Goal: Task Accomplishment & Management: Complete application form

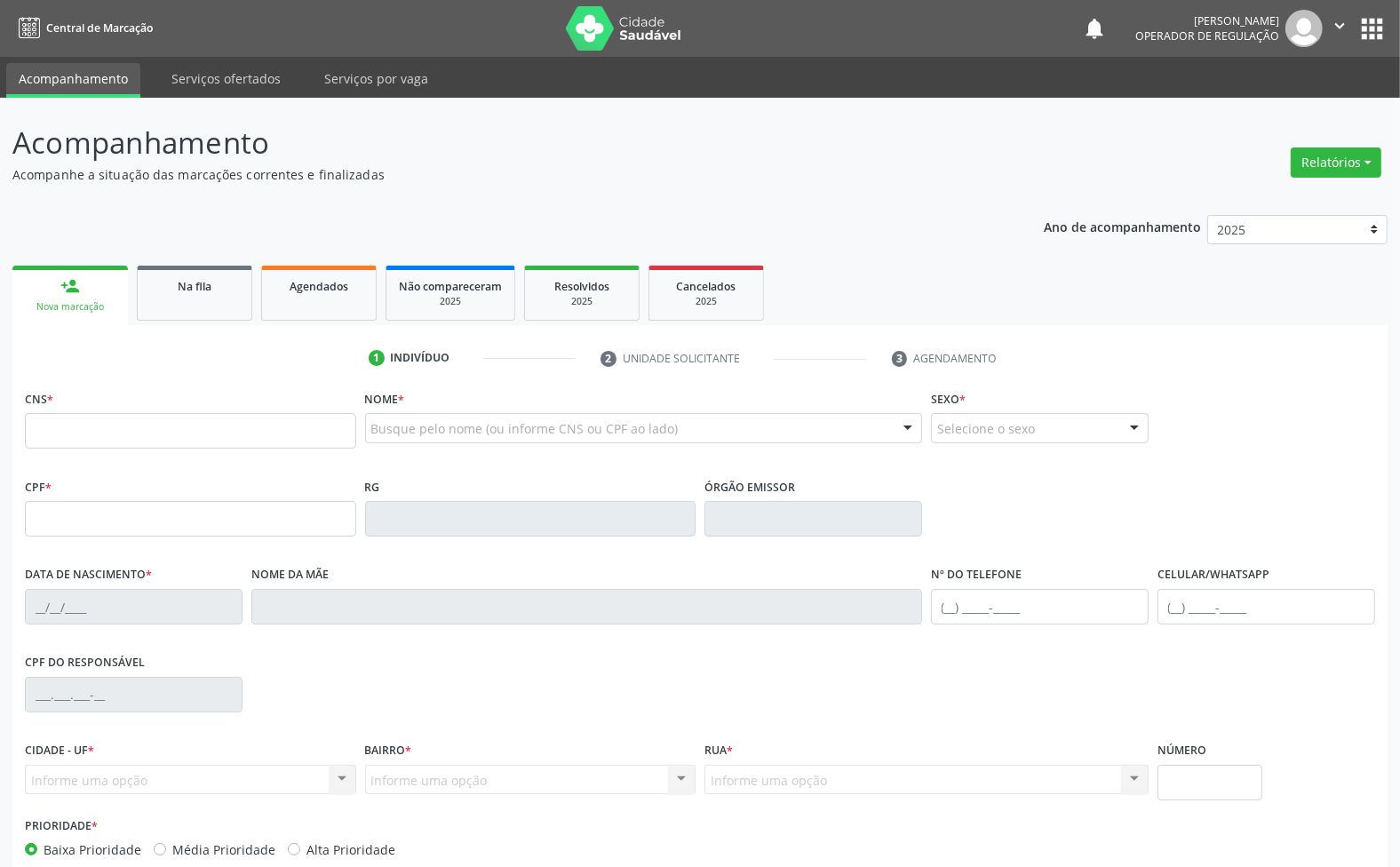
click at [379, 445] on div "Busque pelo nome (ou informe CNS ou CPF ao lado) Nenhum resultado encontrado pa…" at bounding box center [644, 434] width 558 height 42
click at [386, 411] on label "Nome *" at bounding box center [385, 399] width 40 height 28
click at [389, 416] on div "Busque pelo nome (ou informe CNS ou CPF ao lado)" at bounding box center [644, 428] width 558 height 31
type input "JAILMA MARQUES HER"
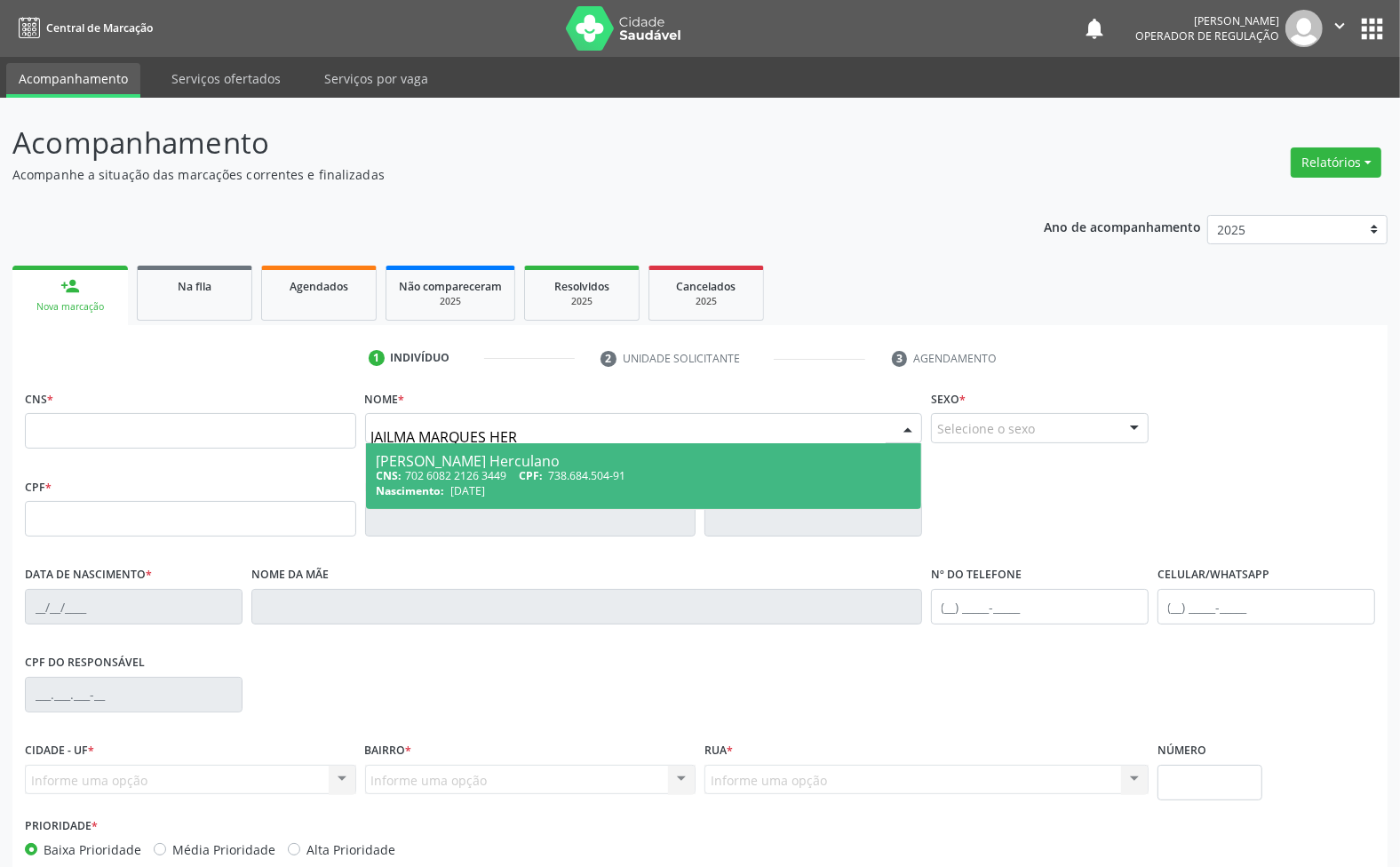
click at [580, 473] on span "738.684.504-91" at bounding box center [587, 476] width 78 height 15
type input "702 6082 2126 3449"
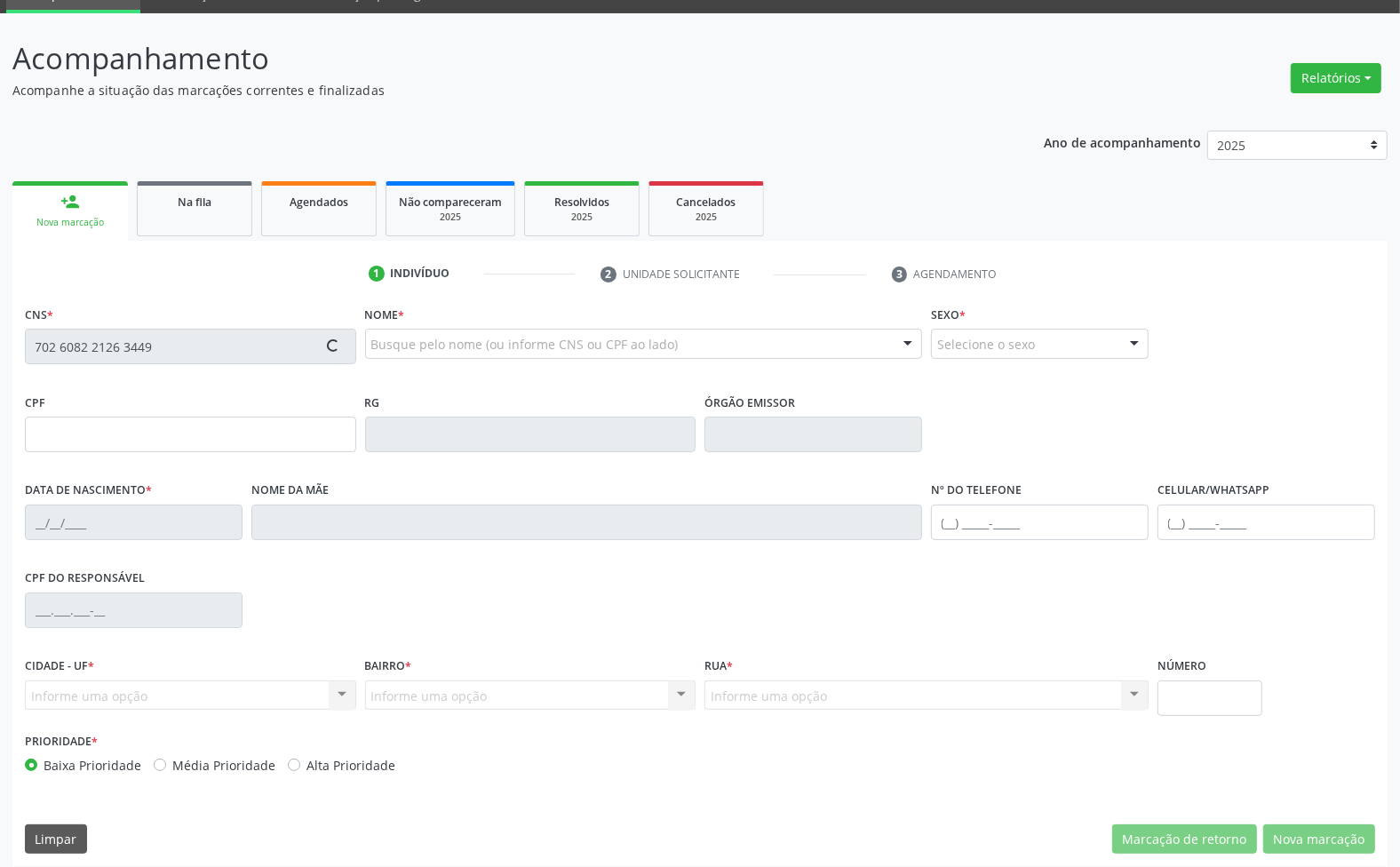
scroll to position [96, 0]
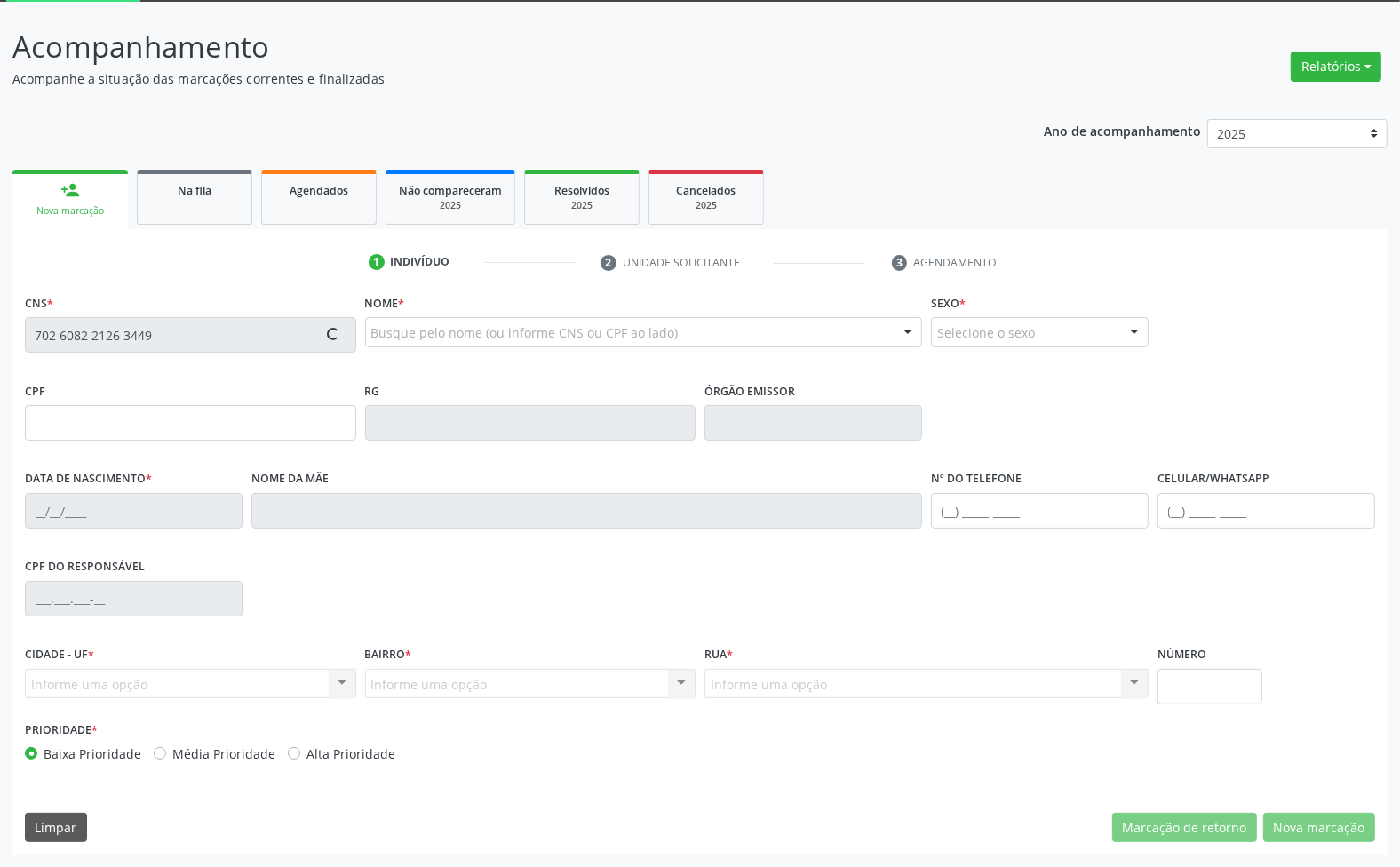
type input "738.684.504-91"
type input "[DATE]"
type input "[PERSON_NAME] das Mercês Marques Herculano"
type input "[PHONE_NUMBER]"
type input "010.361.177-07"
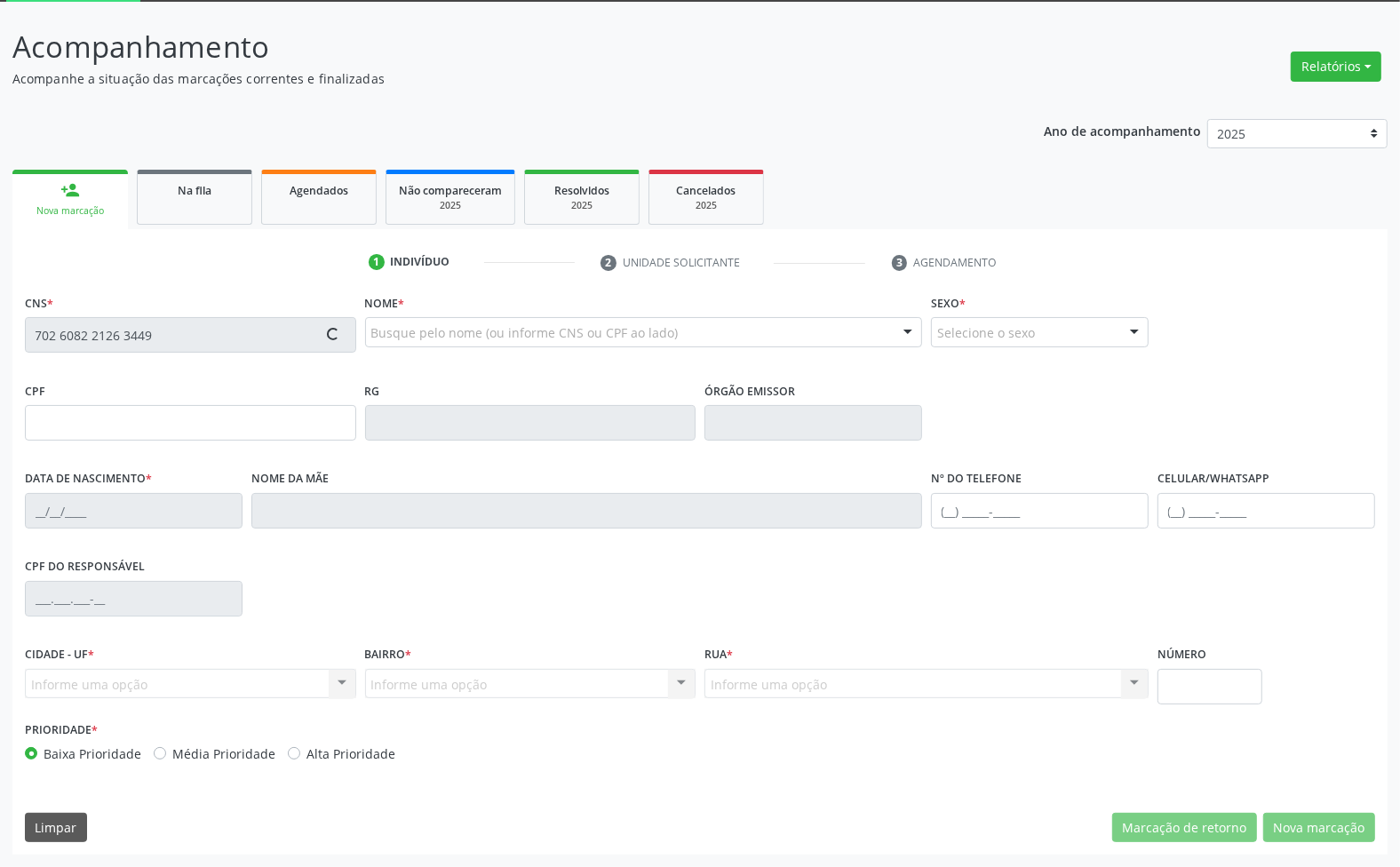
type input "S/N"
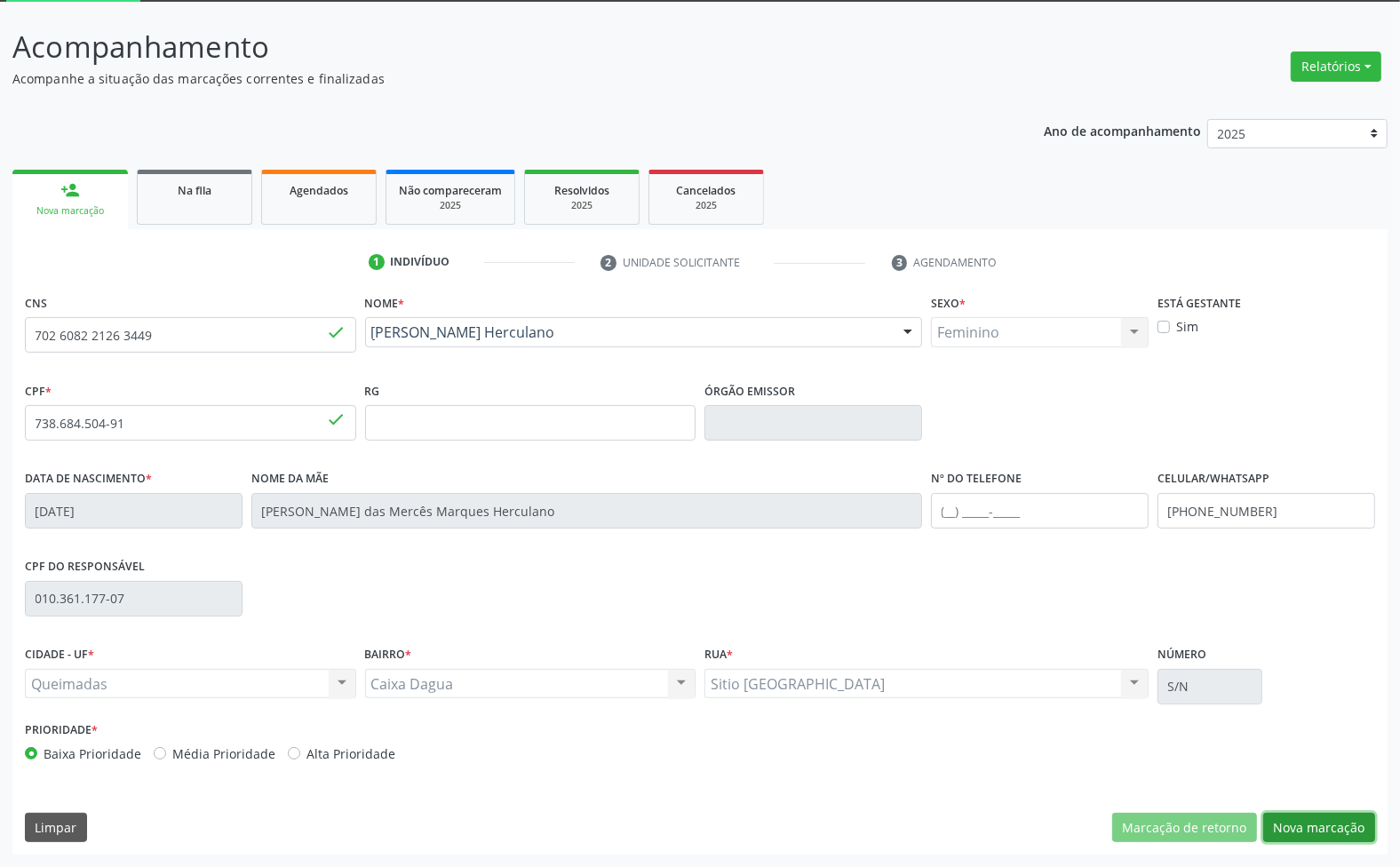
click at [1306, 818] on button "Nova marcação" at bounding box center [1319, 828] width 112 height 31
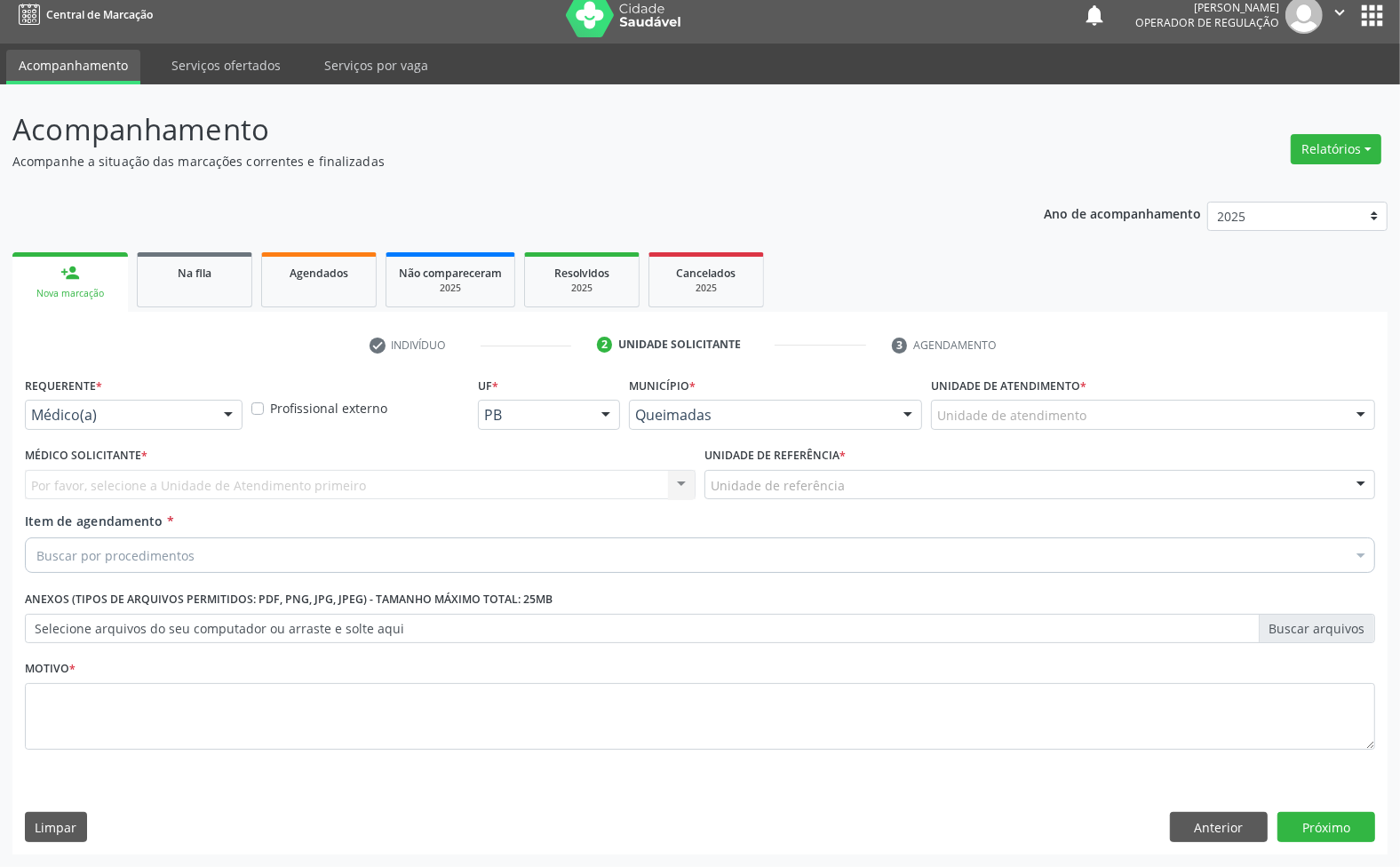
click at [114, 427] on div "Médico(a)" at bounding box center [133, 415] width 218 height 31
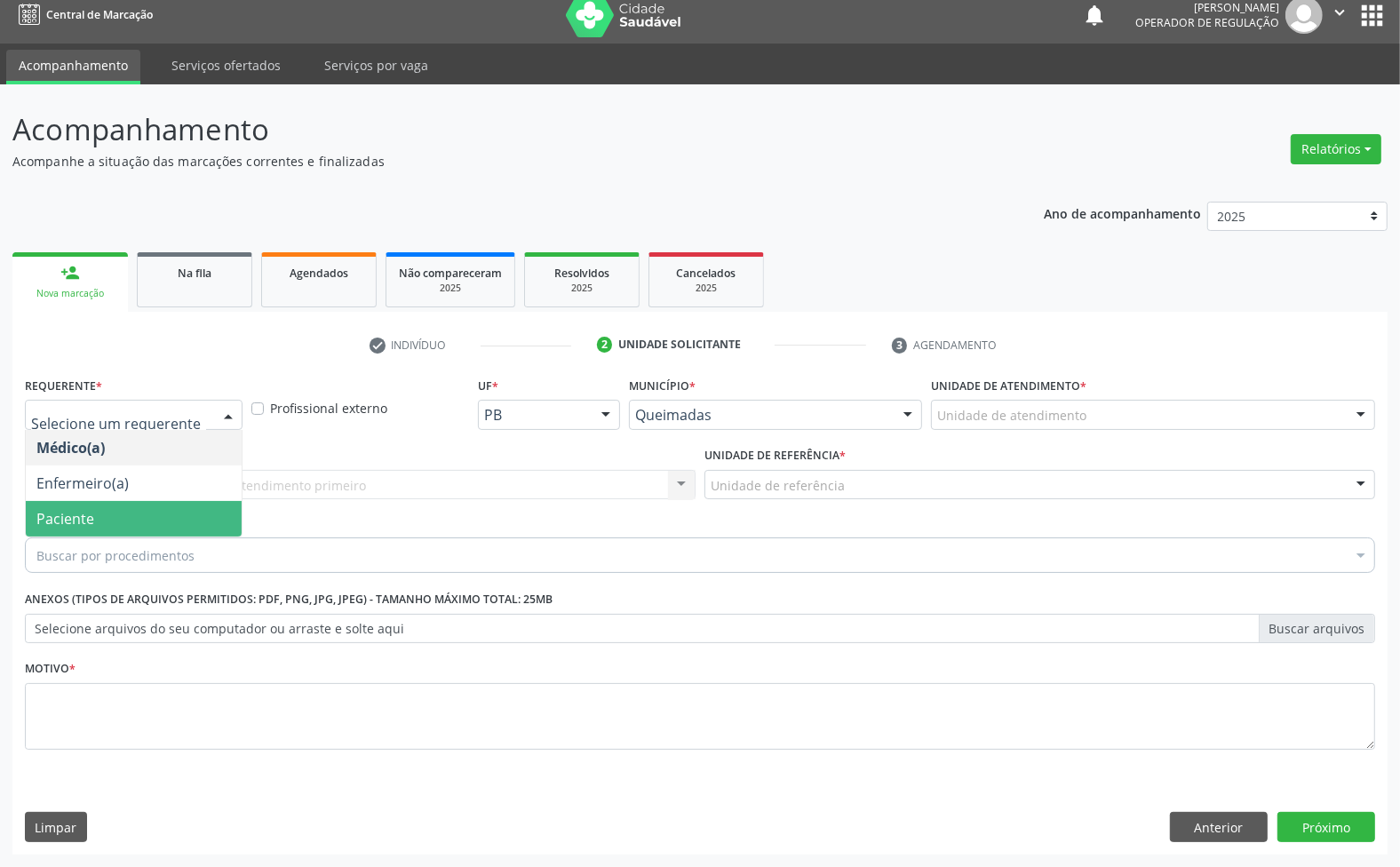
click at [108, 508] on span "Paciente" at bounding box center [133, 518] width 216 height 35
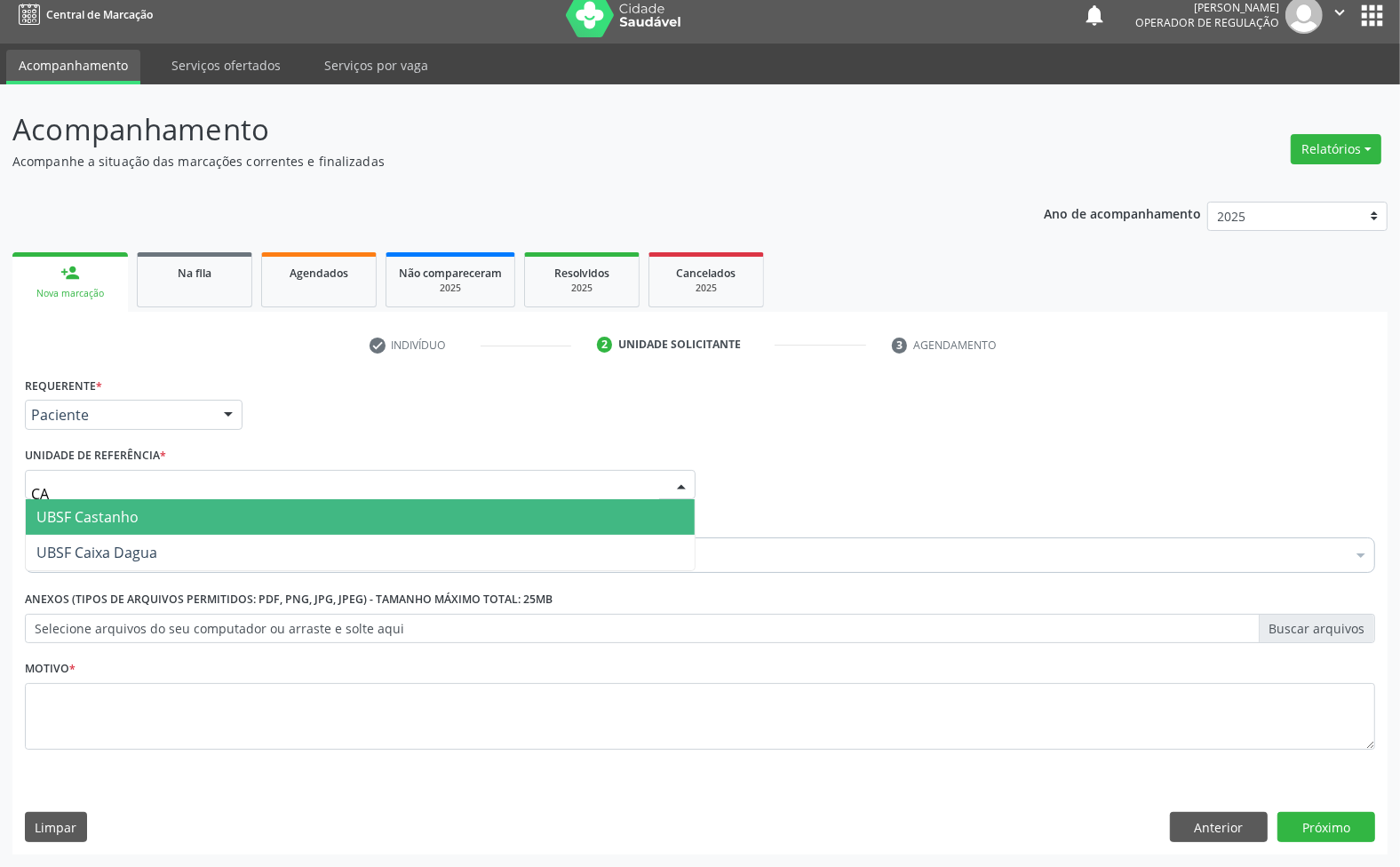
type input "CAI"
click at [171, 517] on span "UBSF Caixa Dagua" at bounding box center [360, 516] width 669 height 35
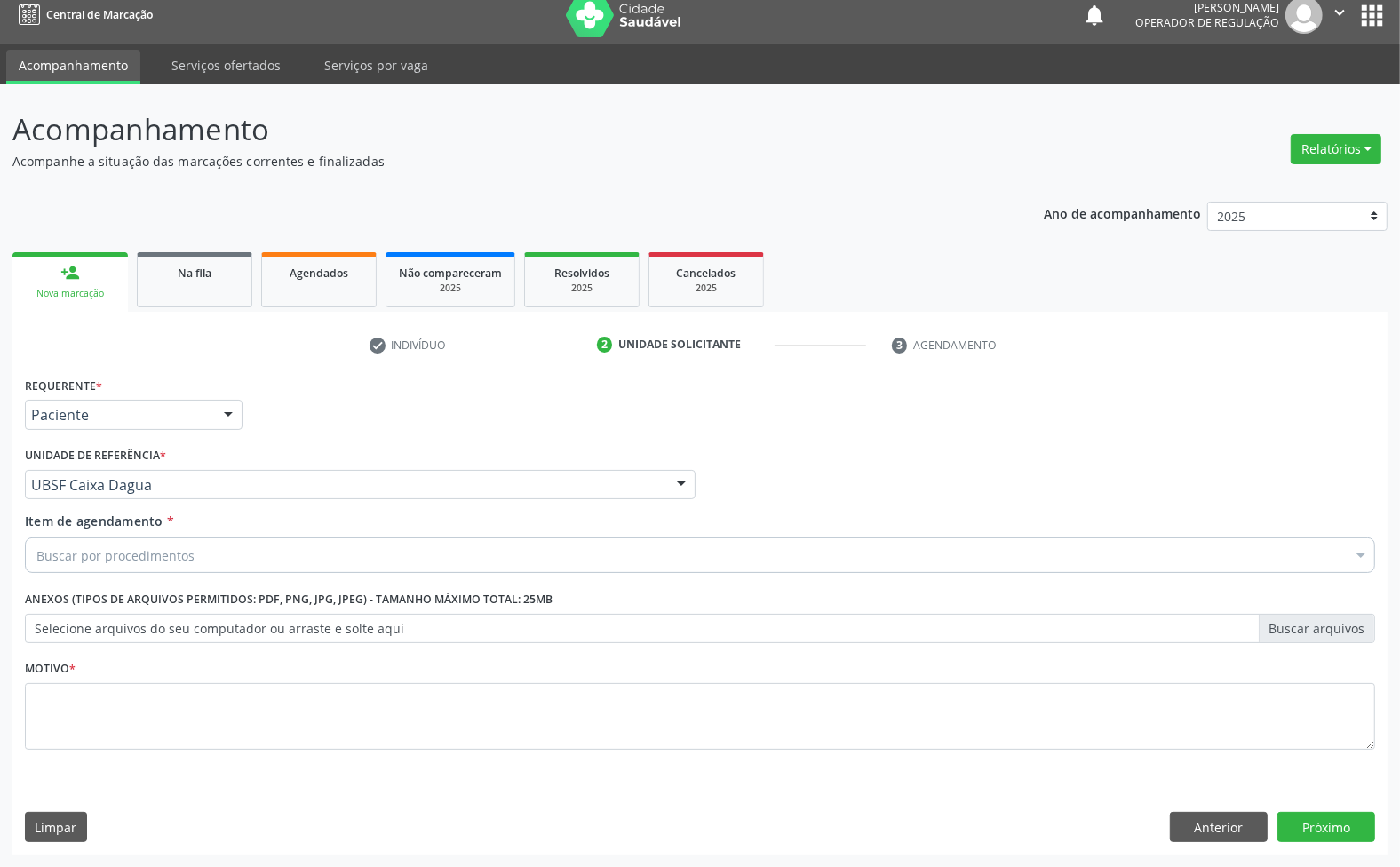
click at [188, 541] on div "Buscar por procedimentos" at bounding box center [700, 555] width 1350 height 35
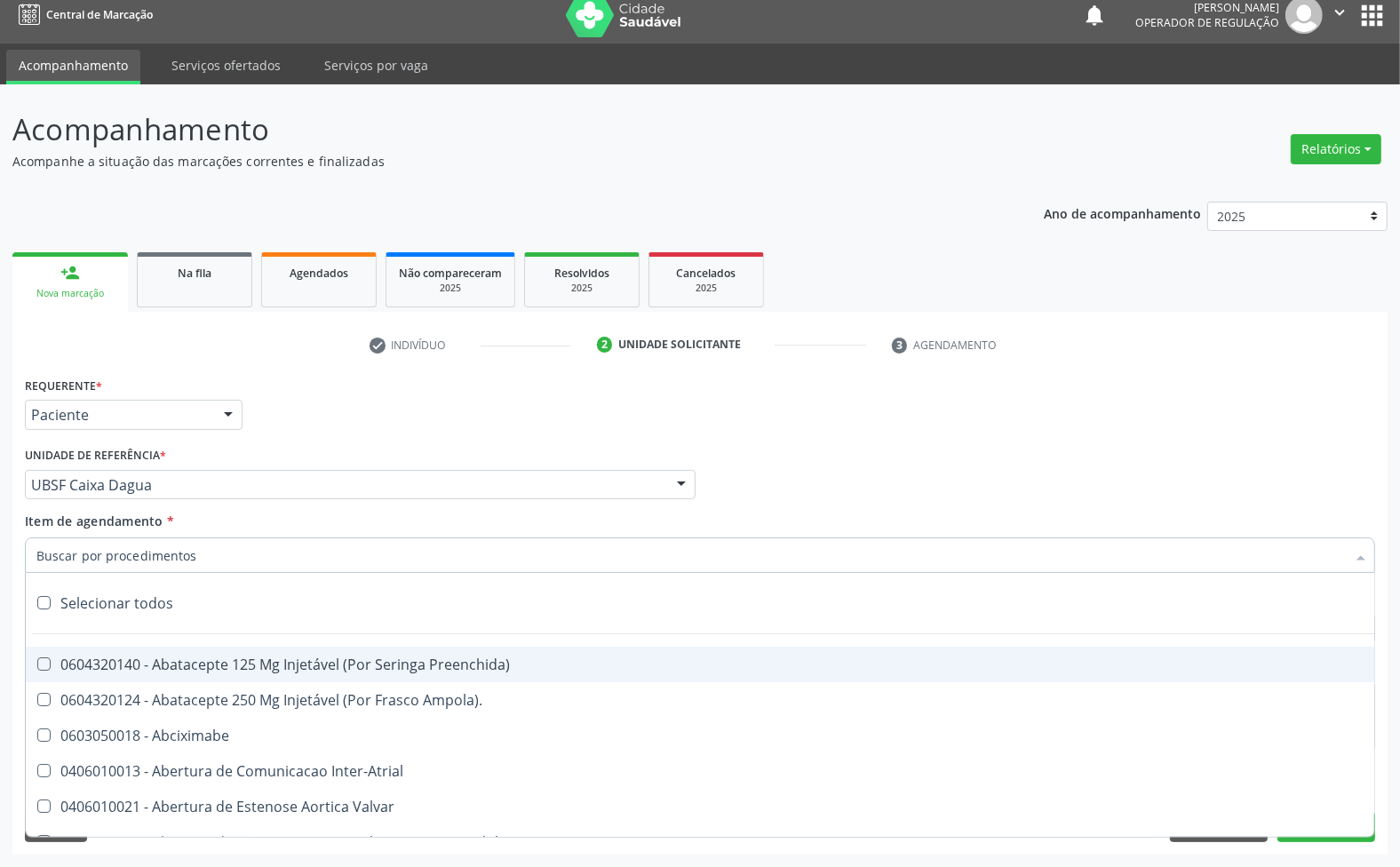
paste input "AVALIAÇÃO 07/2025"
type input "AVALIAÇÃO 07/2025"
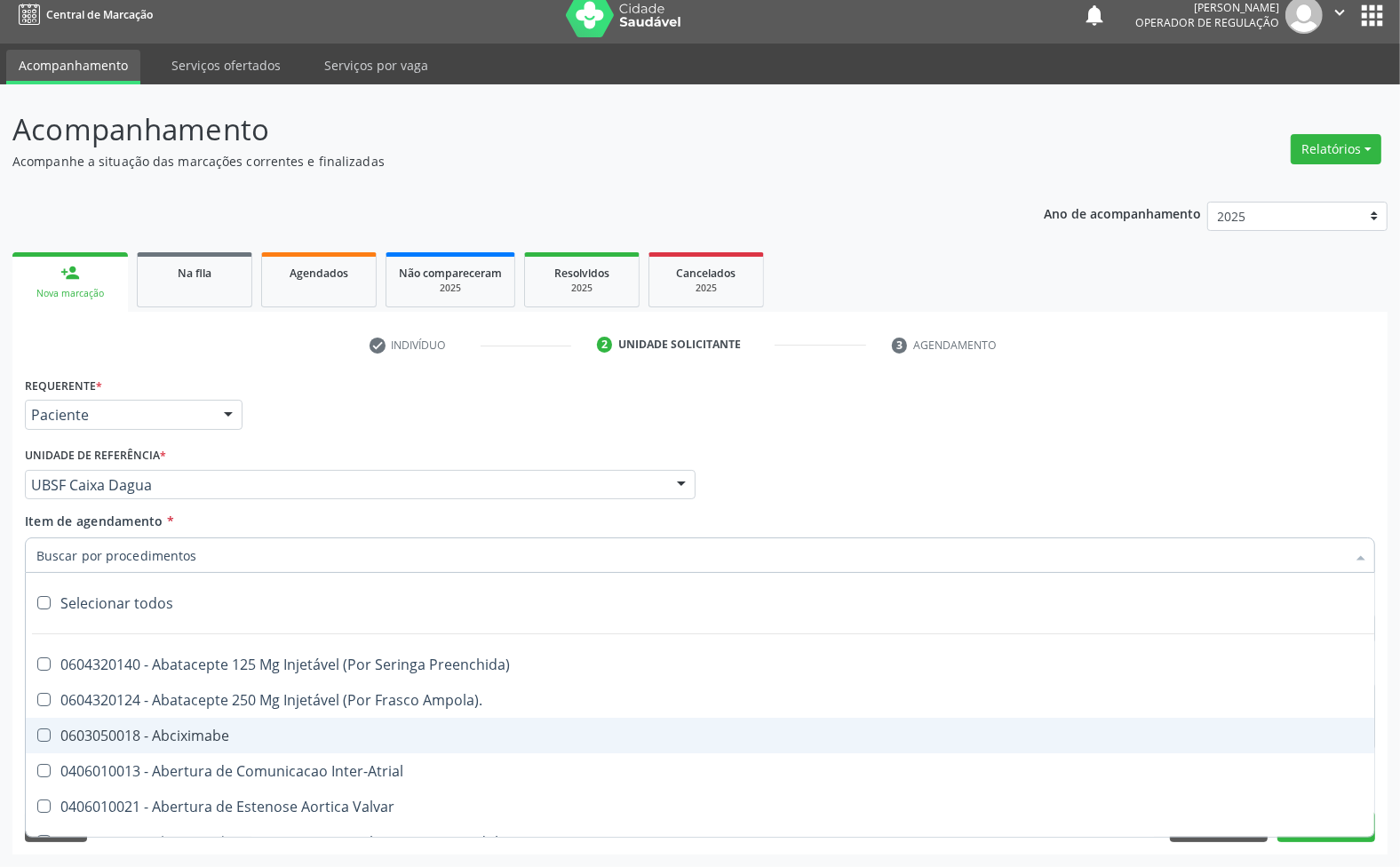
click at [185, 728] on div "0603050018 - Abciximabe" at bounding box center [727, 735] width 1383 height 14
checkbox Abciximabe "false"
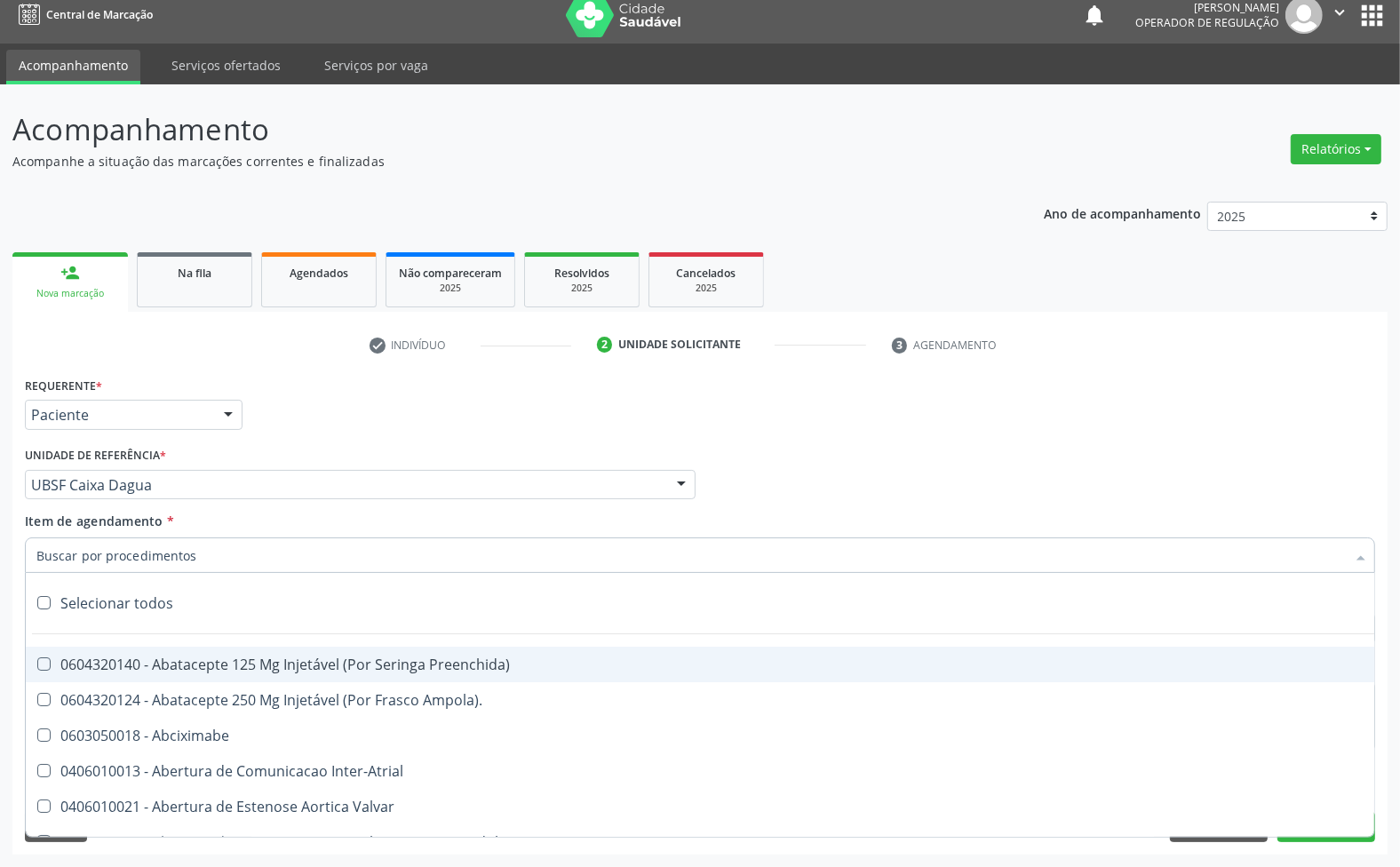
click at [756, 480] on div "Médico Solicitante Por favor, selecione a Unidade de Atendimento primeiro Nenhu…" at bounding box center [700, 477] width 1359 height 69
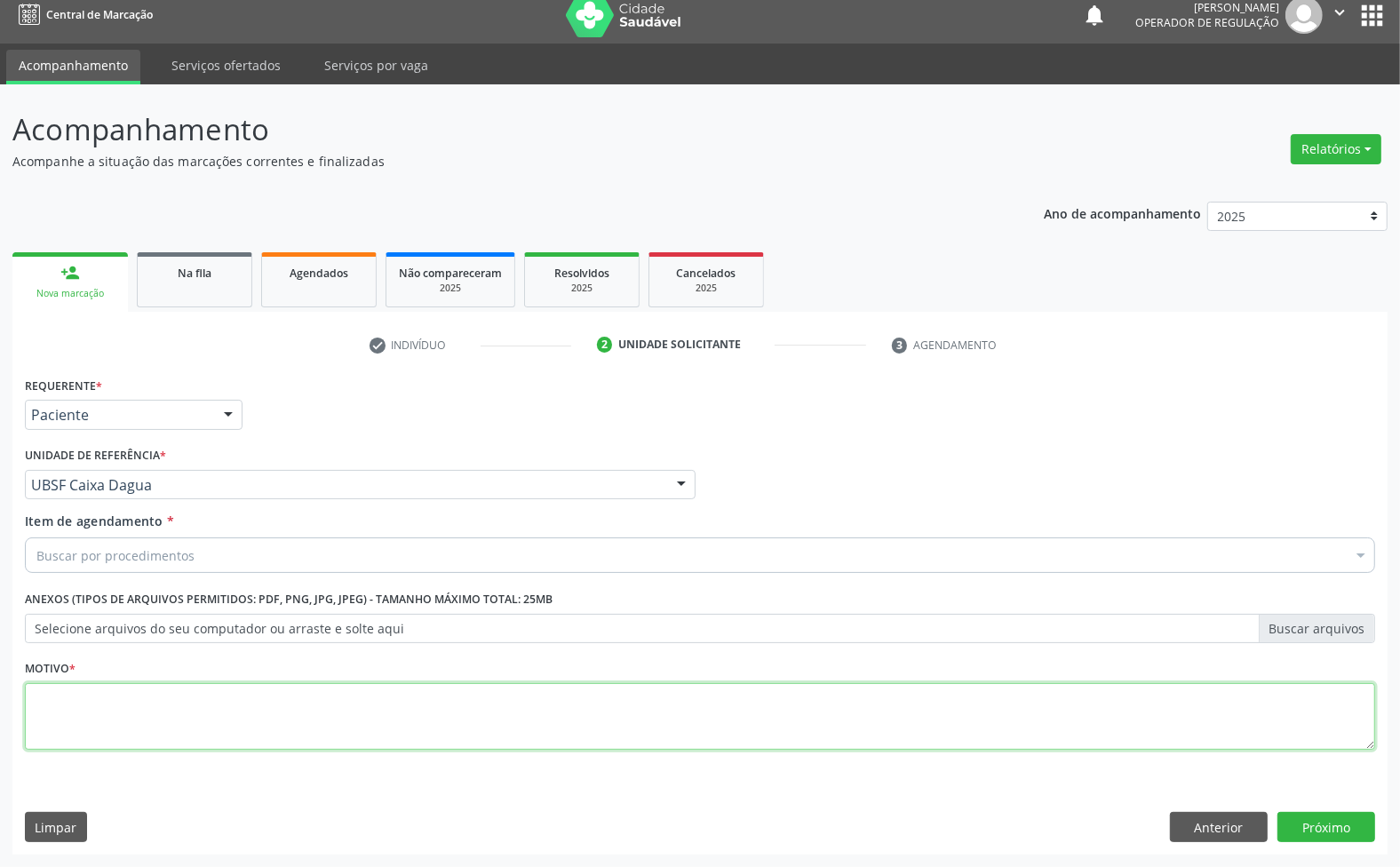
click at [641, 703] on textarea at bounding box center [700, 717] width 1350 height 67
paste textarea "AVALIAÇÃO 07/2025"
type textarea "AVALIAÇÃO 07/2025"
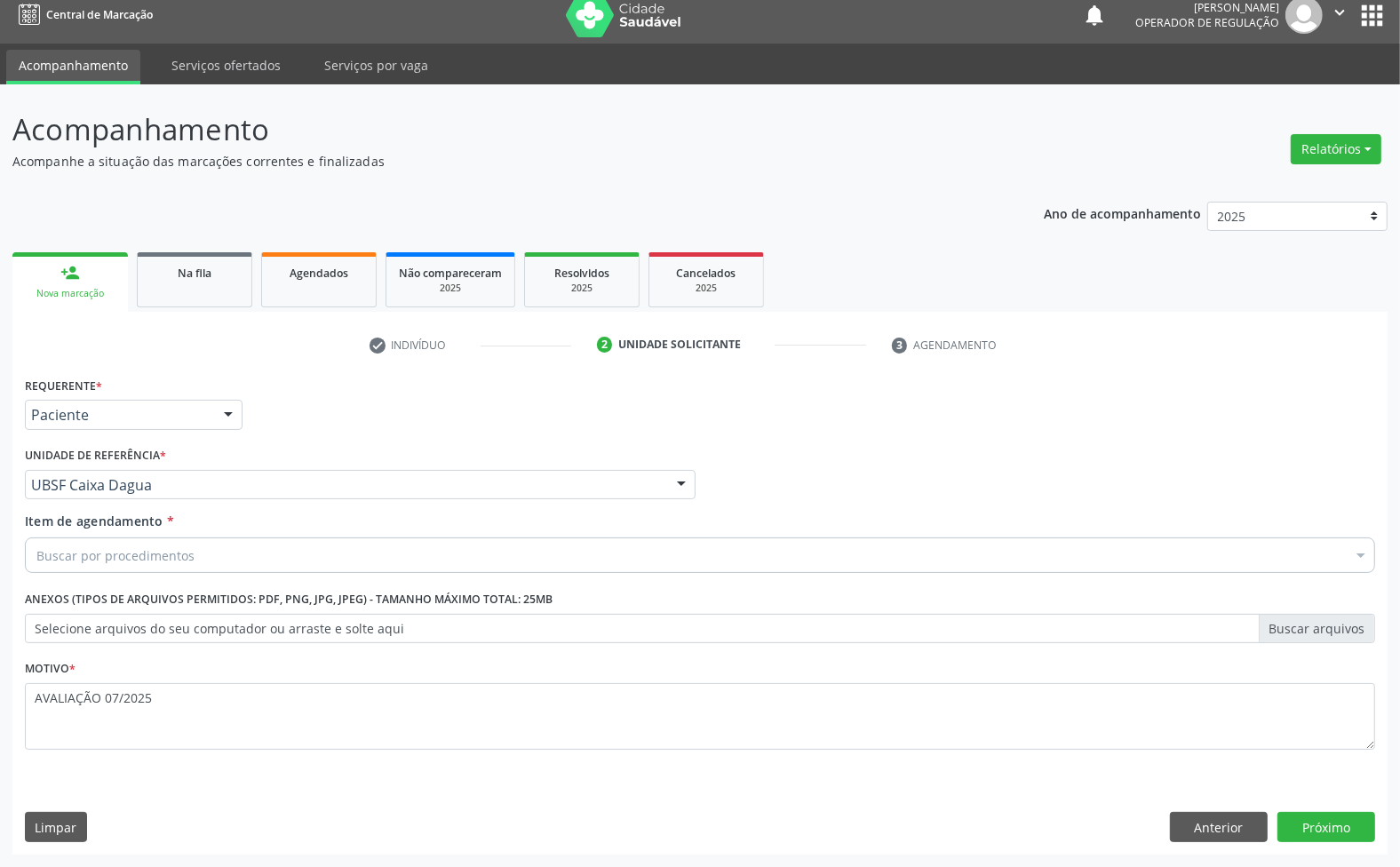
click at [294, 541] on div "Buscar por procedimentos" at bounding box center [700, 555] width 1350 height 35
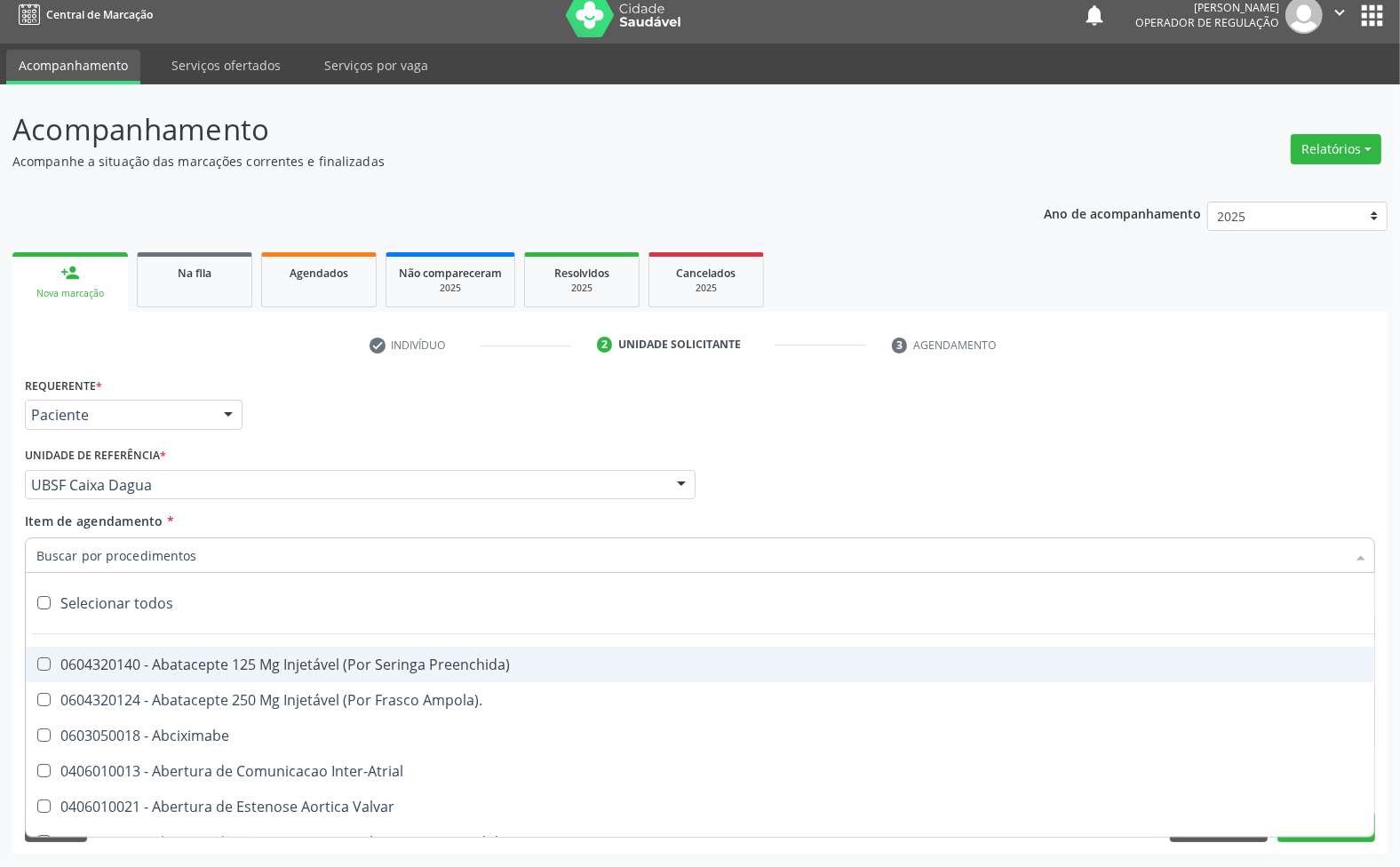
paste input "TRANSVAGINAL"
type input "TRANSVAGINAL"
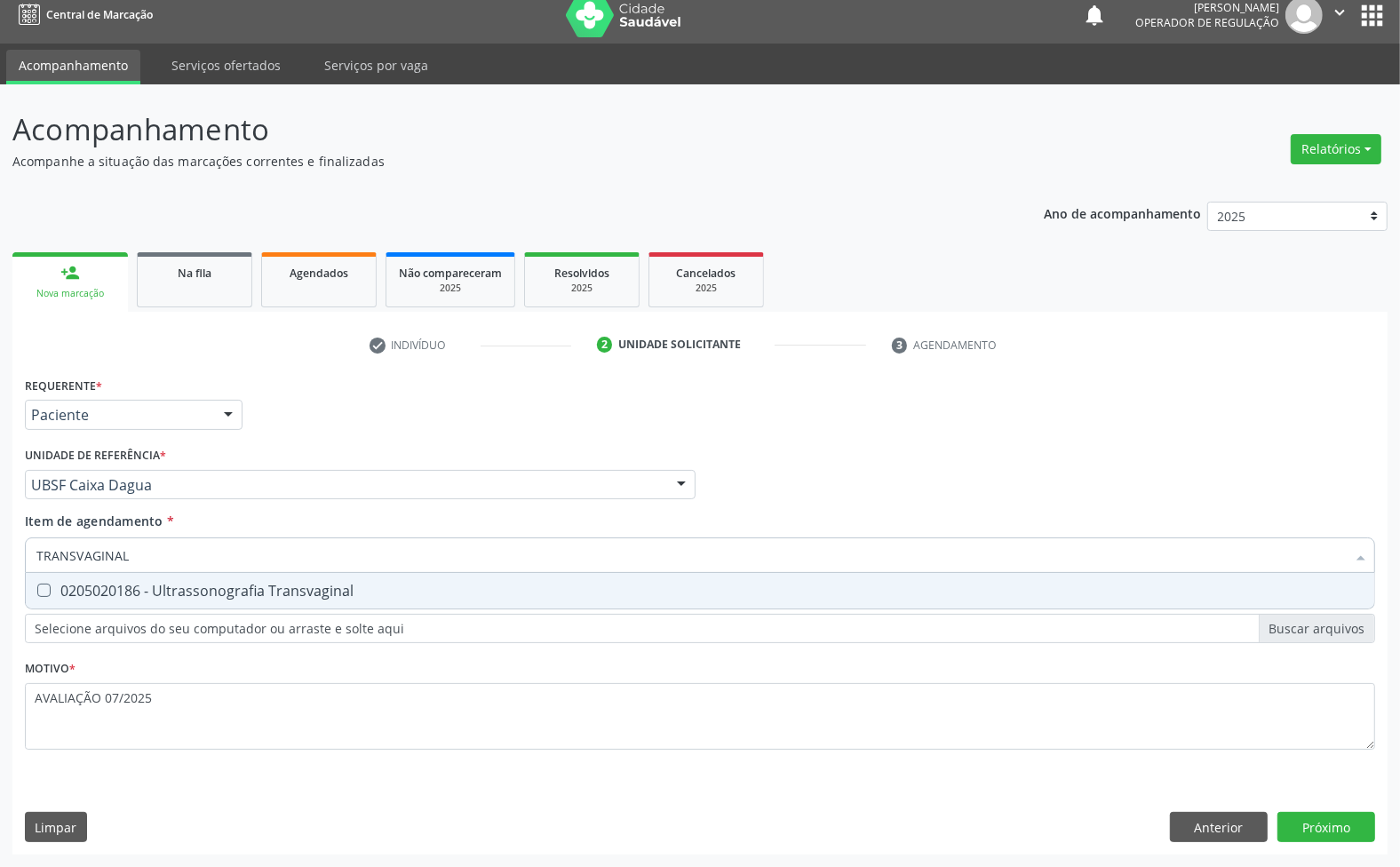
click at [264, 598] on div "0205020186 - Ultrassonografia Transvaginal" at bounding box center [700, 590] width 1327 height 14
checkbox Transvaginal "true"
click at [1323, 833] on div "Requerente * Paciente Médico(a) Enfermeiro(a) Paciente Nenhum resultado encontr…" at bounding box center [700, 612] width 1375 height 482
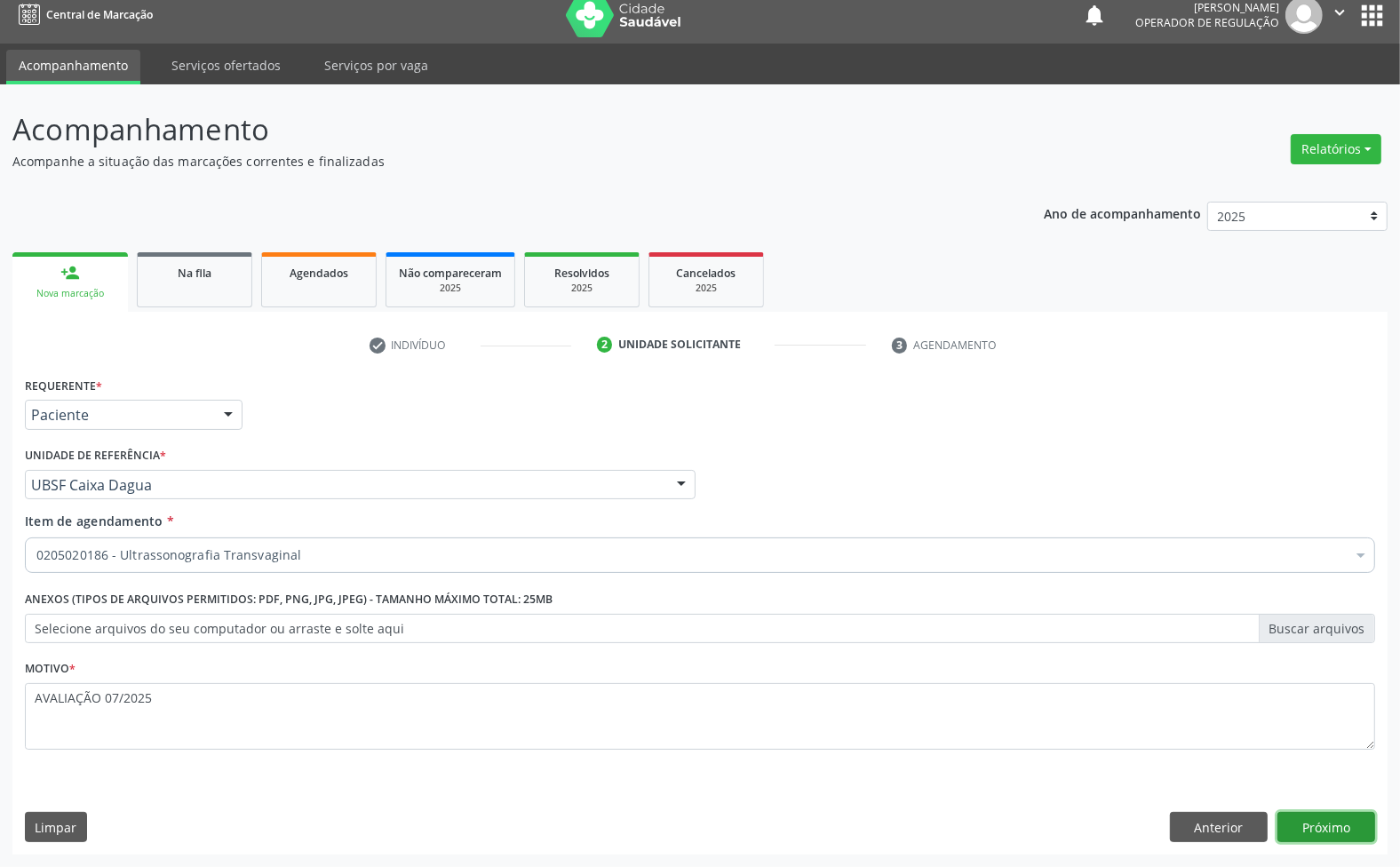
click at [1350, 829] on button "Próximo" at bounding box center [1326, 827] width 98 height 31
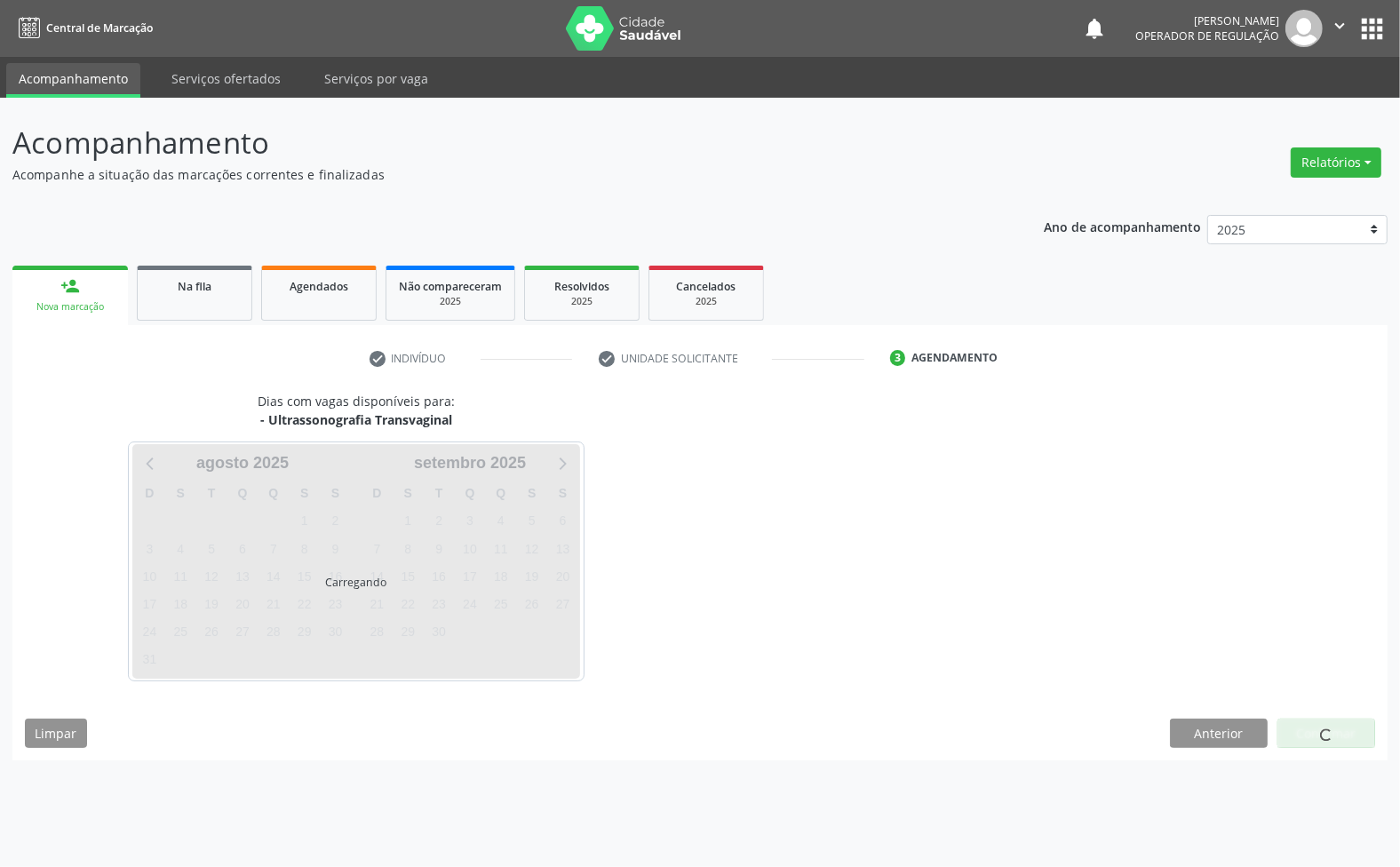
scroll to position [0, 0]
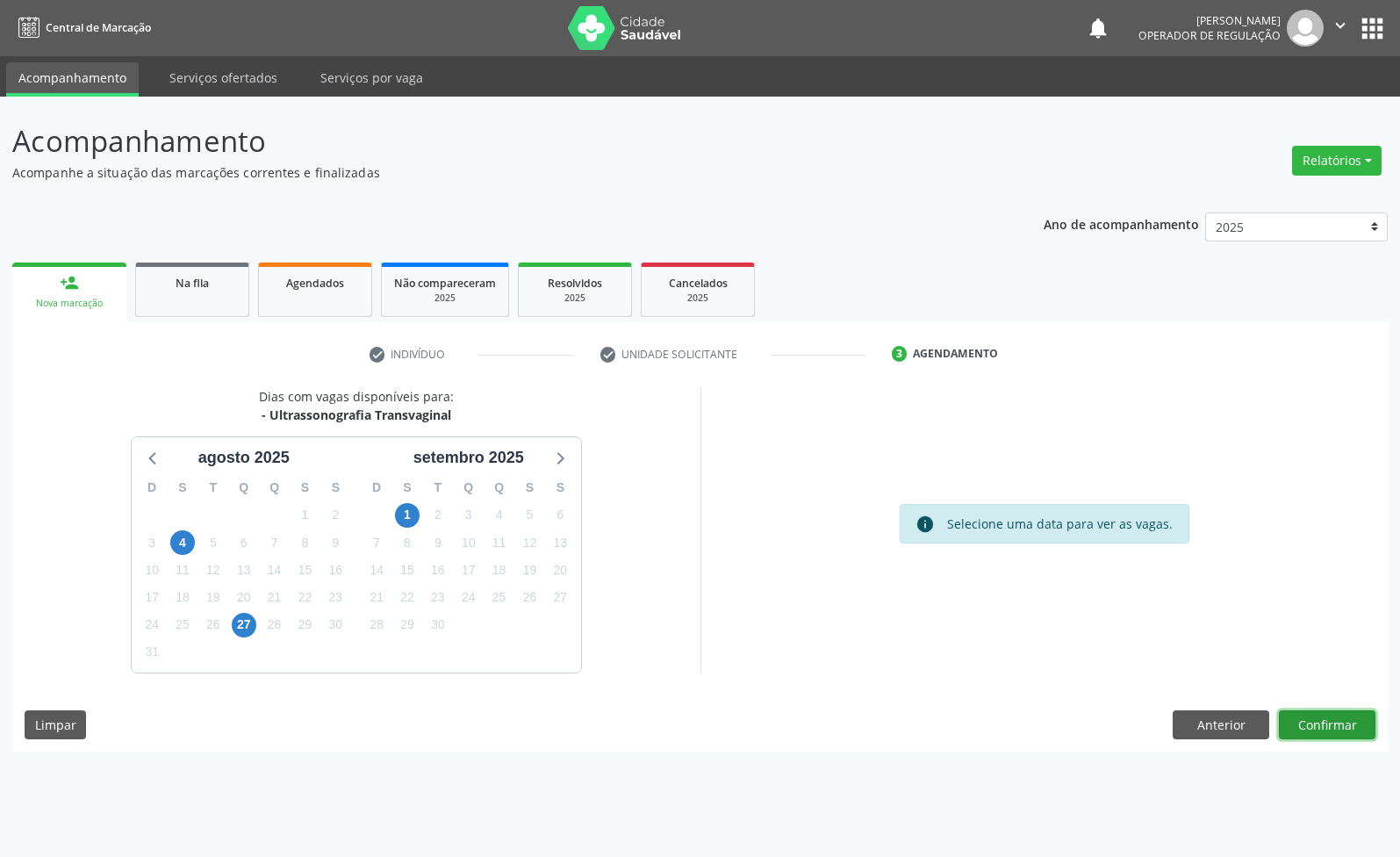
click at [1340, 738] on button "Confirmar" at bounding box center [1328, 725] width 97 height 30
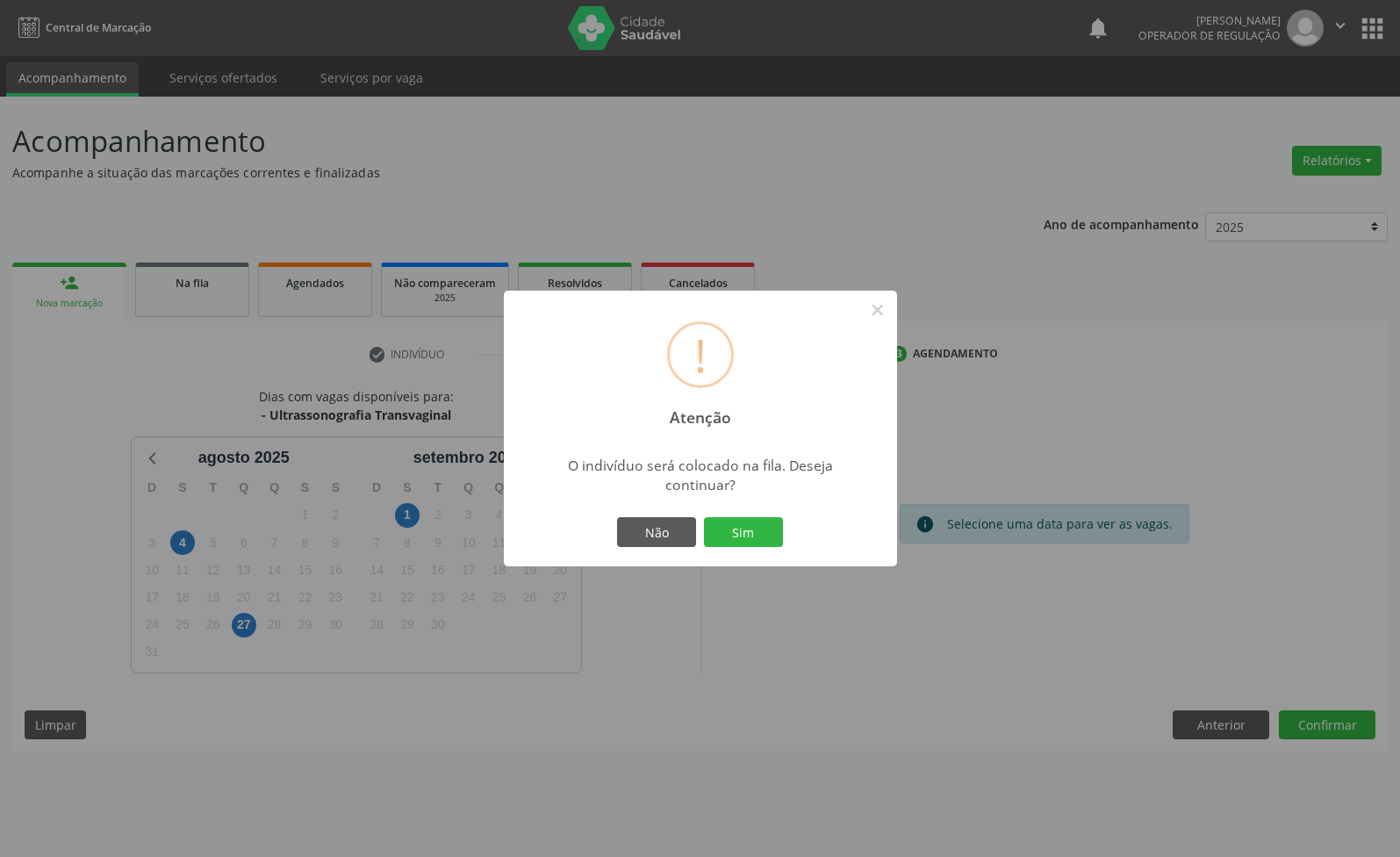
click at [704, 517] on button "Sim" at bounding box center [743, 532] width 79 height 30
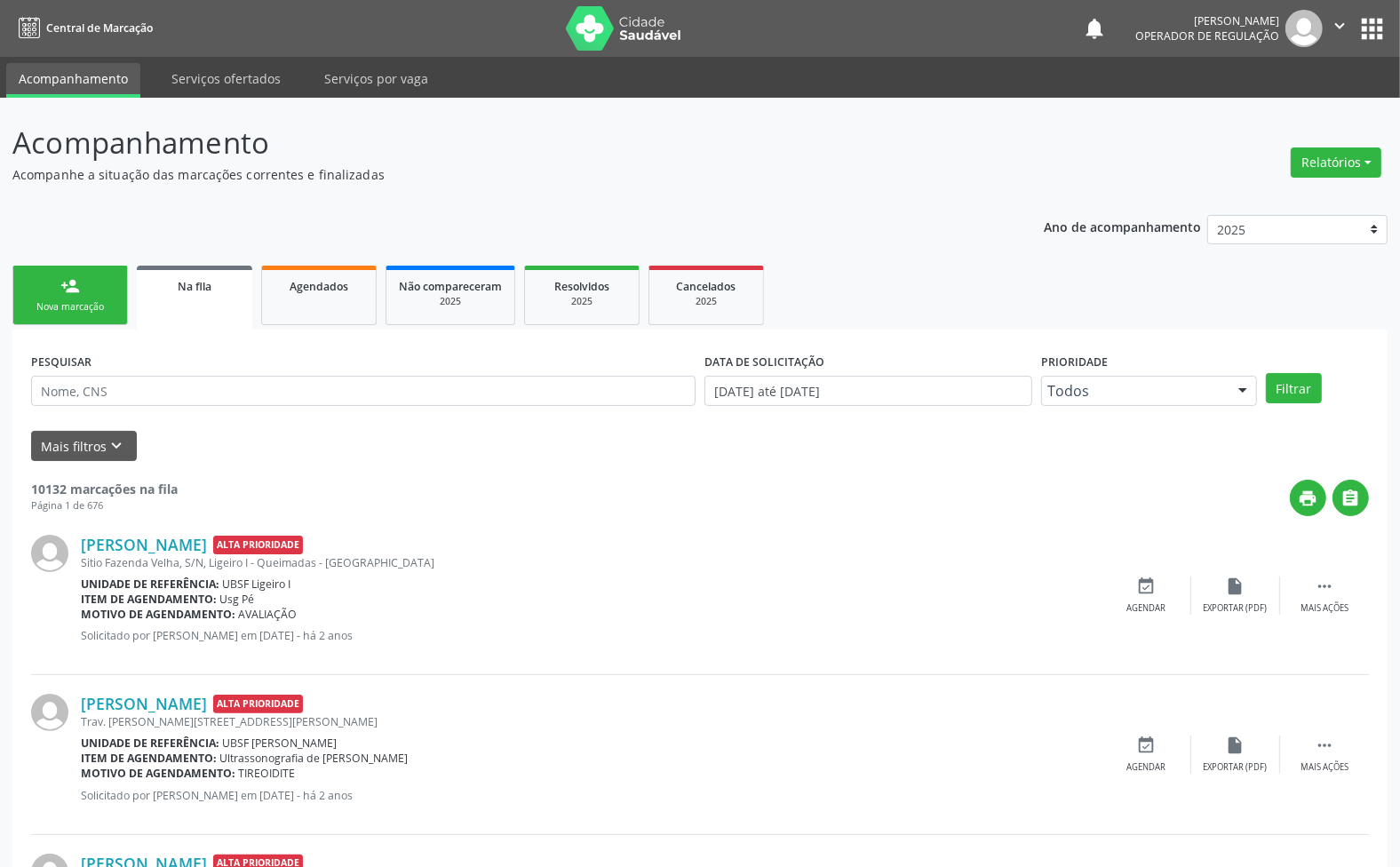
click at [84, 322] on link "person_add Nova marcação" at bounding box center [70, 295] width 116 height 59
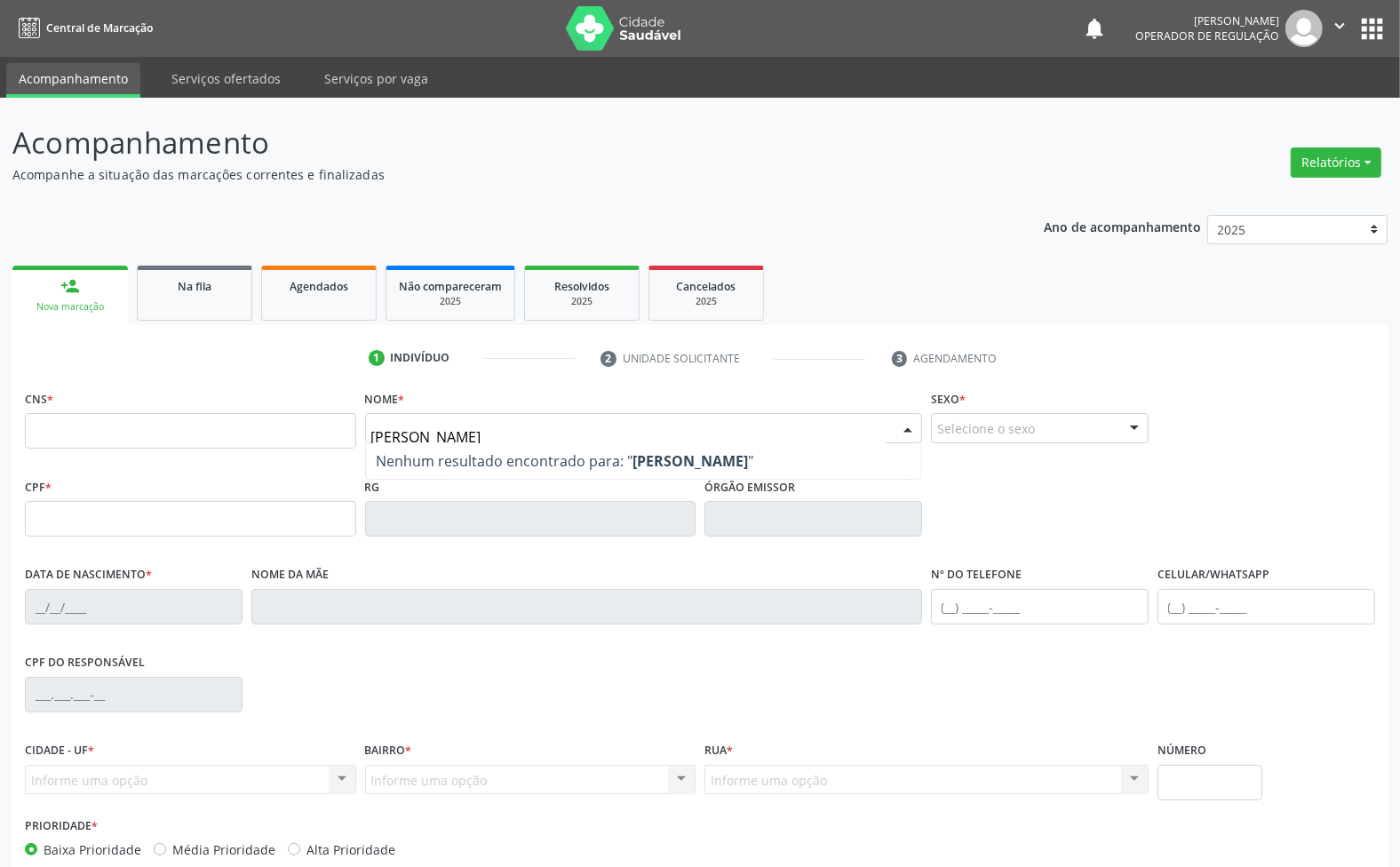
type input "[PERSON_NAME]"
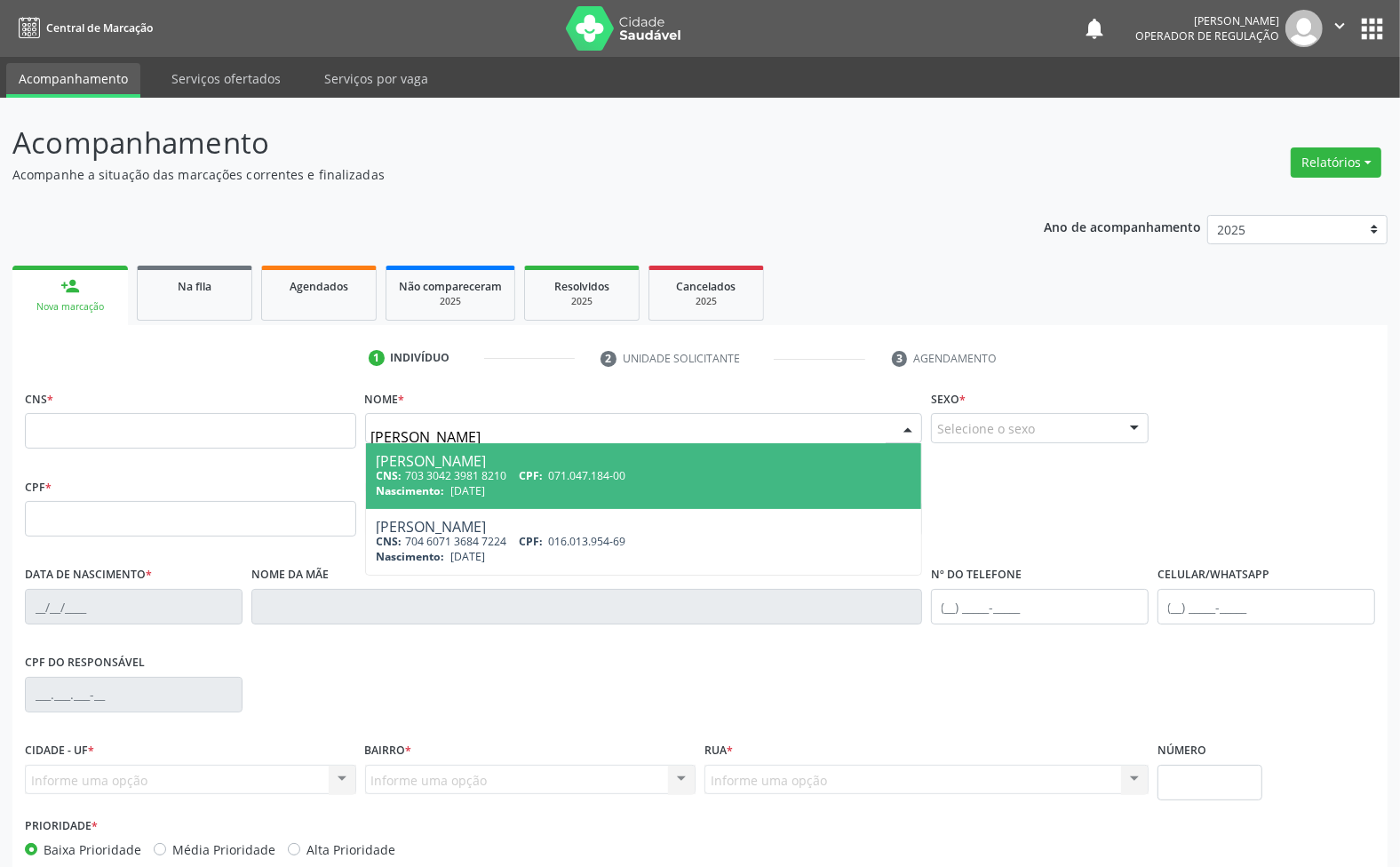
click at [593, 481] on span "071.047.184-00" at bounding box center [587, 476] width 78 height 15
type input "703 3042 3981 8210"
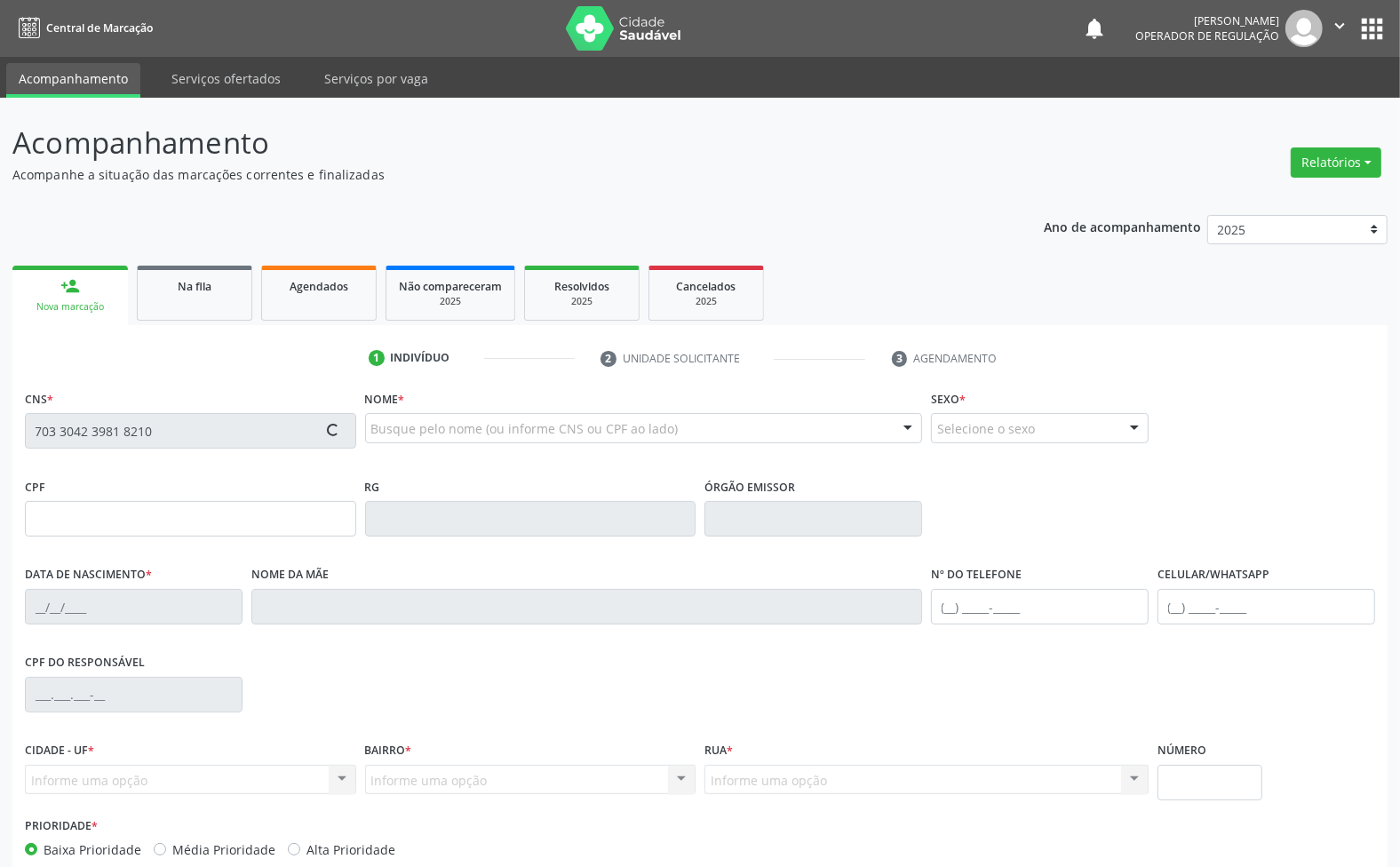
type input "071.047.184-00"
type input "[DATE]"
type input "[PERSON_NAME]"
type input "[PHONE_NUMBER]"
type input "S/N"
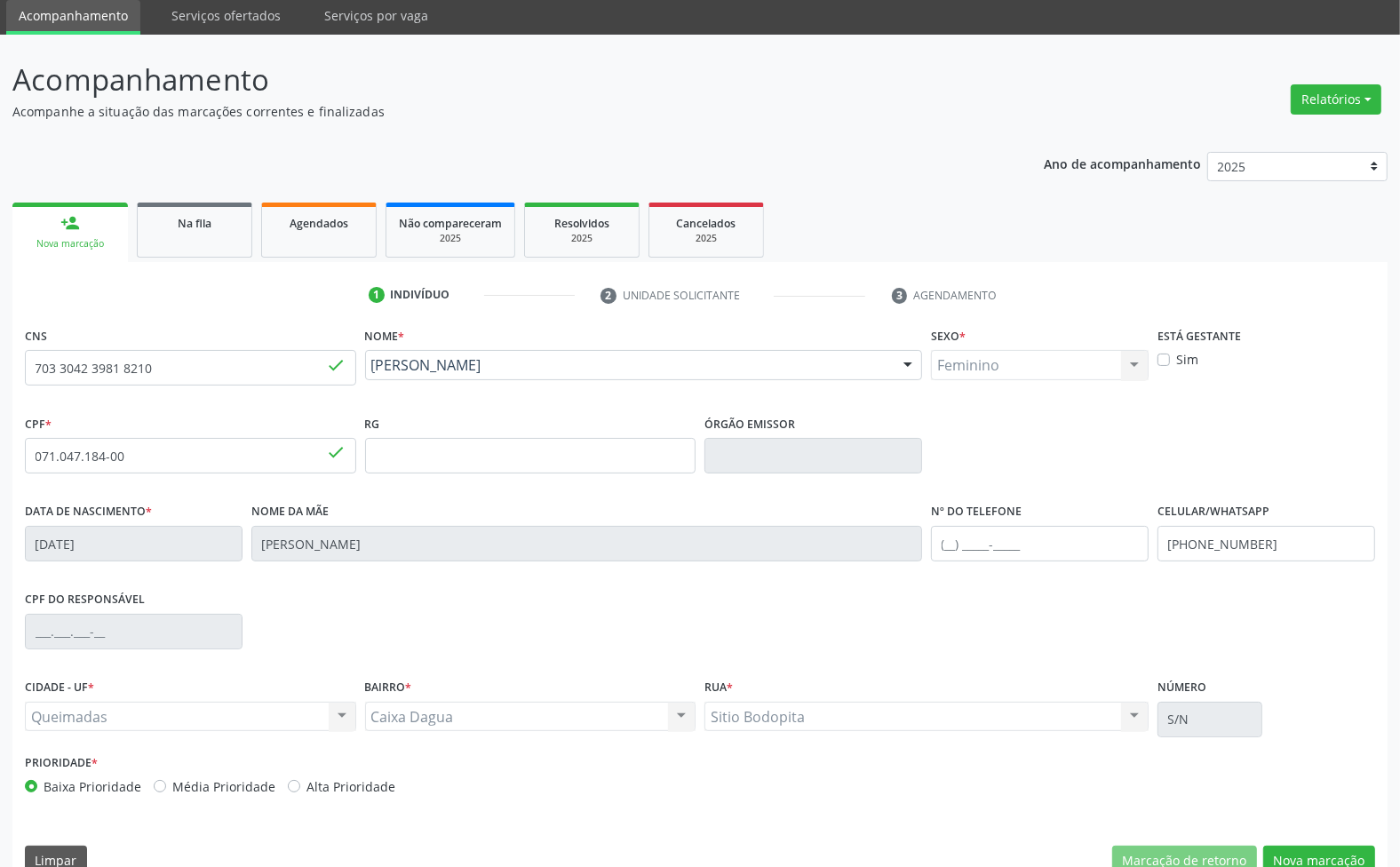
scroll to position [96, 0]
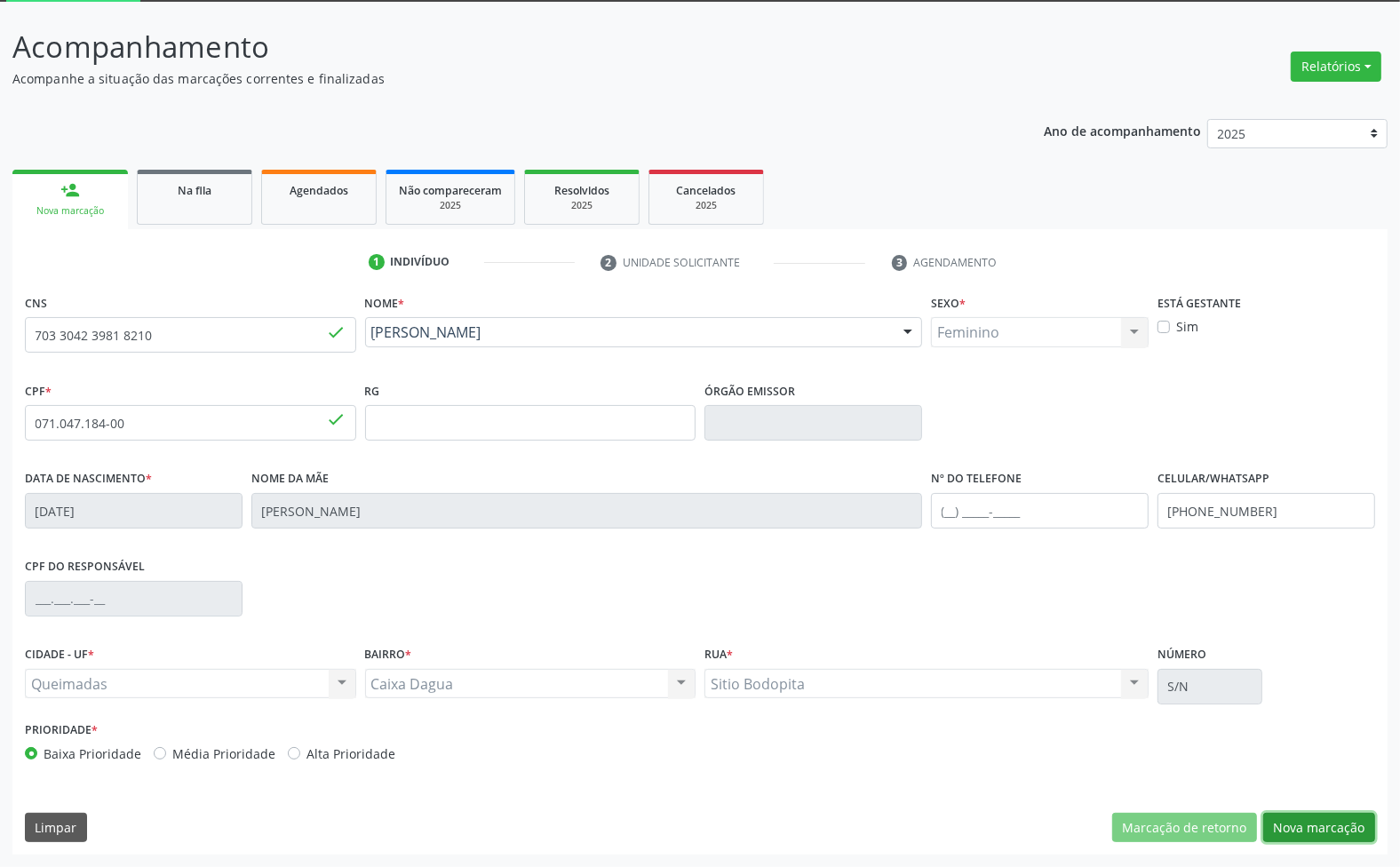
click at [1331, 834] on button "Nova marcação" at bounding box center [1319, 828] width 112 height 31
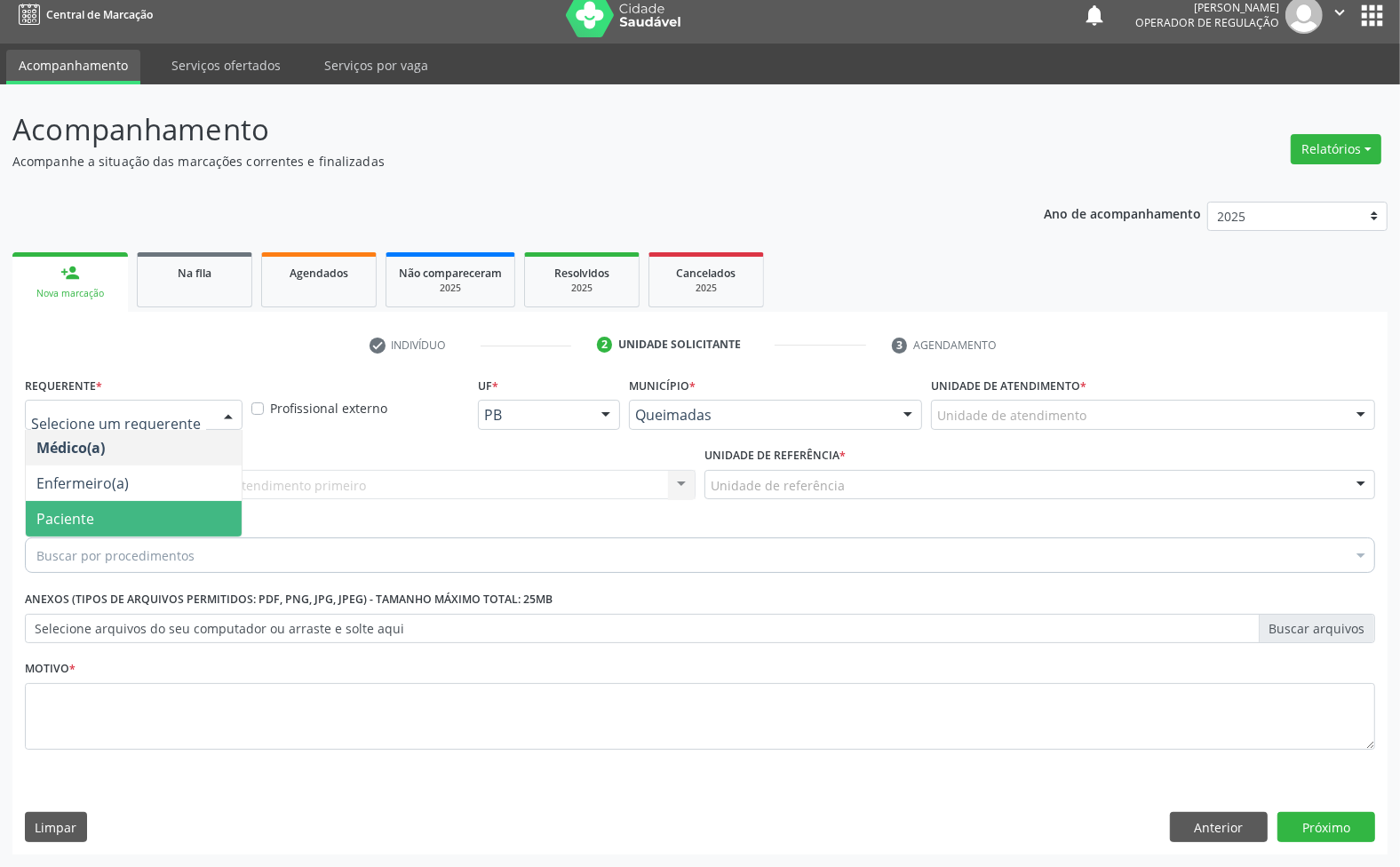
click at [116, 522] on span "Paciente" at bounding box center [133, 518] width 216 height 35
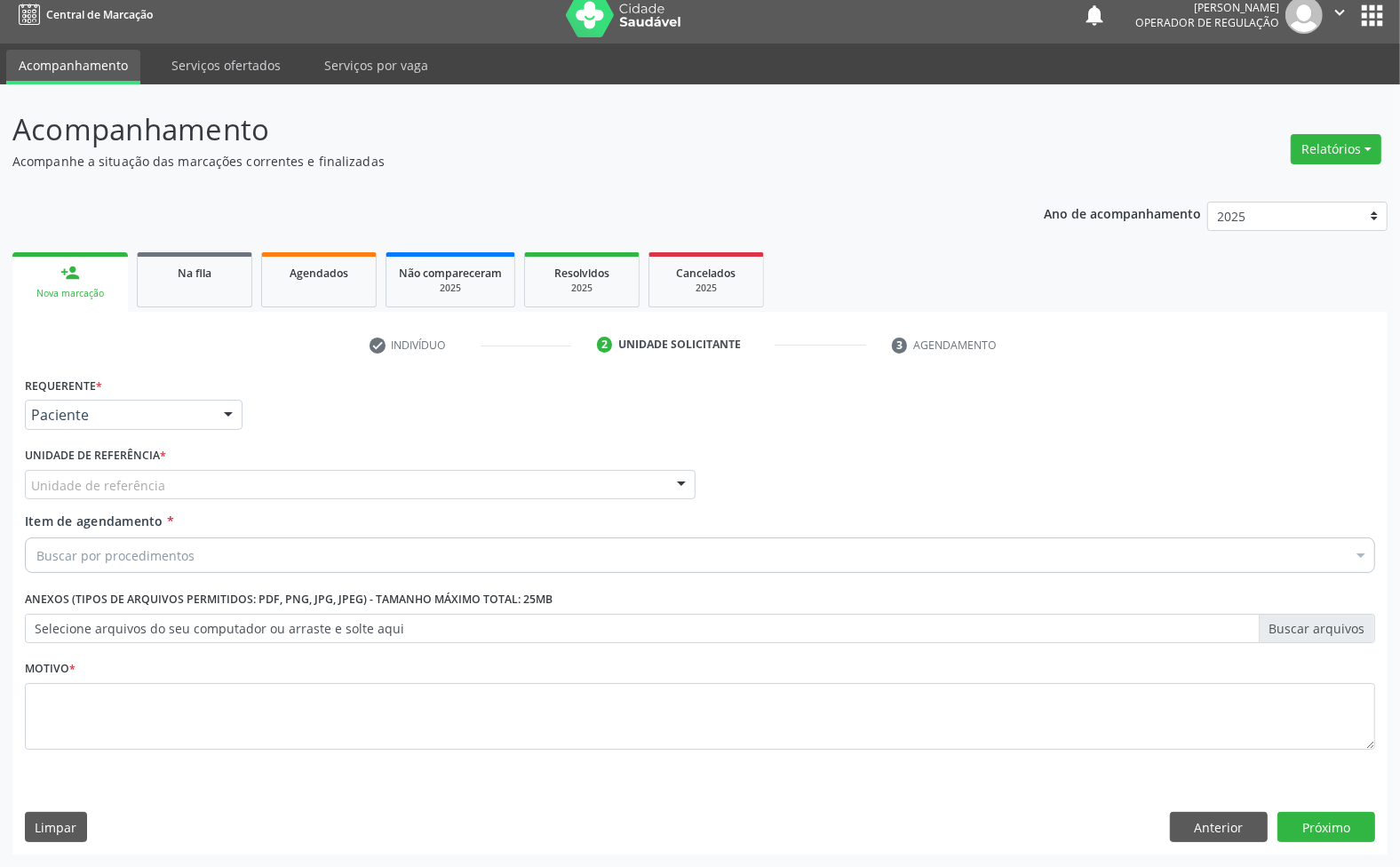
click at [247, 473] on div "Unidade de referência" at bounding box center [360, 485] width 671 height 31
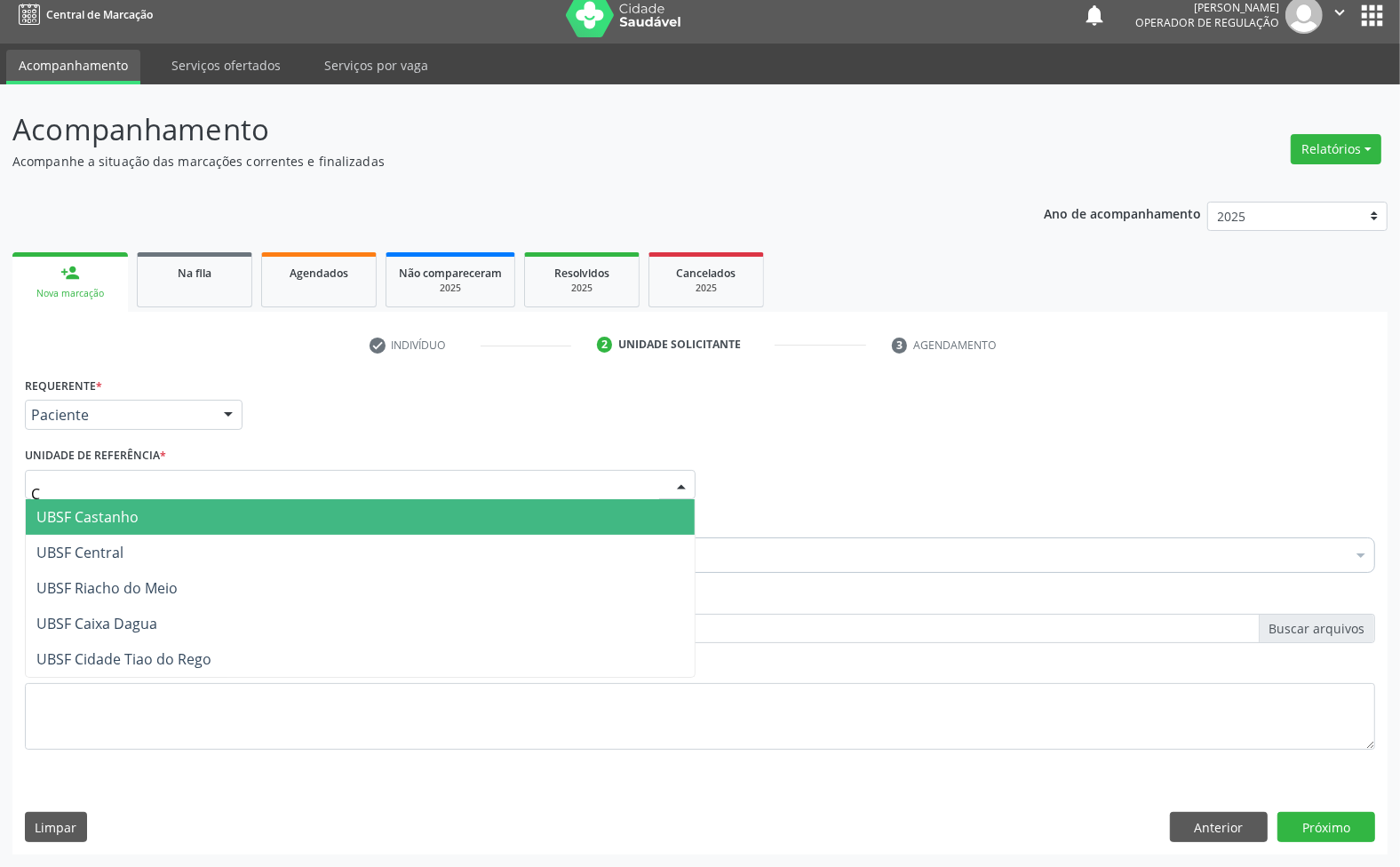
type input "CA"
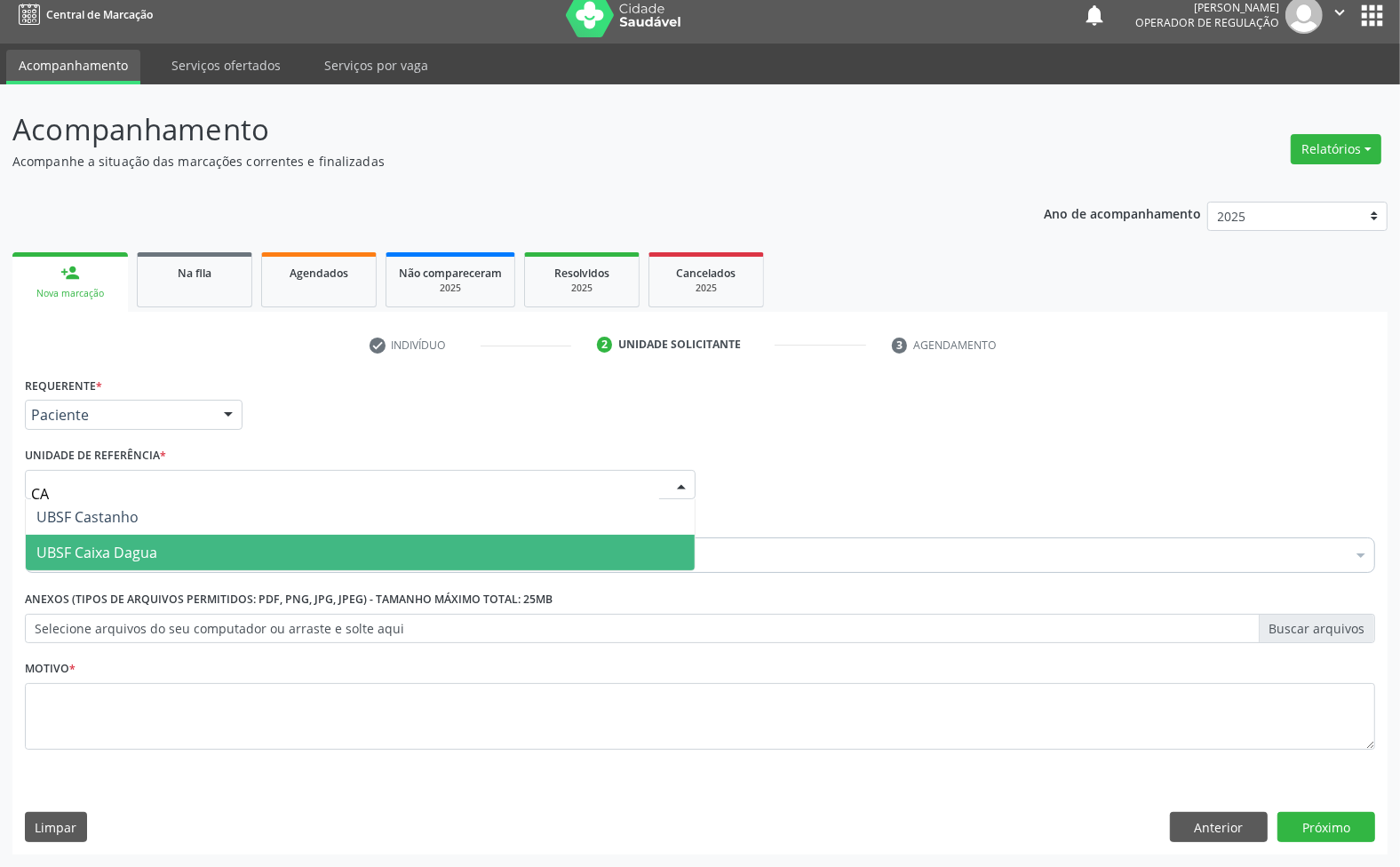
click at [226, 544] on span "UBSF Caixa Dagua" at bounding box center [360, 552] width 669 height 35
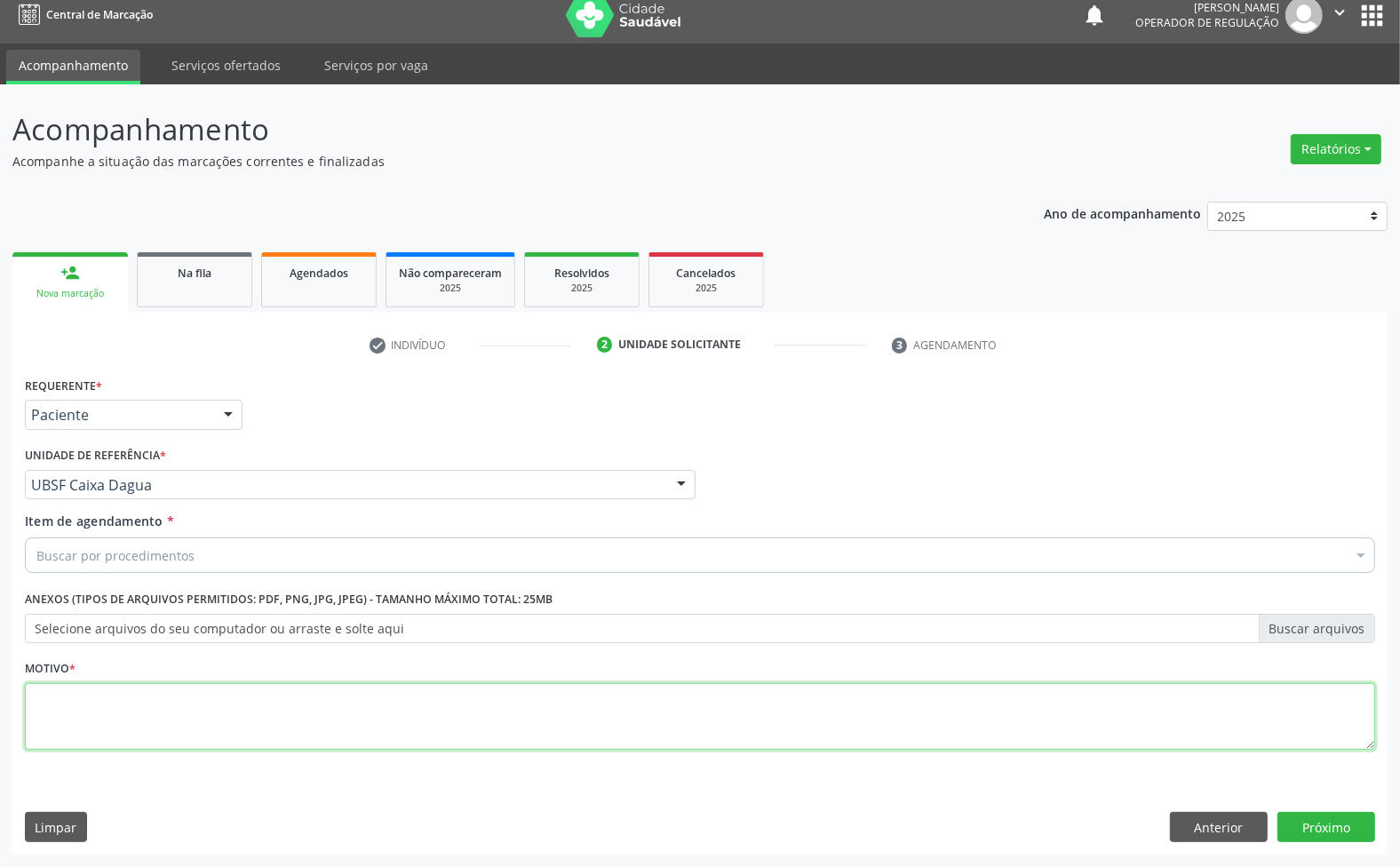
click at [196, 715] on textarea at bounding box center [700, 717] width 1350 height 67
paste textarea "TRANSVAGINAL"
type textarea "TRANSVAGINAL"
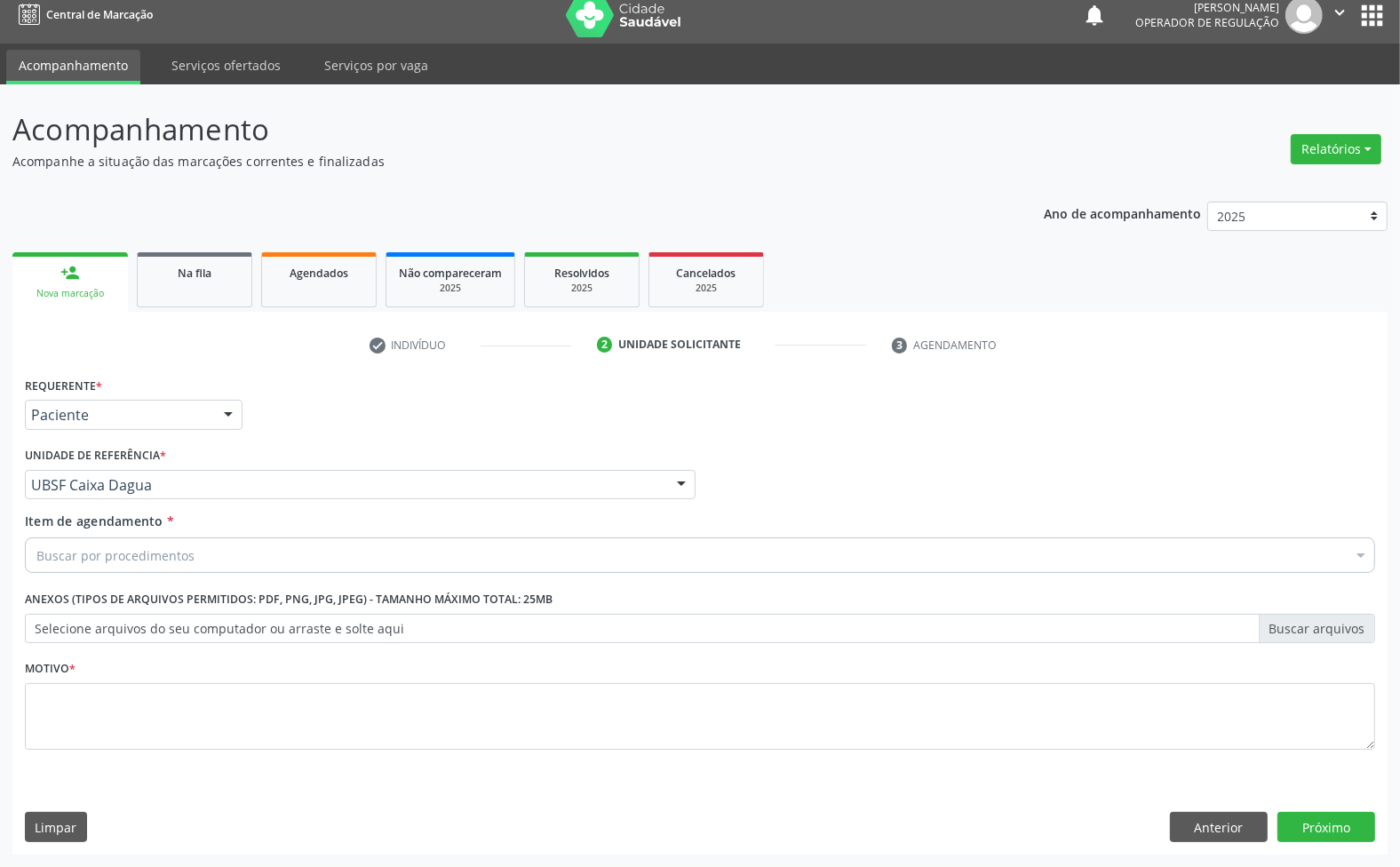
click at [182, 569] on div "Buscar por procedimentos" at bounding box center [700, 555] width 1350 height 35
paste input "TRANSVAGINAL"
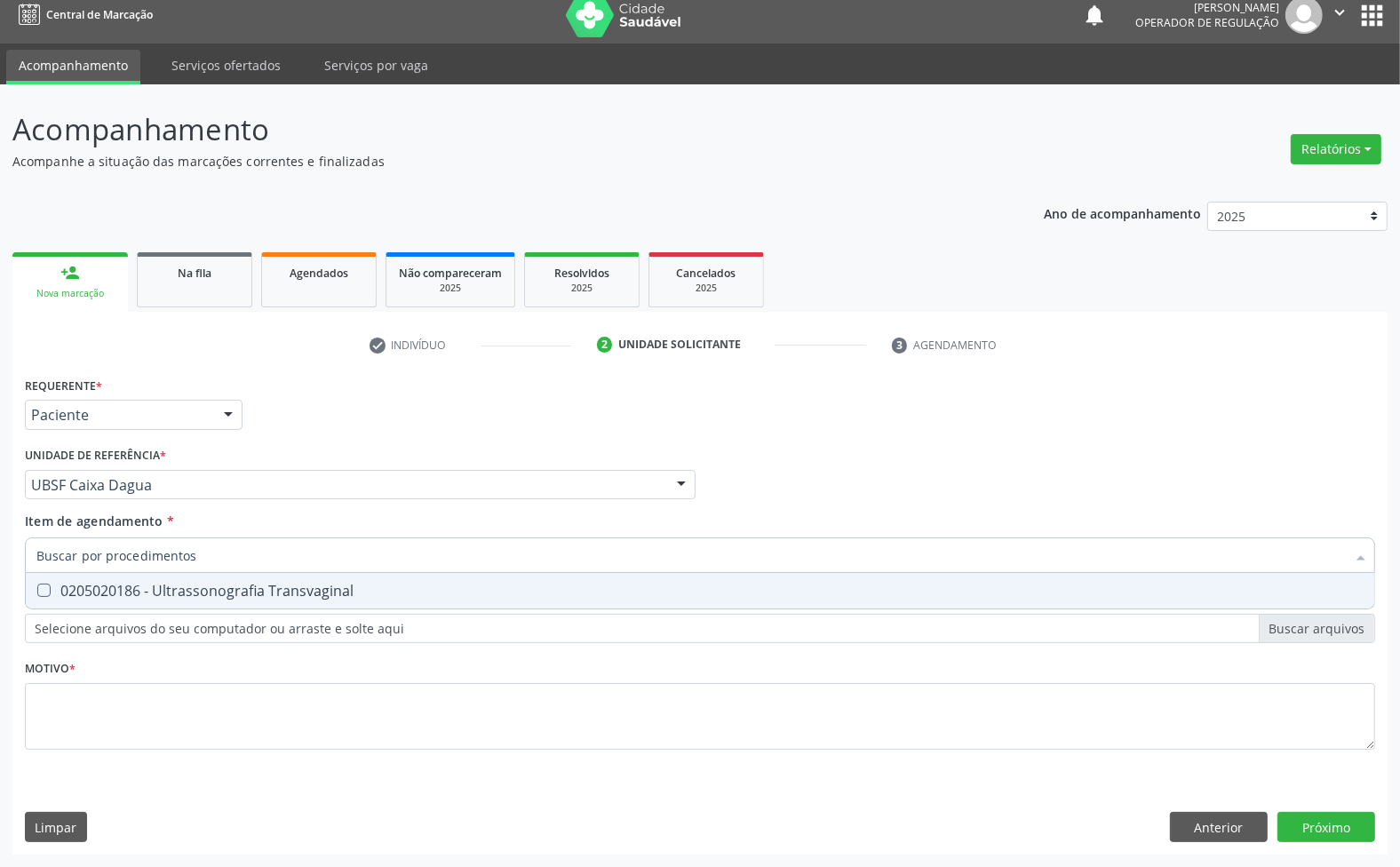
type input "TRANSVAGINAL"
click at [197, 608] on span "0205020186 - Ultrassonografia Transvaginal" at bounding box center [700, 590] width 1348 height 35
checkbox Transvaginal "true"
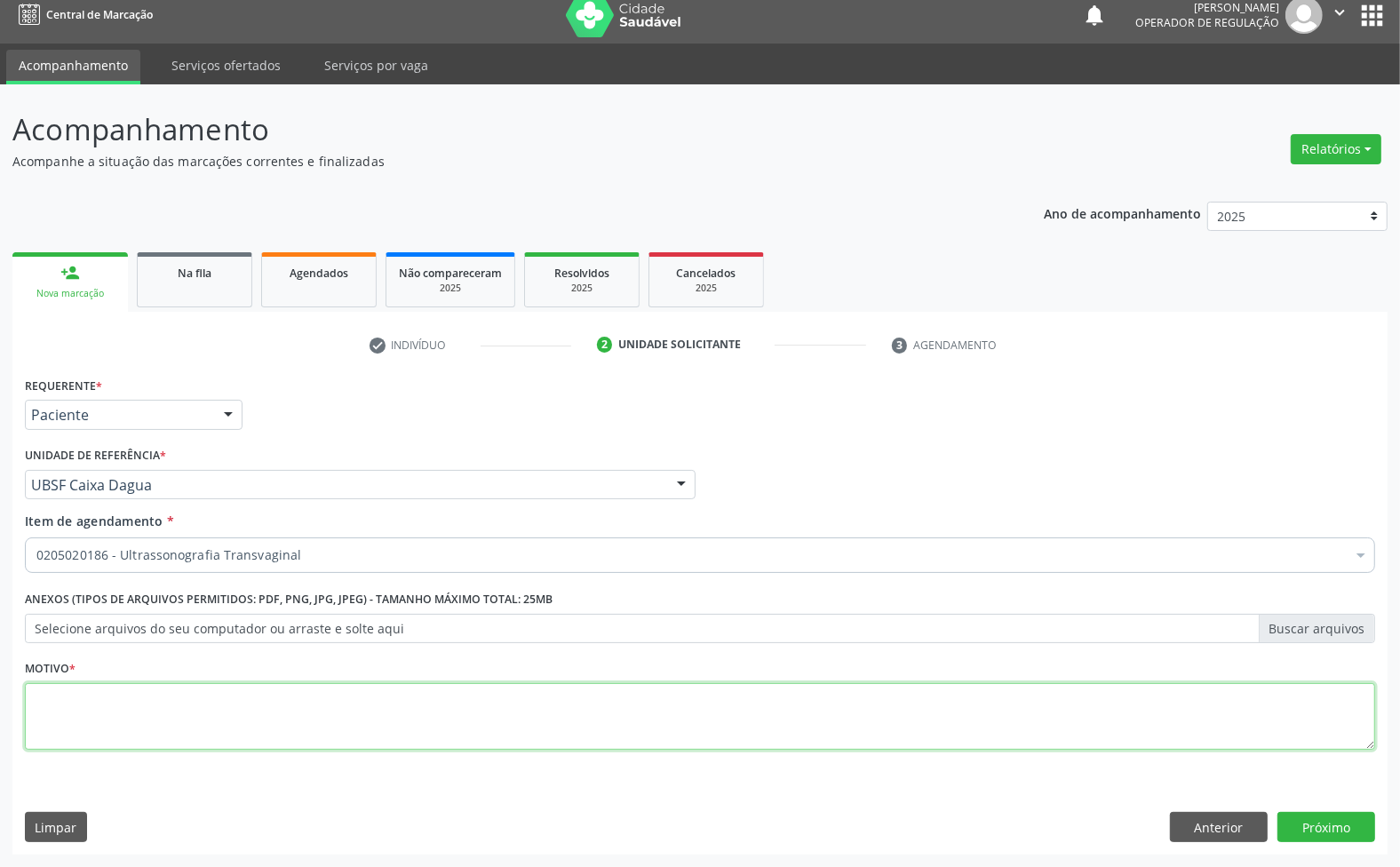
click at [272, 689] on textarea at bounding box center [700, 717] width 1350 height 67
paste textarea "AVALIAÇÃO 07/2025"
type textarea "AVALIAÇÃO 07/2025"
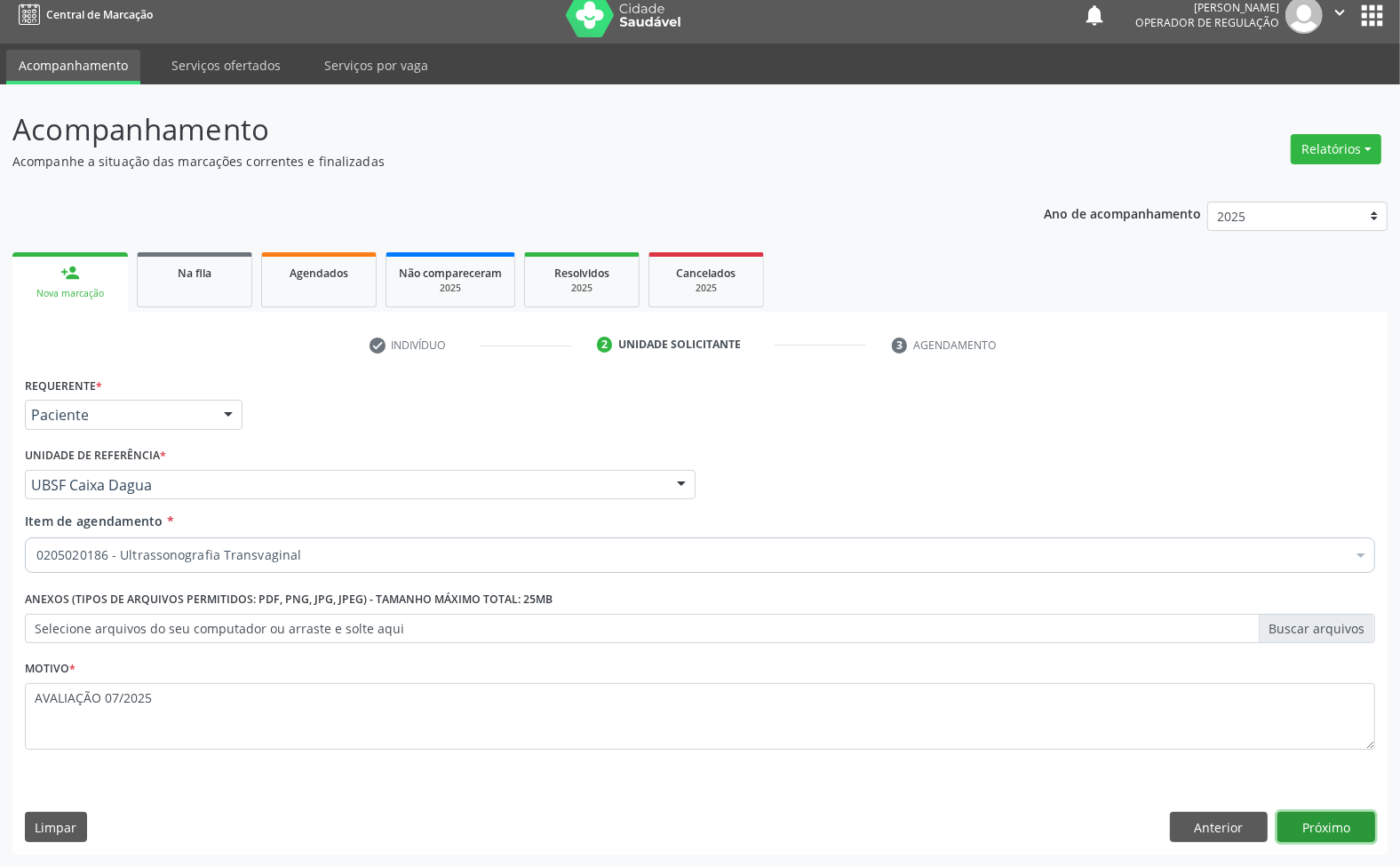
click at [1310, 827] on button "Próximo" at bounding box center [1326, 827] width 98 height 31
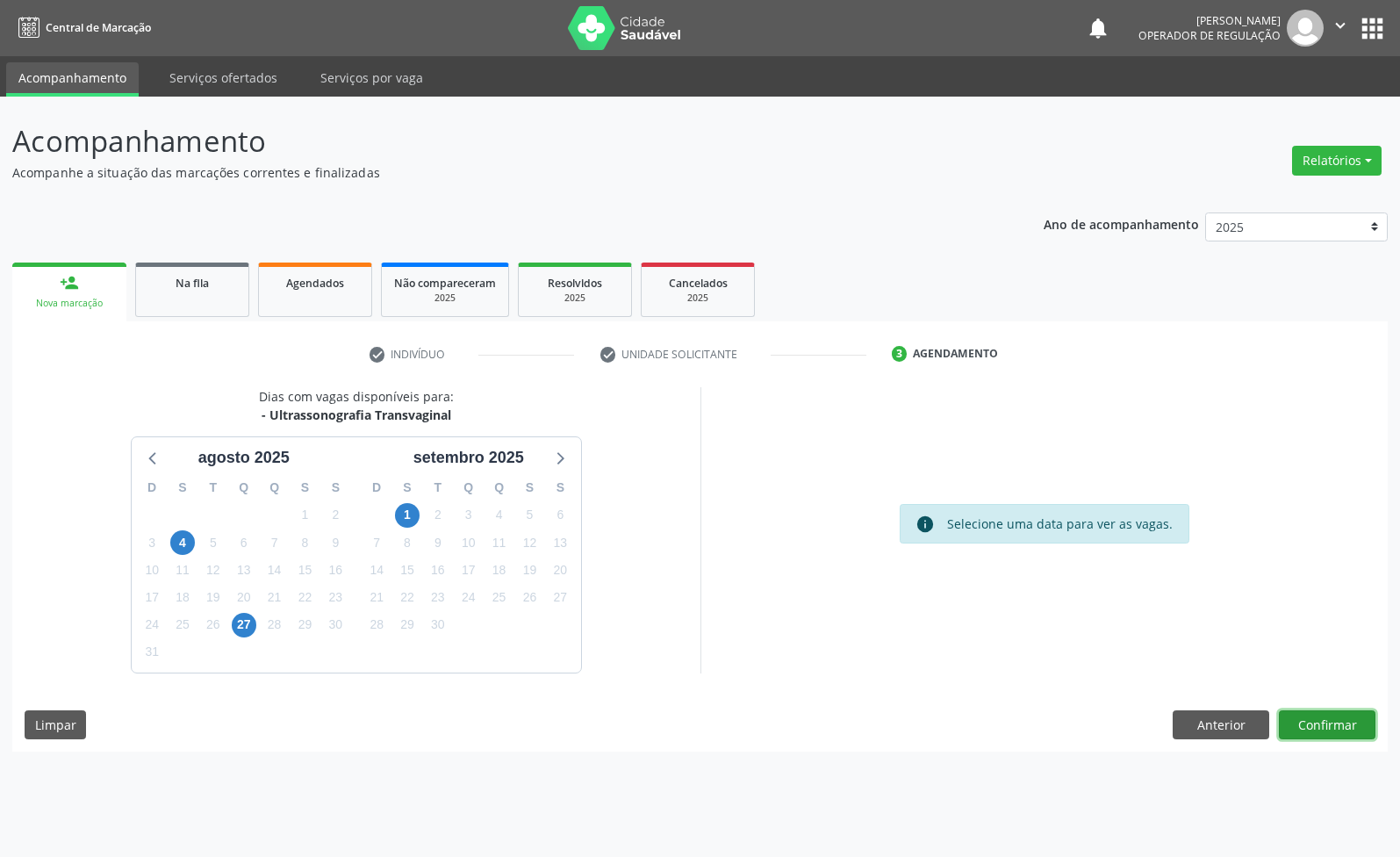
click at [1326, 733] on button "Confirmar" at bounding box center [1328, 725] width 97 height 30
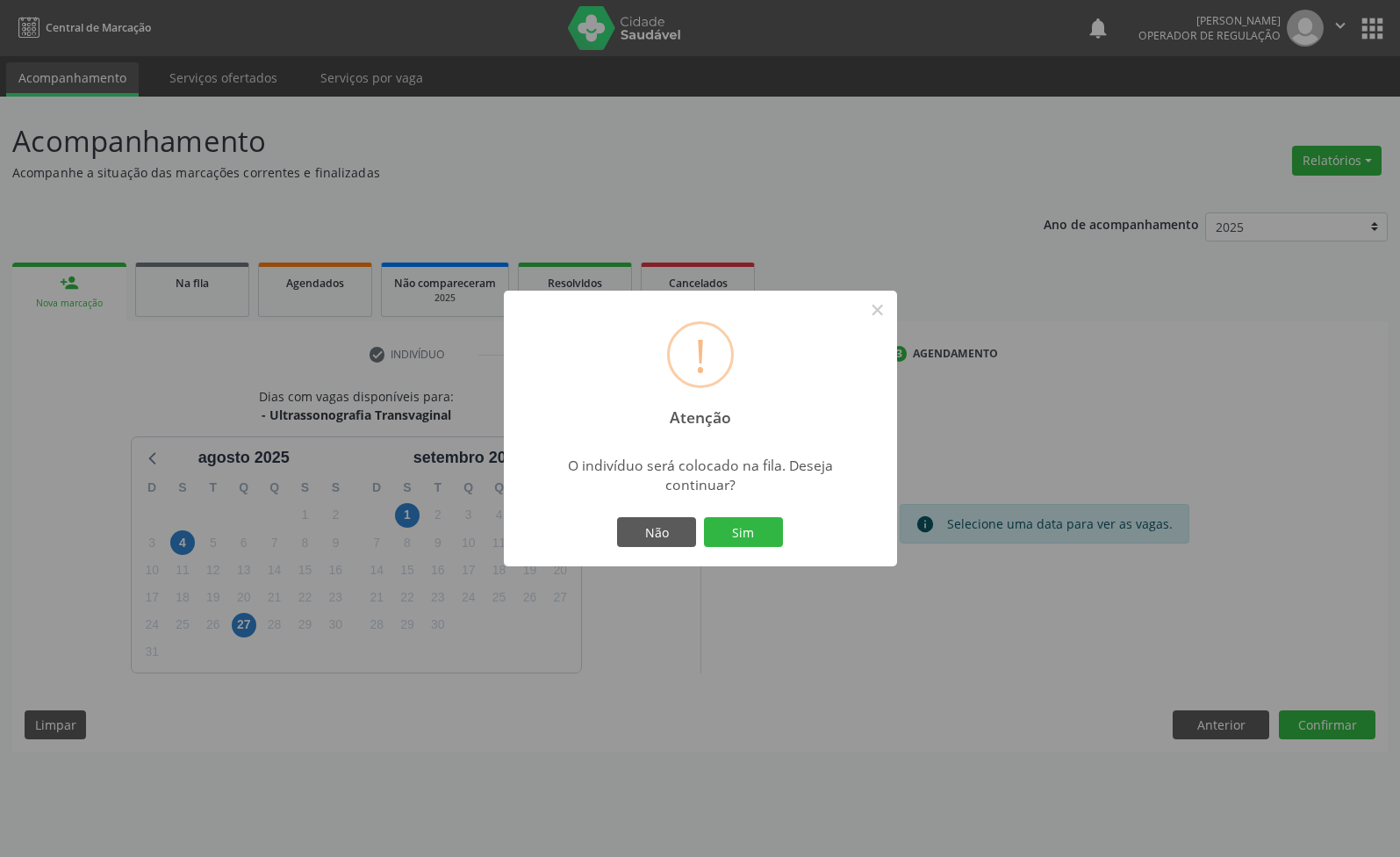
click at [704, 517] on button "Sim" at bounding box center [743, 532] width 79 height 30
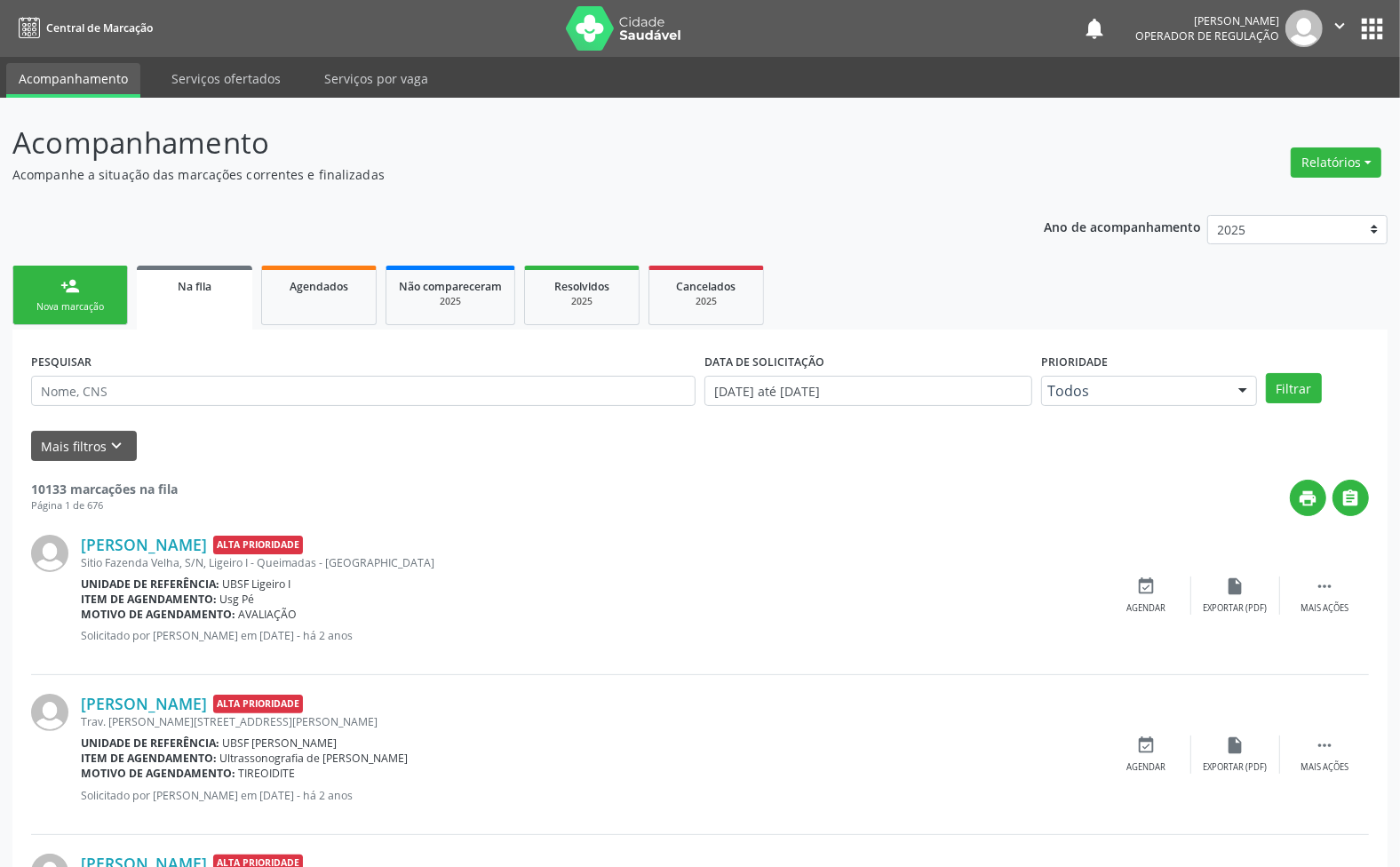
click at [50, 298] on link "person_add Nova marcação" at bounding box center [70, 295] width 116 height 59
click at [56, 302] on div "Nova marcação" at bounding box center [70, 307] width 89 height 13
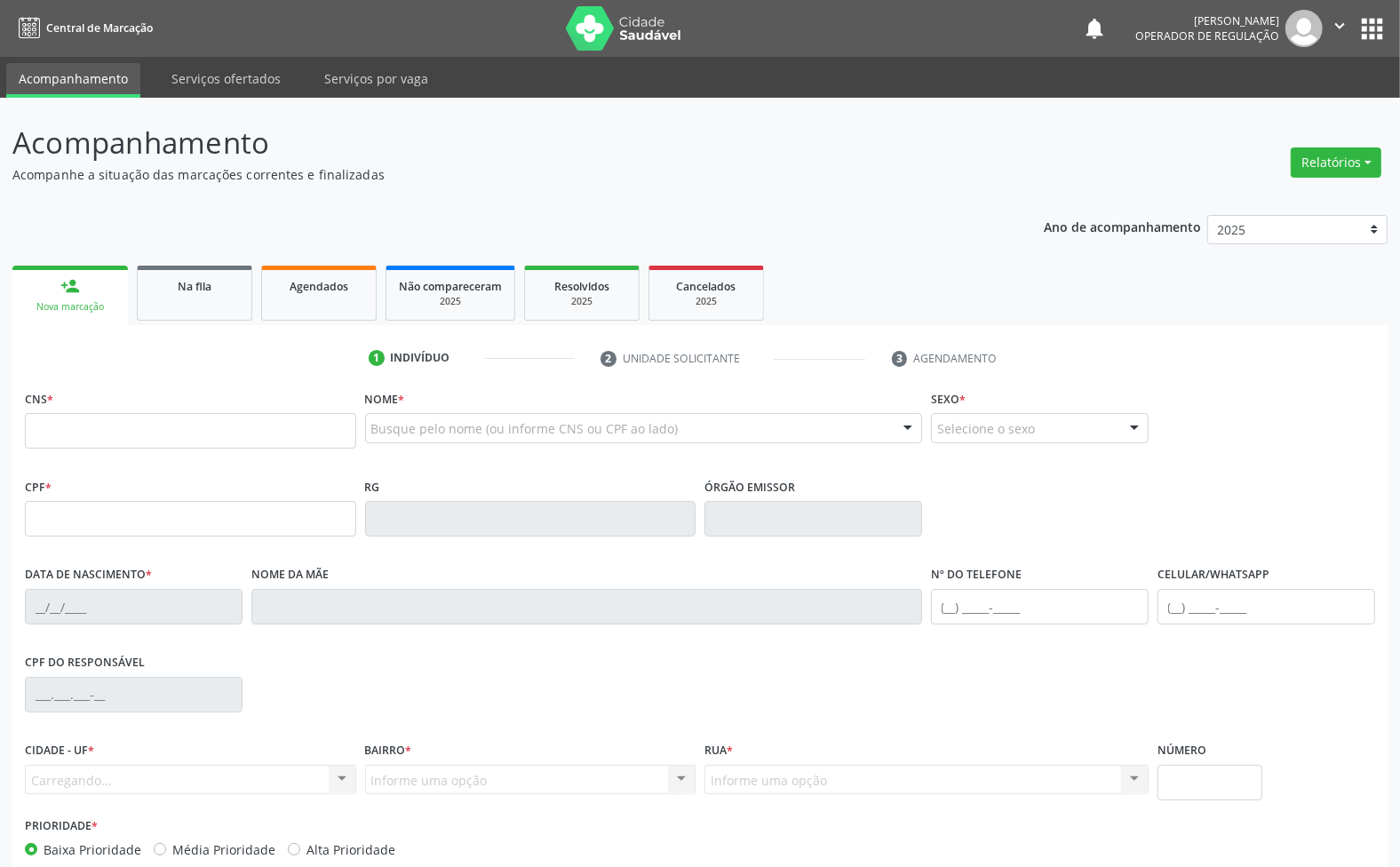
click at [113, 410] on div "CNS *" at bounding box center [191, 417] width 332 height 63
click at [127, 423] on input "text" at bounding box center [191, 430] width 332 height 35
type input "SUELEN OLIVEI"
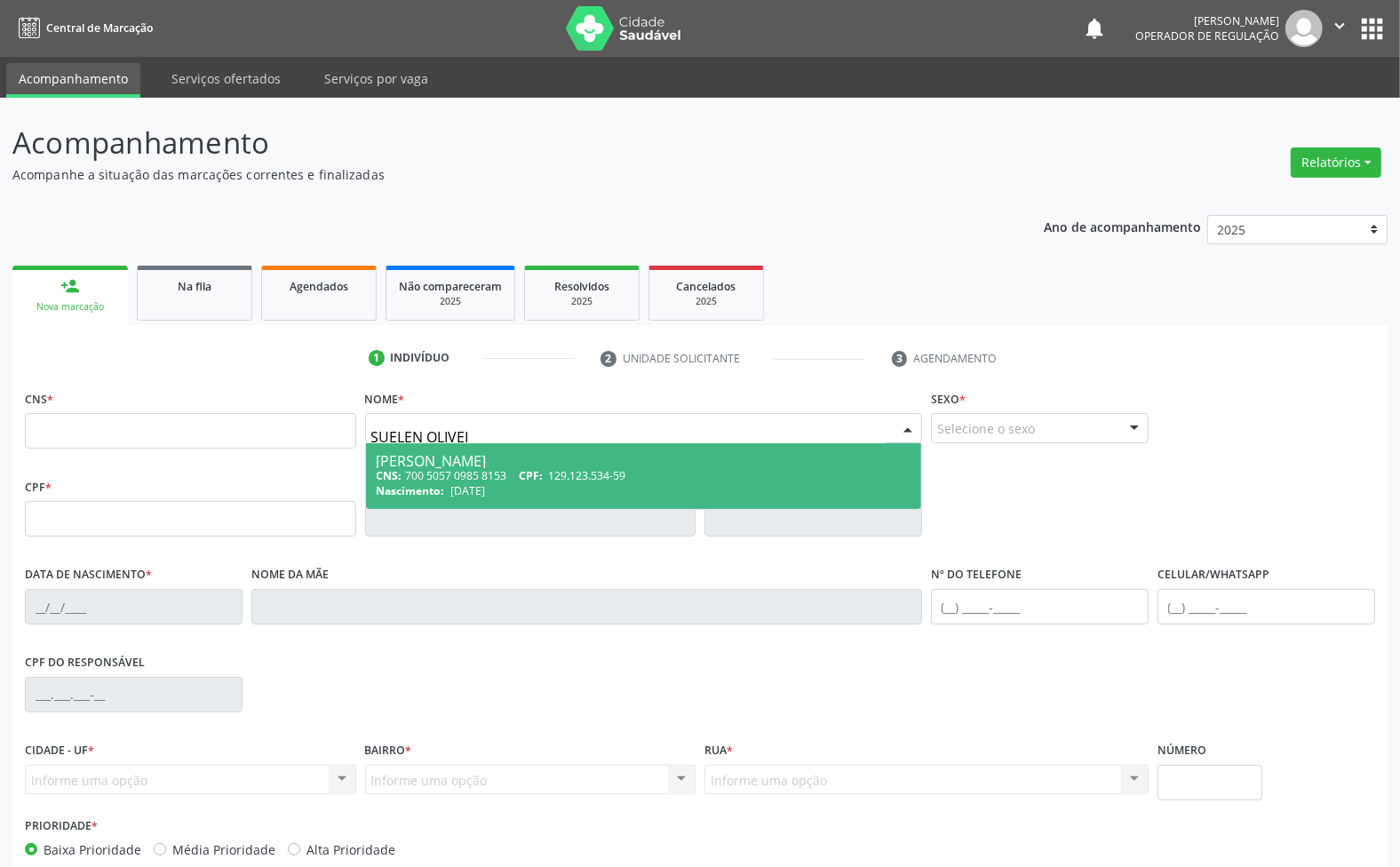
click at [534, 484] on div "Nascimento: [DATE]" at bounding box center [644, 491] width 535 height 15
type input "700 5057 0985 8153"
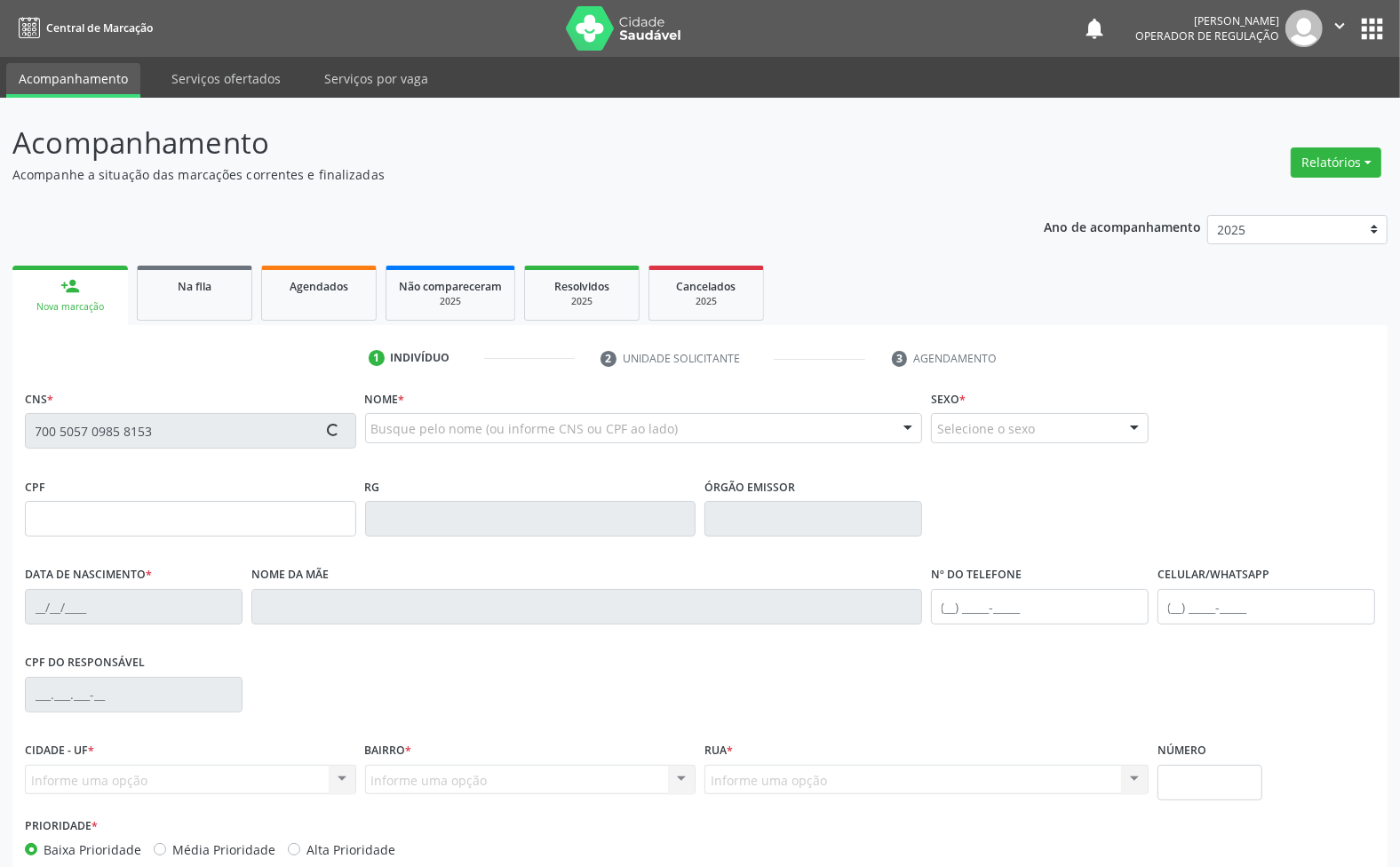
type input "129.123.534-59"
type input "[DATE]"
type input "Rosicleide de Olveira"
type input "[PHONE_NUMBER]"
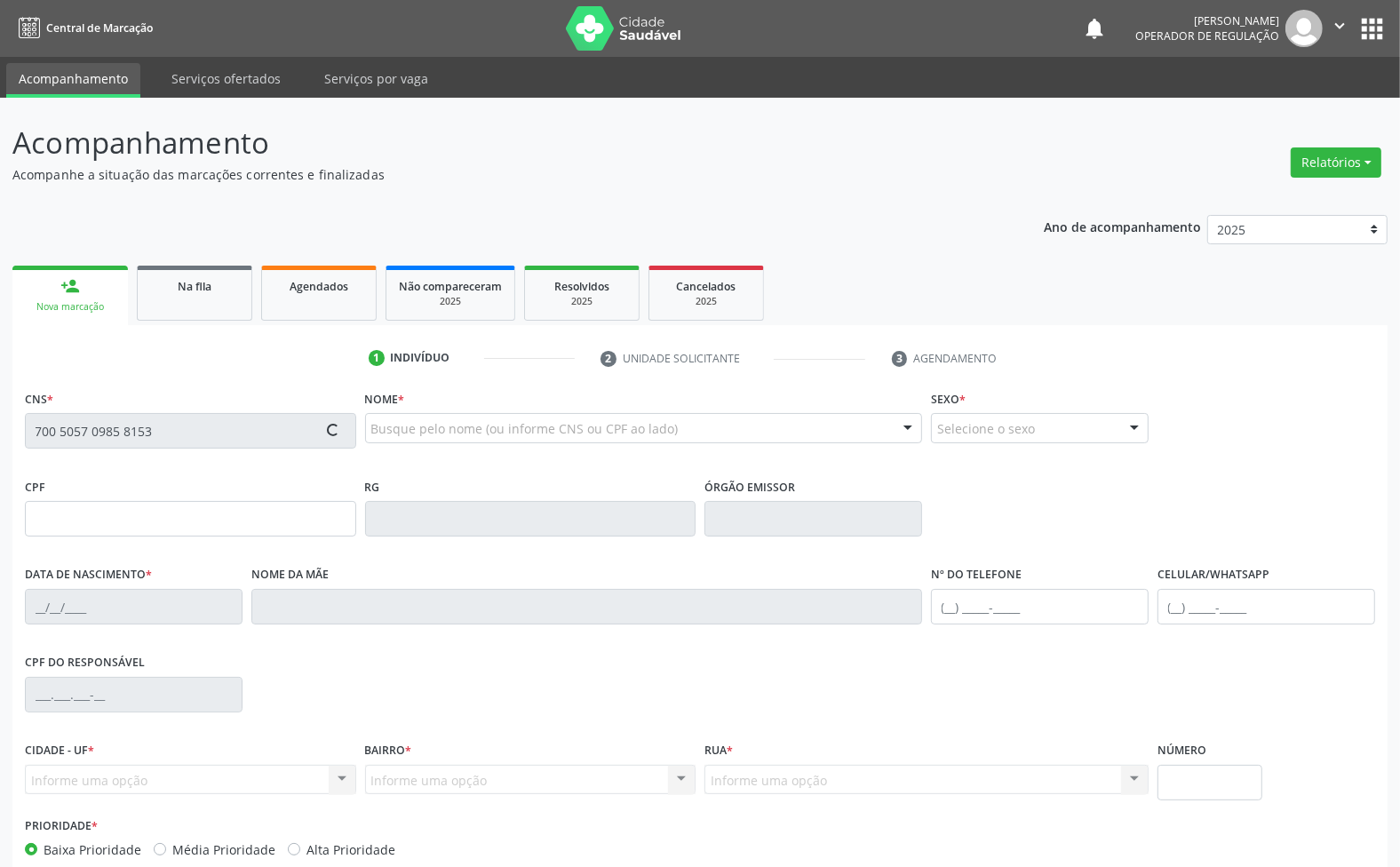
type input "23"
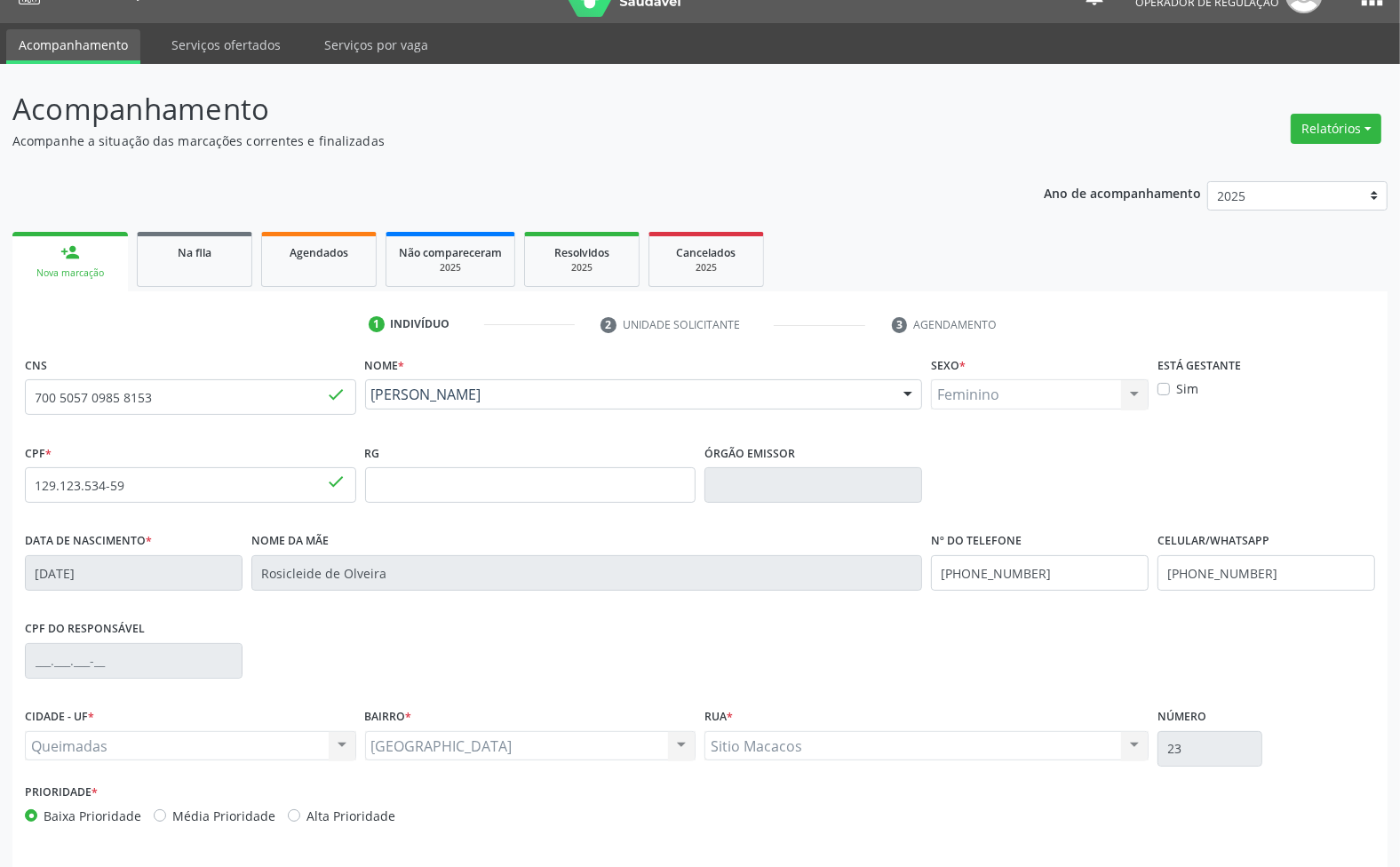
scroll to position [96, 0]
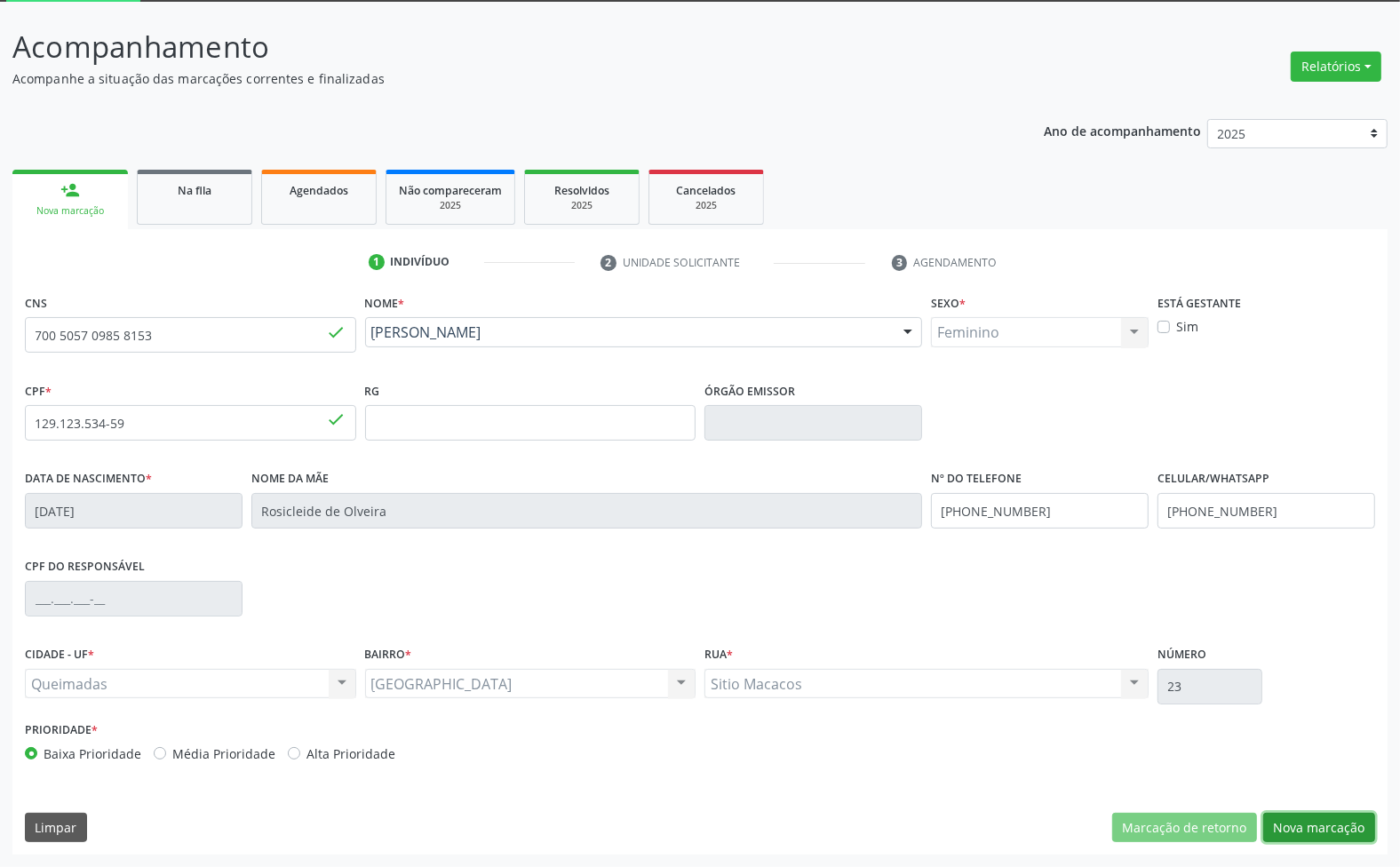
click at [1333, 828] on button "Nova marcação" at bounding box center [1319, 828] width 112 height 31
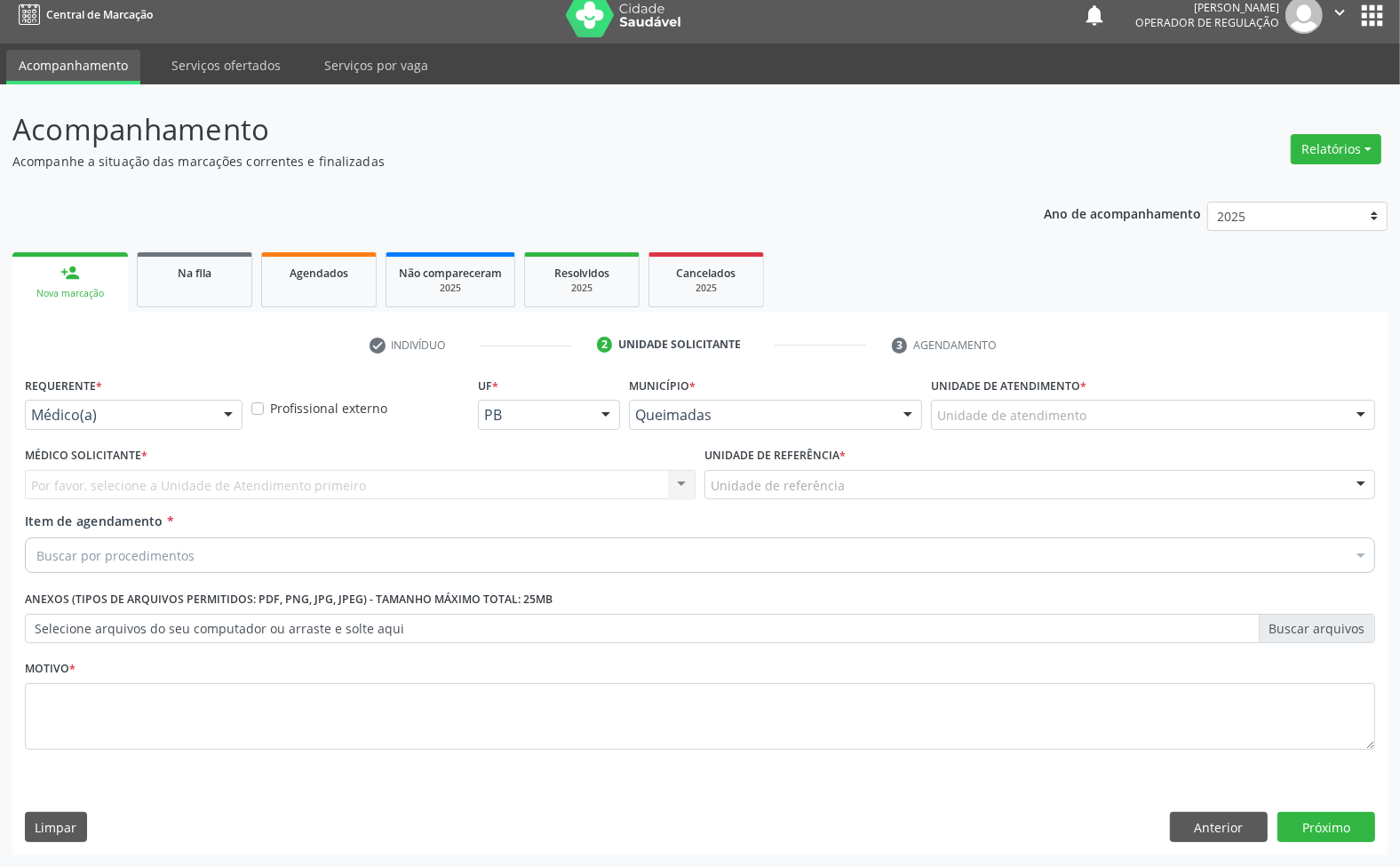
scroll to position [13, 0]
drag, startPoint x: 1255, startPoint y: 826, endPoint x: 1269, endPoint y: 829, distance: 14.3
click at [1258, 826] on button "Anterior" at bounding box center [1219, 827] width 98 height 31
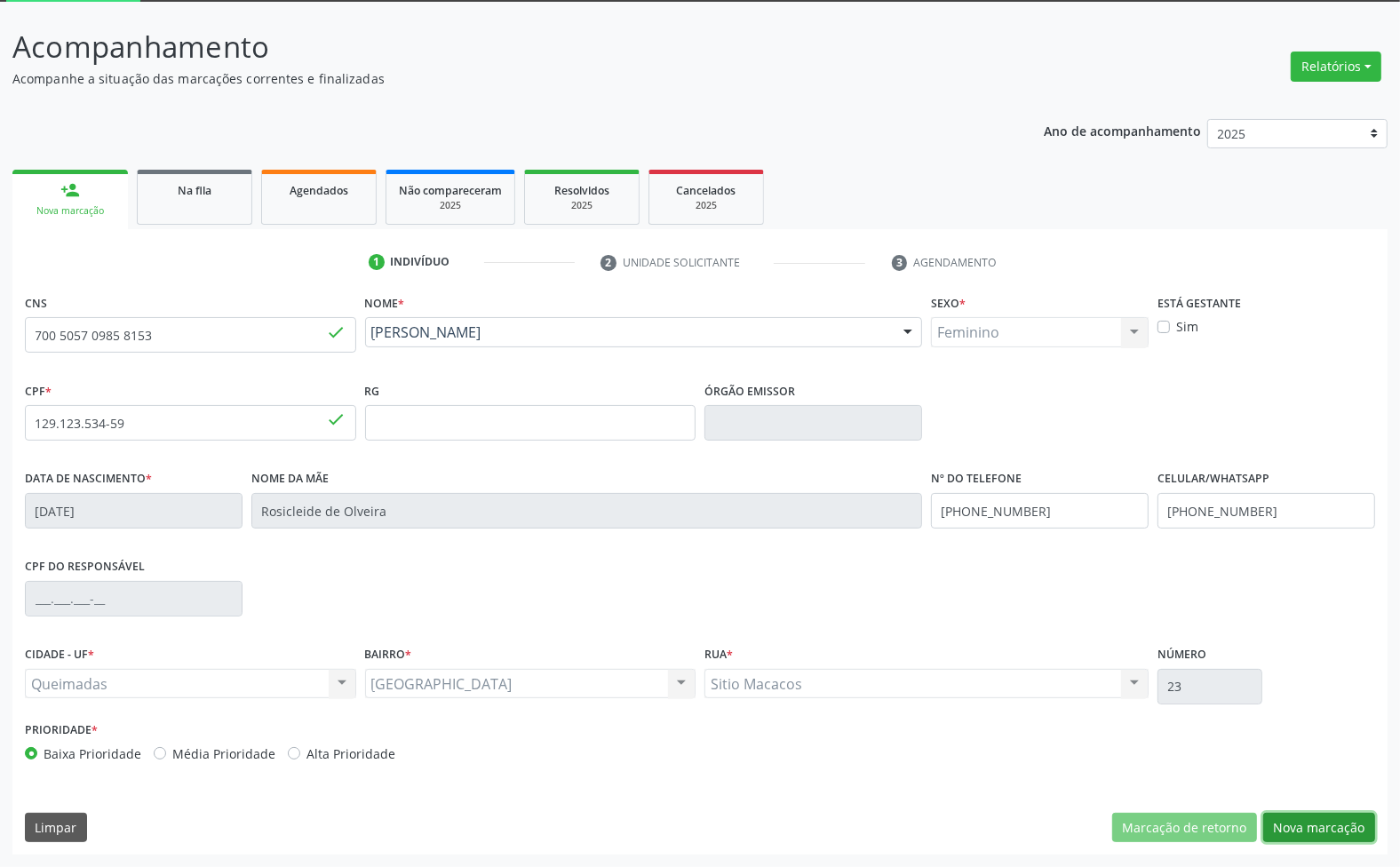
drag, startPoint x: 1315, startPoint y: 833, endPoint x: 432, endPoint y: 495, distance: 945.5
click at [1313, 833] on button "Nova marcação" at bounding box center [1319, 828] width 112 height 31
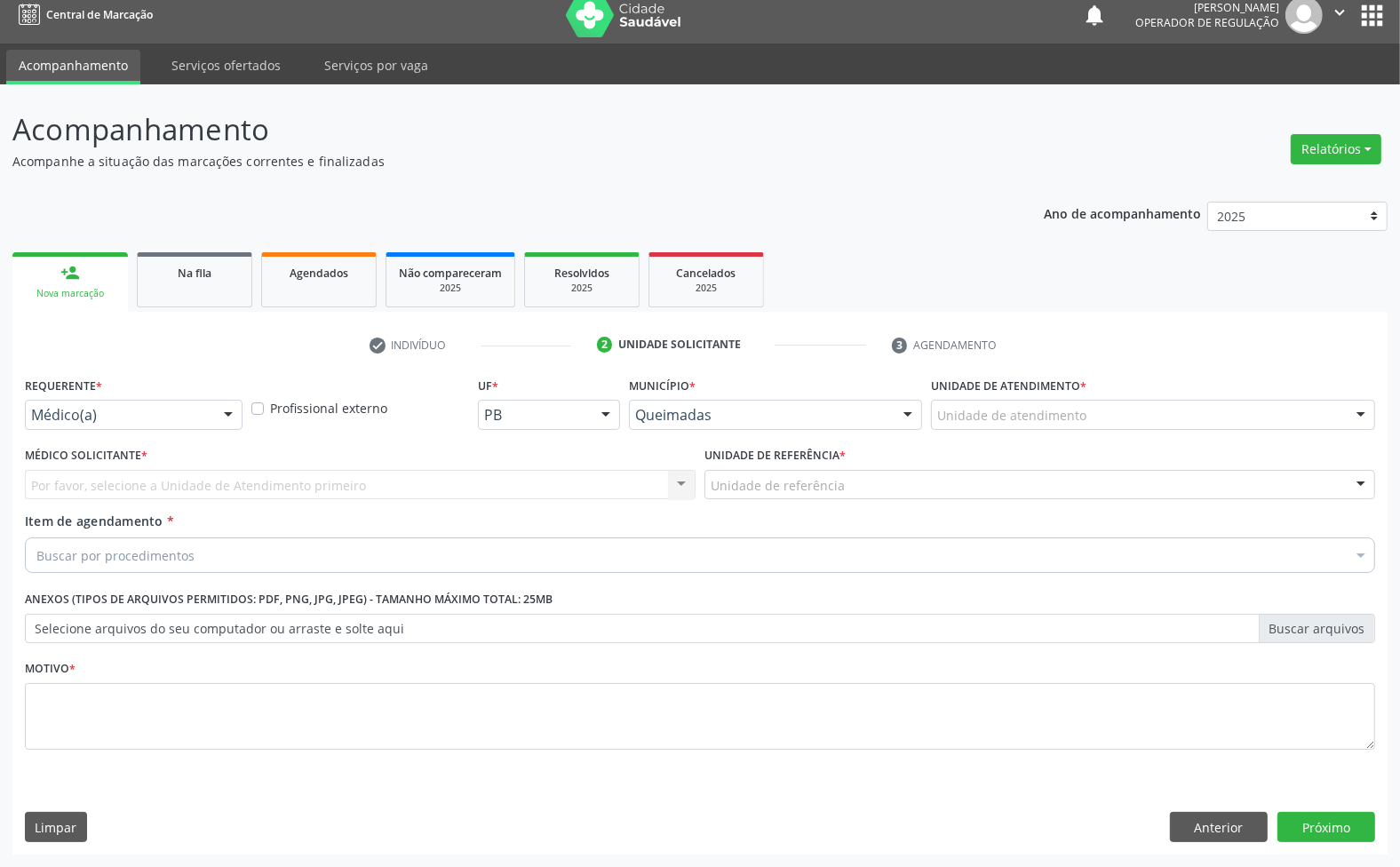
drag, startPoint x: 100, startPoint y: 410, endPoint x: 98, endPoint y: 441, distance: 31.1
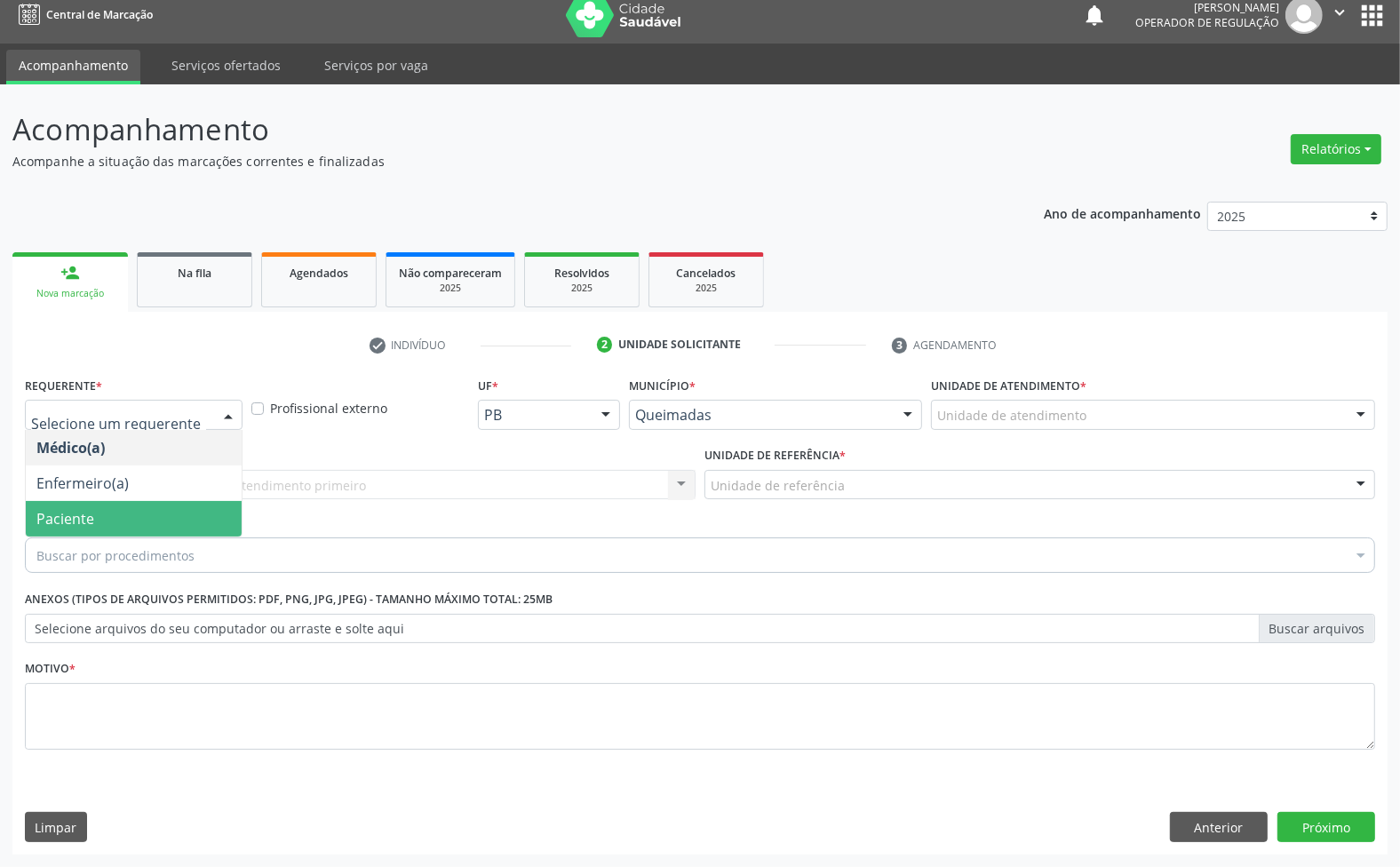
click at [100, 511] on span "Paciente" at bounding box center [133, 518] width 216 height 35
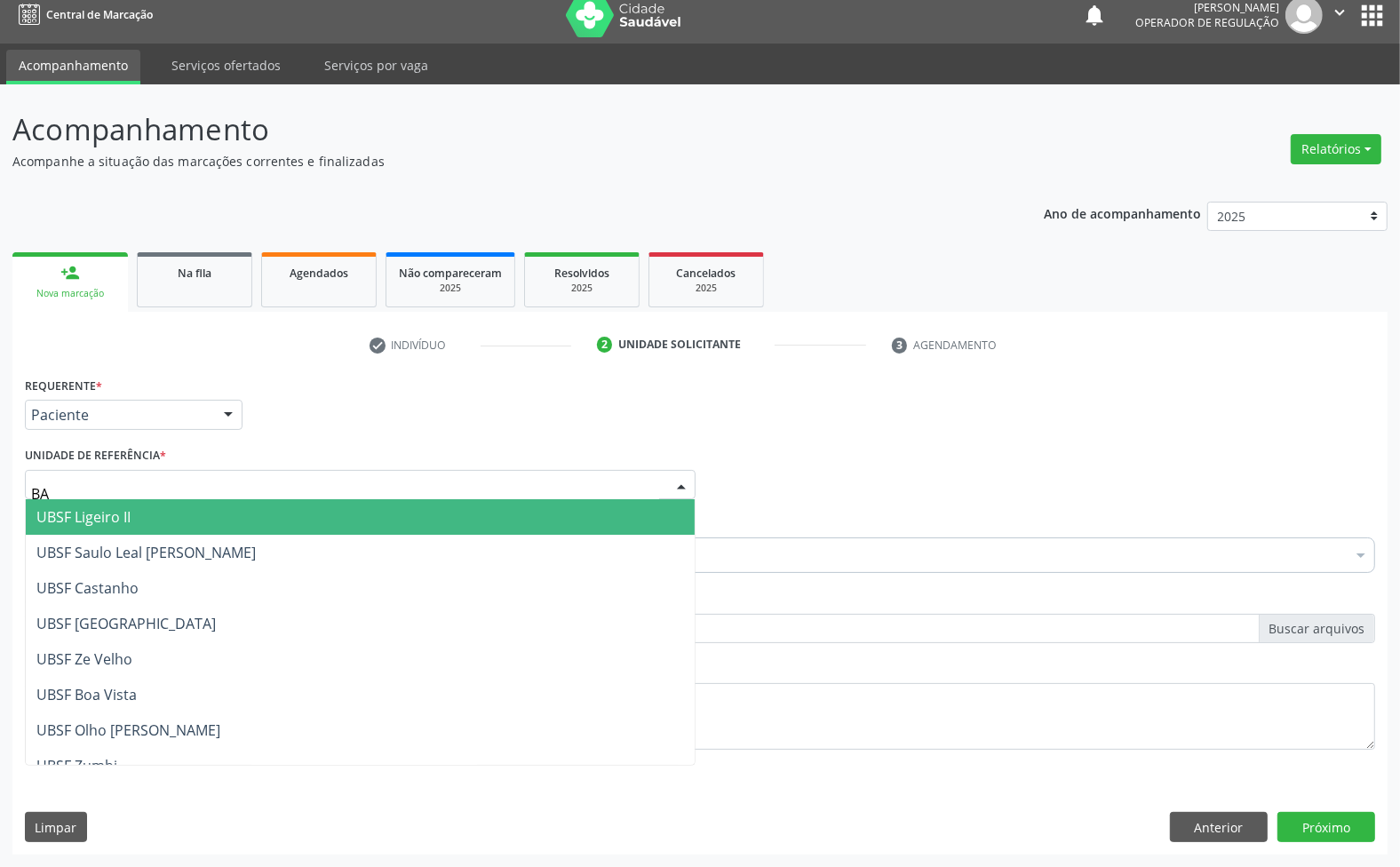
type input "BAI"
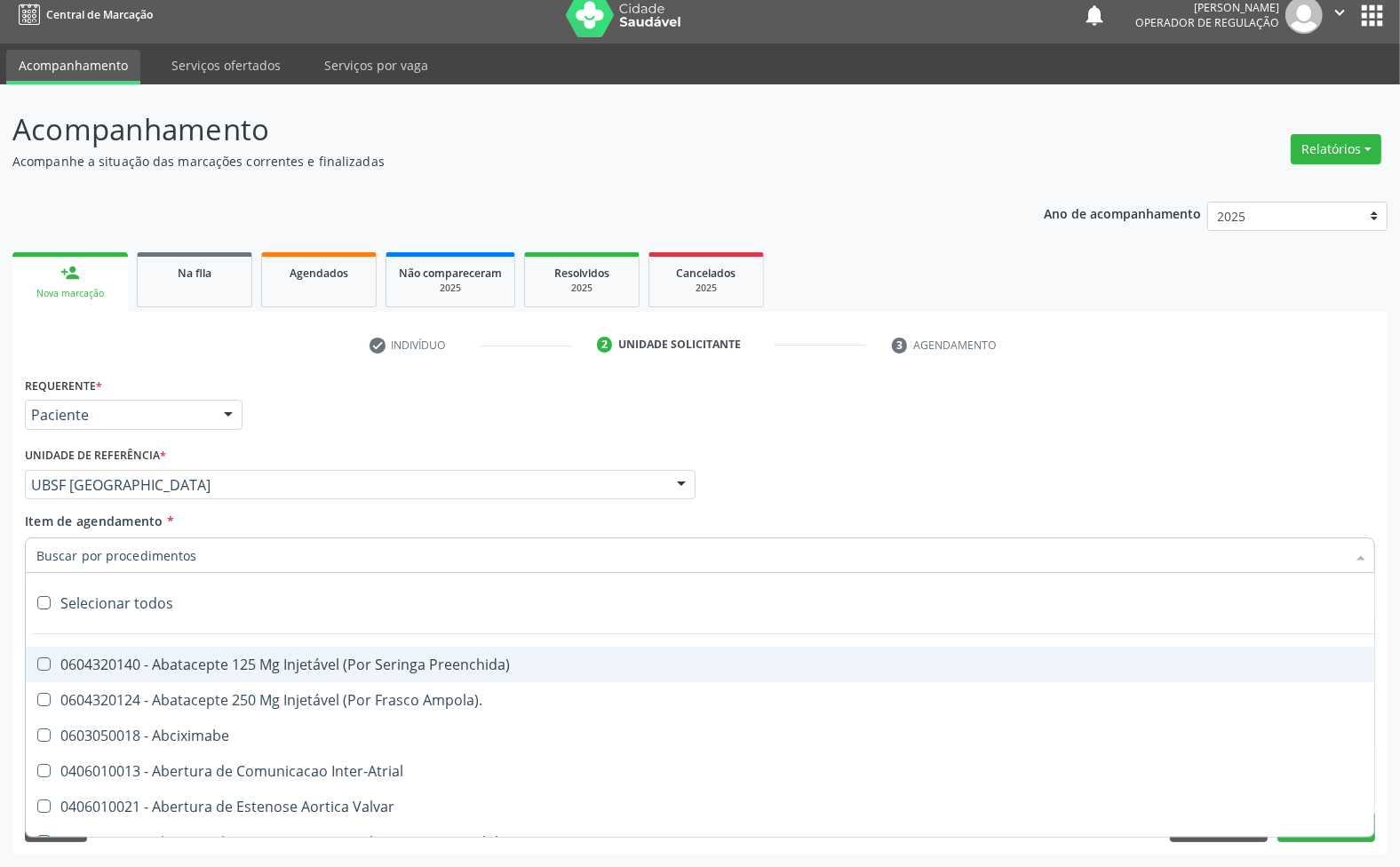
paste input "AVALIAÇÃO 07/2025"
type input "AVALIAÇÃO 07/2025"
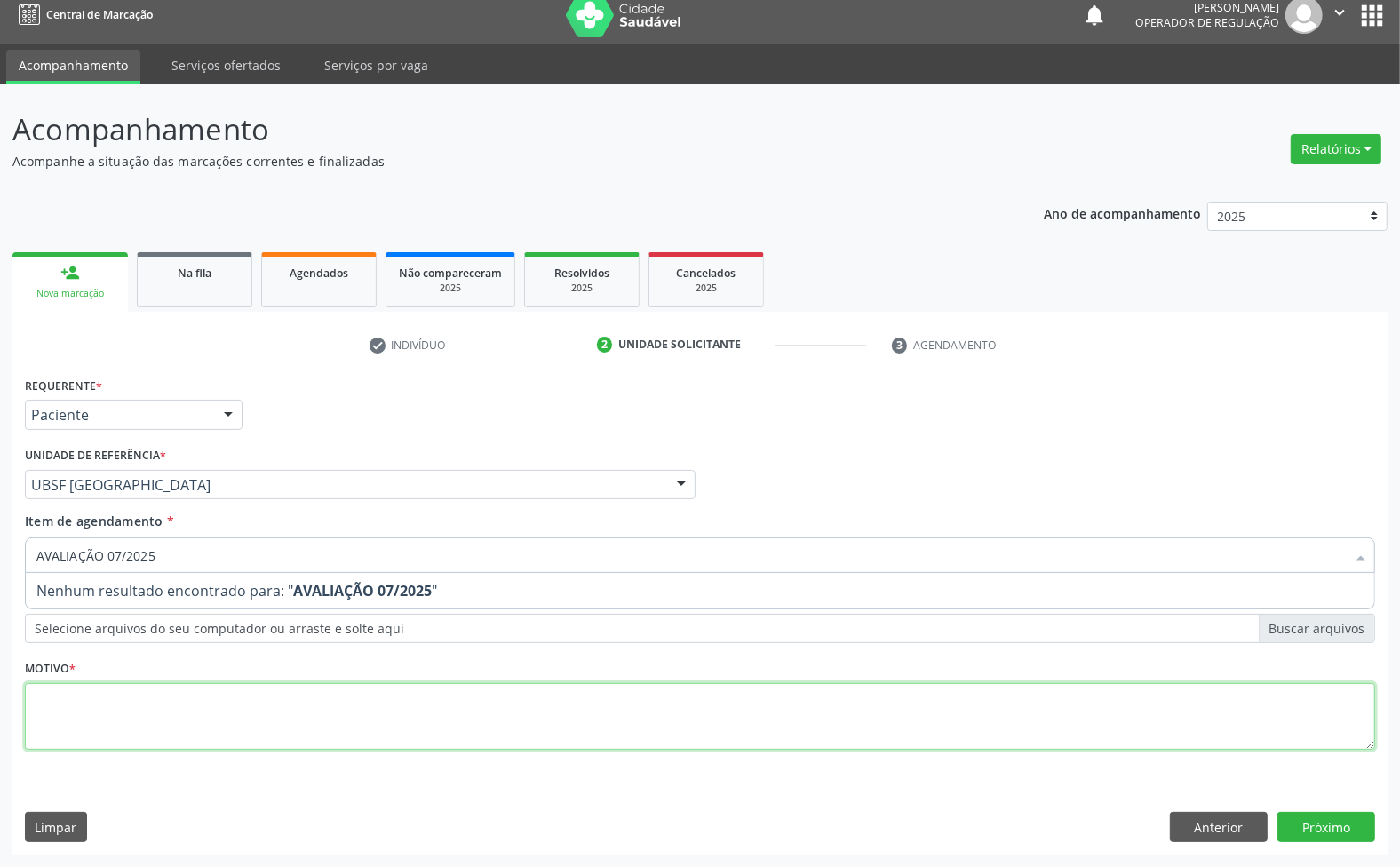
click at [169, 711] on div "Requerente * Paciente Médico(a) Enfermeiro(a) Paciente Nenhum resultado encontr…" at bounding box center [700, 573] width 1350 height 402
paste textarea "AVALIAÇÃO 07/2025"
type textarea "AVALIAÇÃO 07/2025"
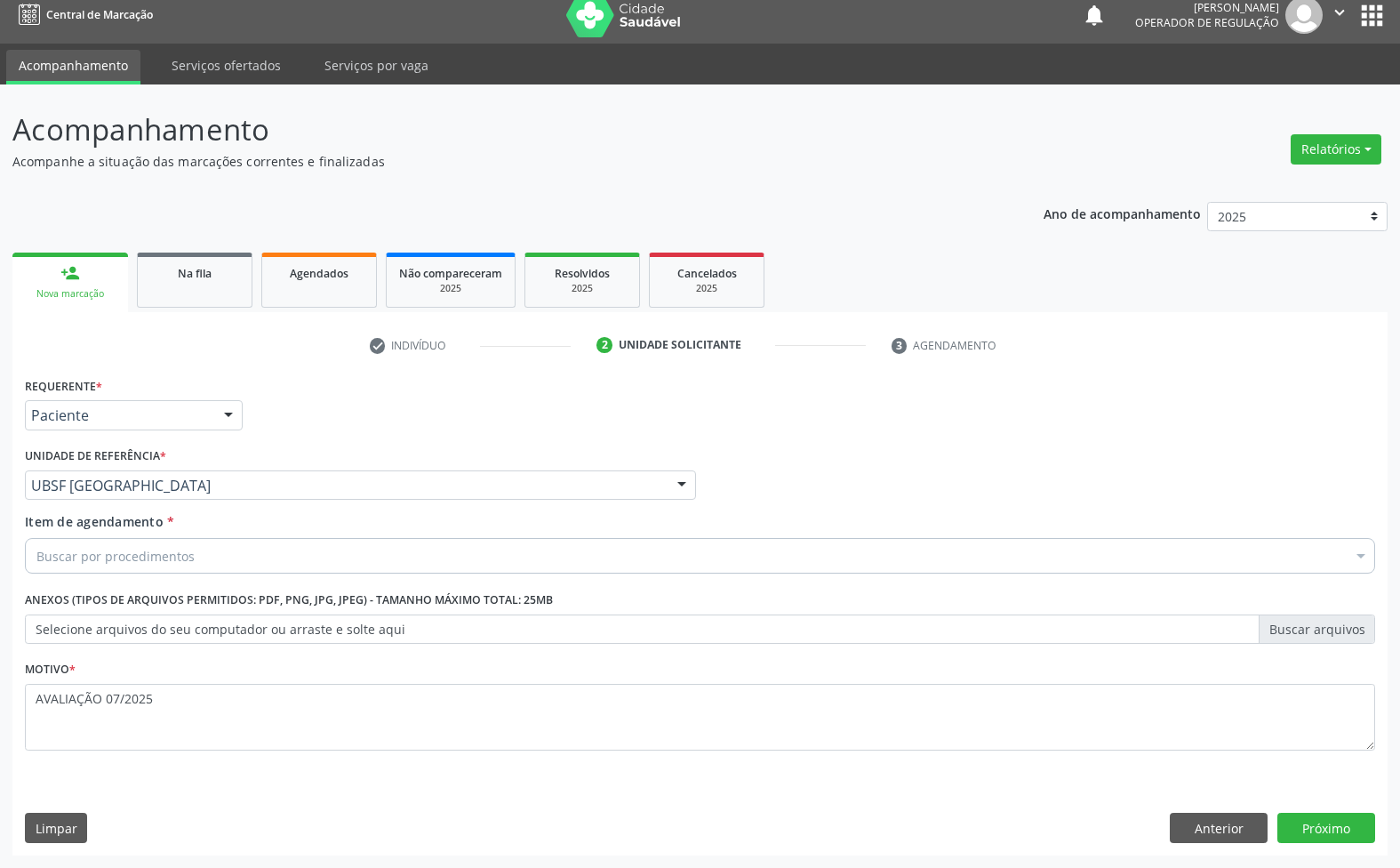
click at [329, 548] on div "Buscar por procedimentos" at bounding box center [700, 555] width 1350 height 35
paste input "TRANSVAGINAL"
type input "TRANSVAGINAL"
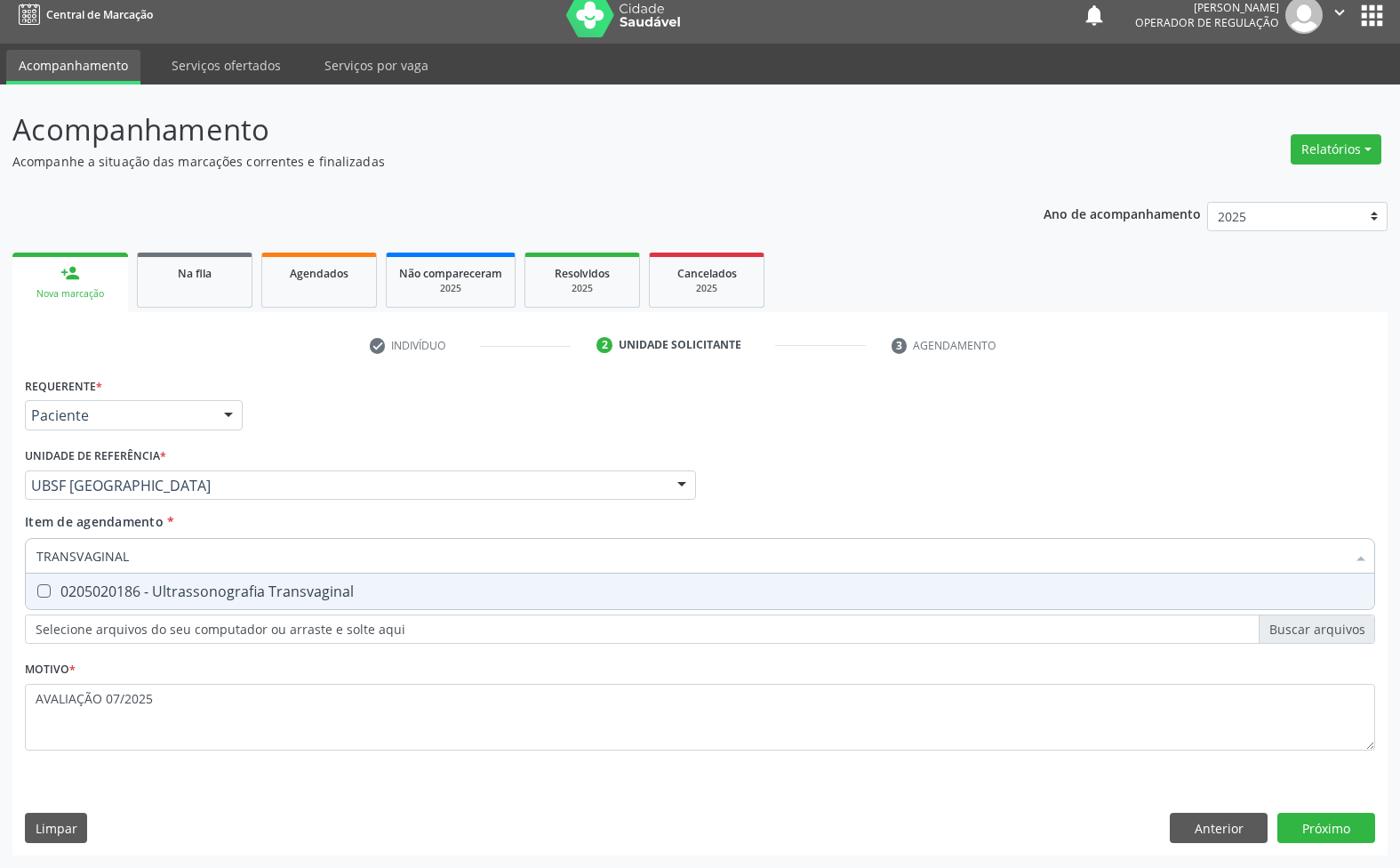
click at [332, 578] on span "0205020186 - Ultrassonografia Transvaginal" at bounding box center [700, 591] width 1348 height 35
checkbox Transvaginal "true"
click at [1313, 811] on div "Requerente * Paciente Médico(a) Enfermeiro(a) Paciente Nenhum resultado encontr…" at bounding box center [700, 613] width 1375 height 482
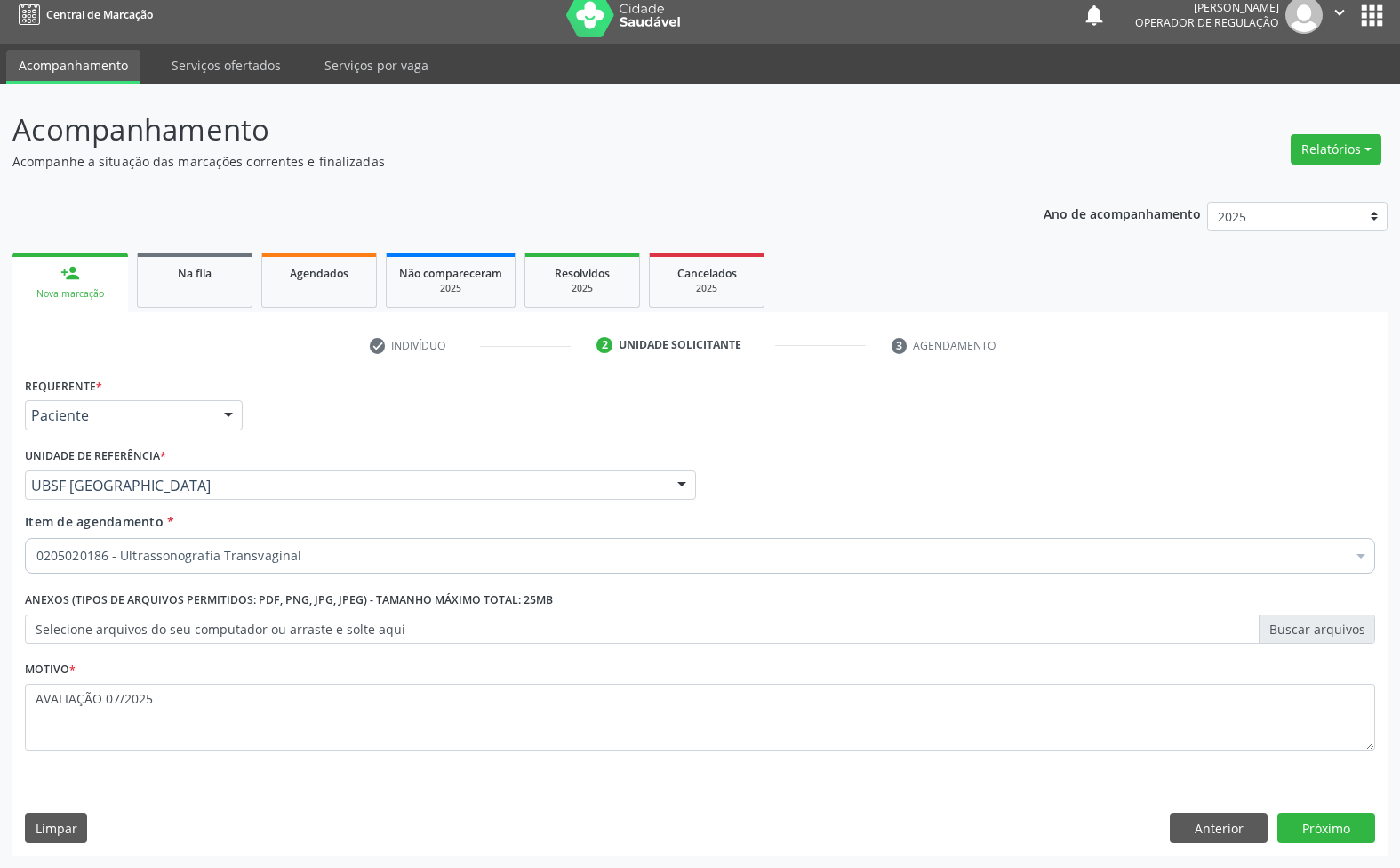
scroll to position [0, 0]
click at [1331, 824] on div "Requerente * Paciente Médico(a) Enfermeiro(a) Paciente Nenhum resultado encontr…" at bounding box center [700, 613] width 1375 height 482
click at [1331, 824] on button "Próximo" at bounding box center [1326, 828] width 98 height 31
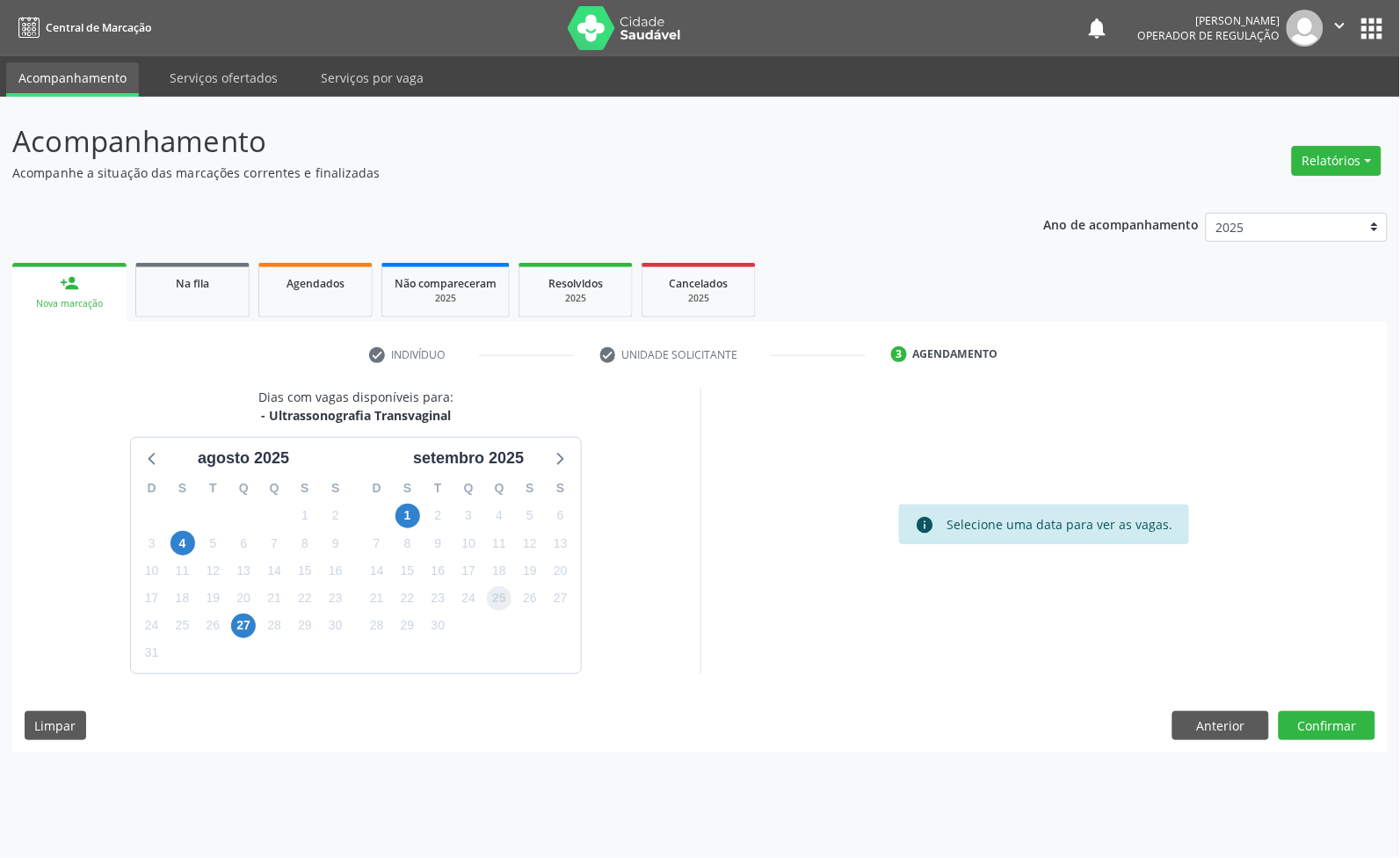
click at [506, 602] on span "25" at bounding box center [500, 598] width 25 height 25
click at [1332, 739] on button "Confirmar" at bounding box center [1327, 726] width 97 height 30
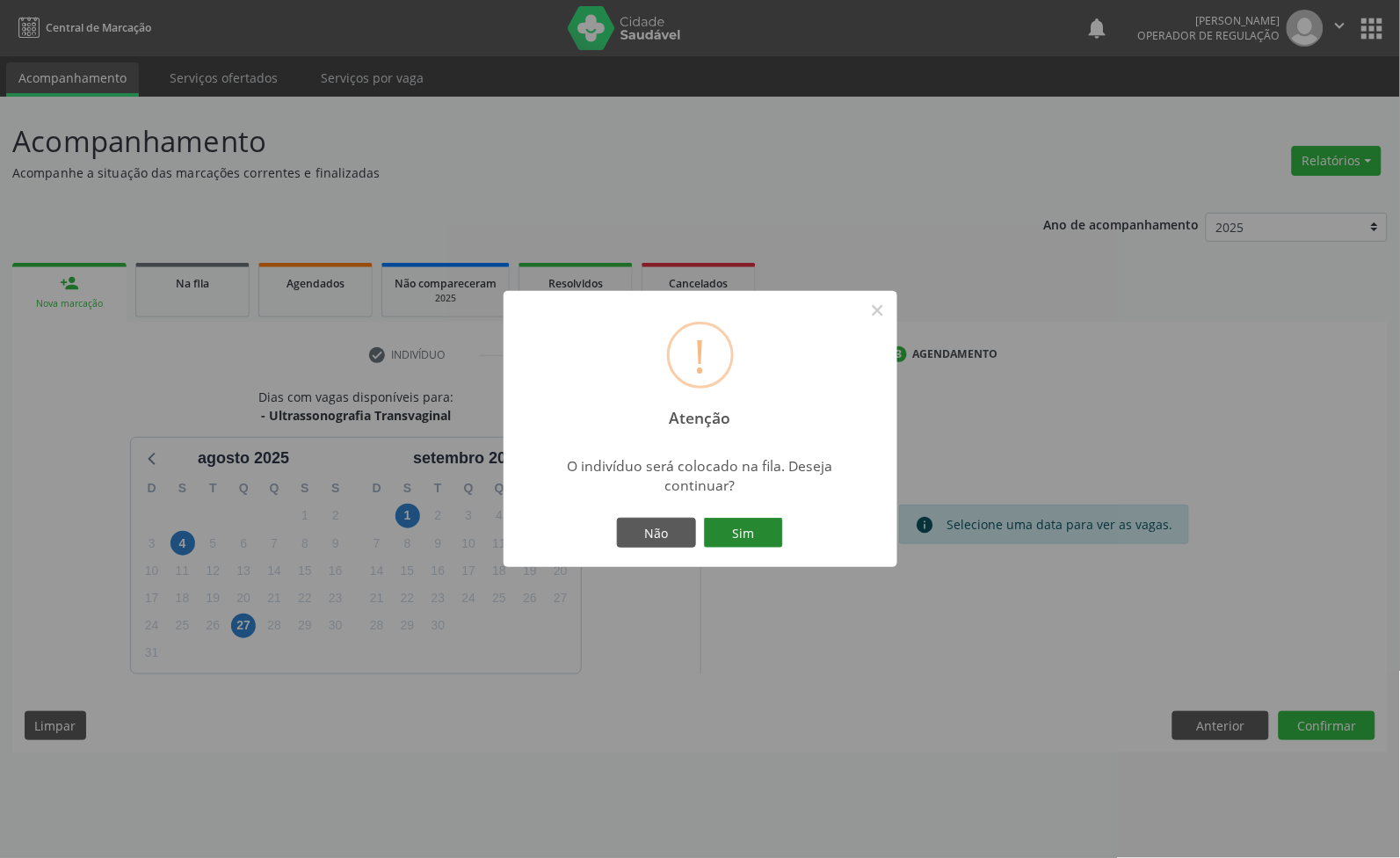
click at [739, 529] on button "Sim" at bounding box center [742, 533] width 79 height 30
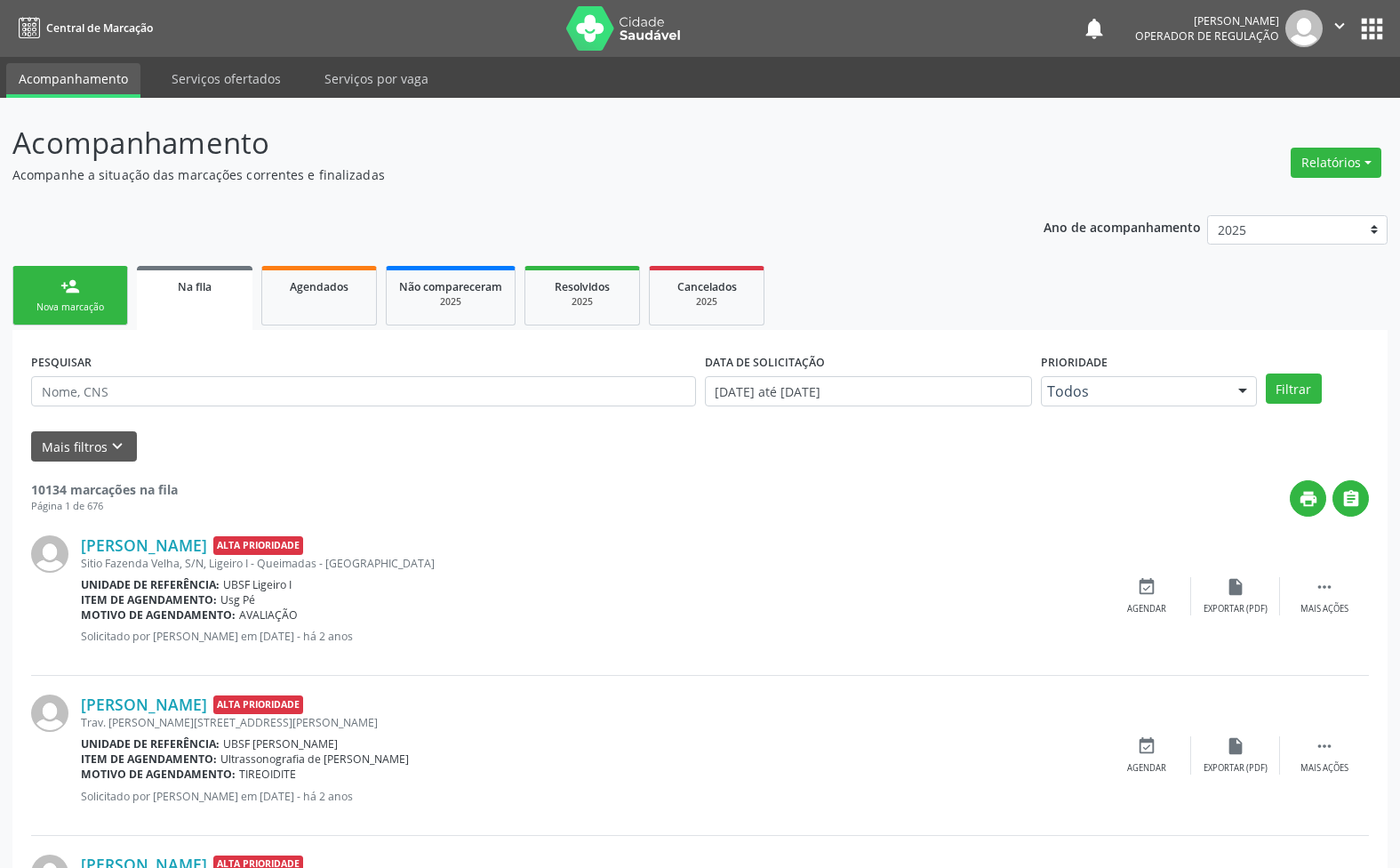
click at [87, 309] on div "Nova marcação" at bounding box center [70, 307] width 89 height 13
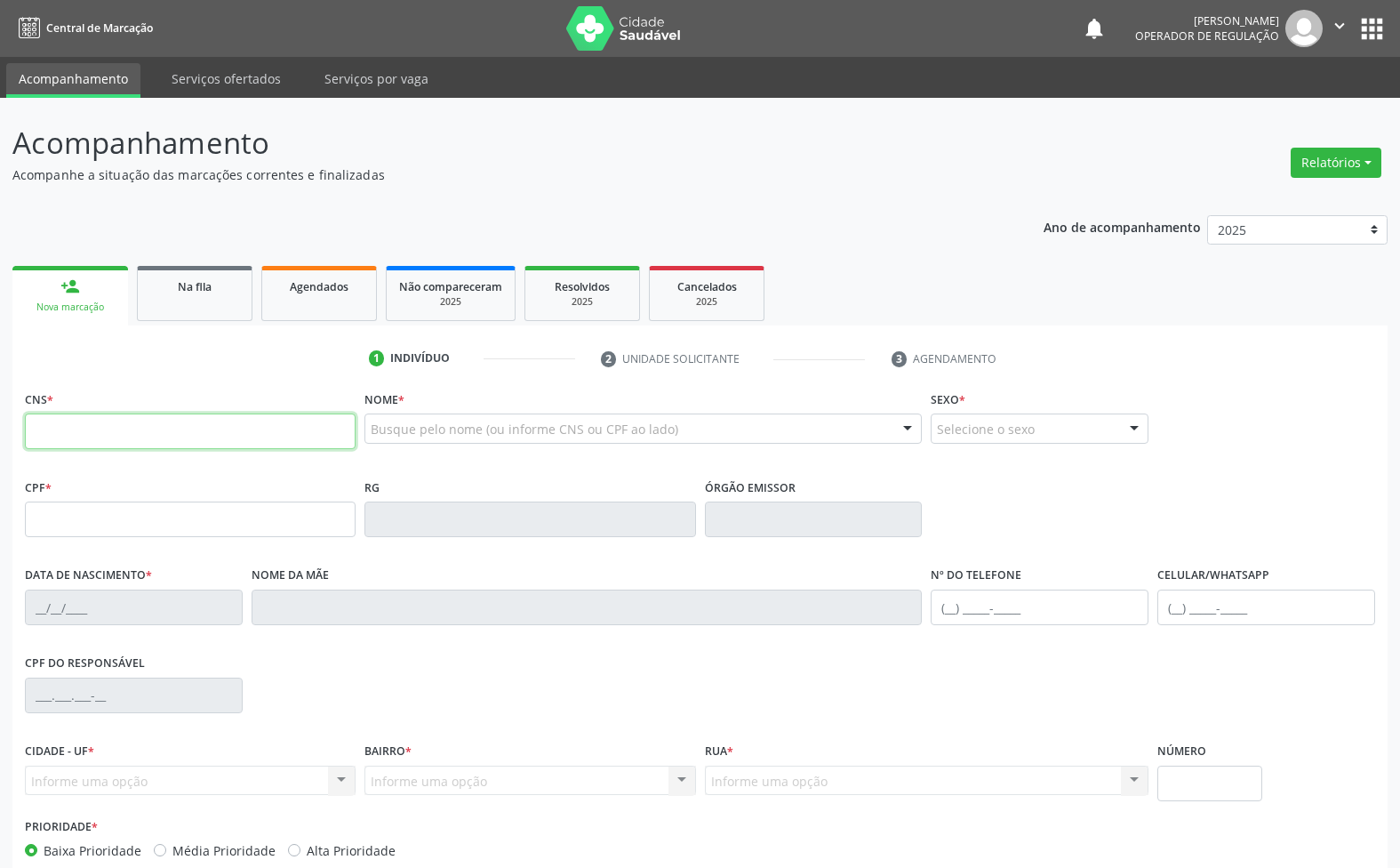
click at [133, 430] on input "text" at bounding box center [190, 431] width 331 height 35
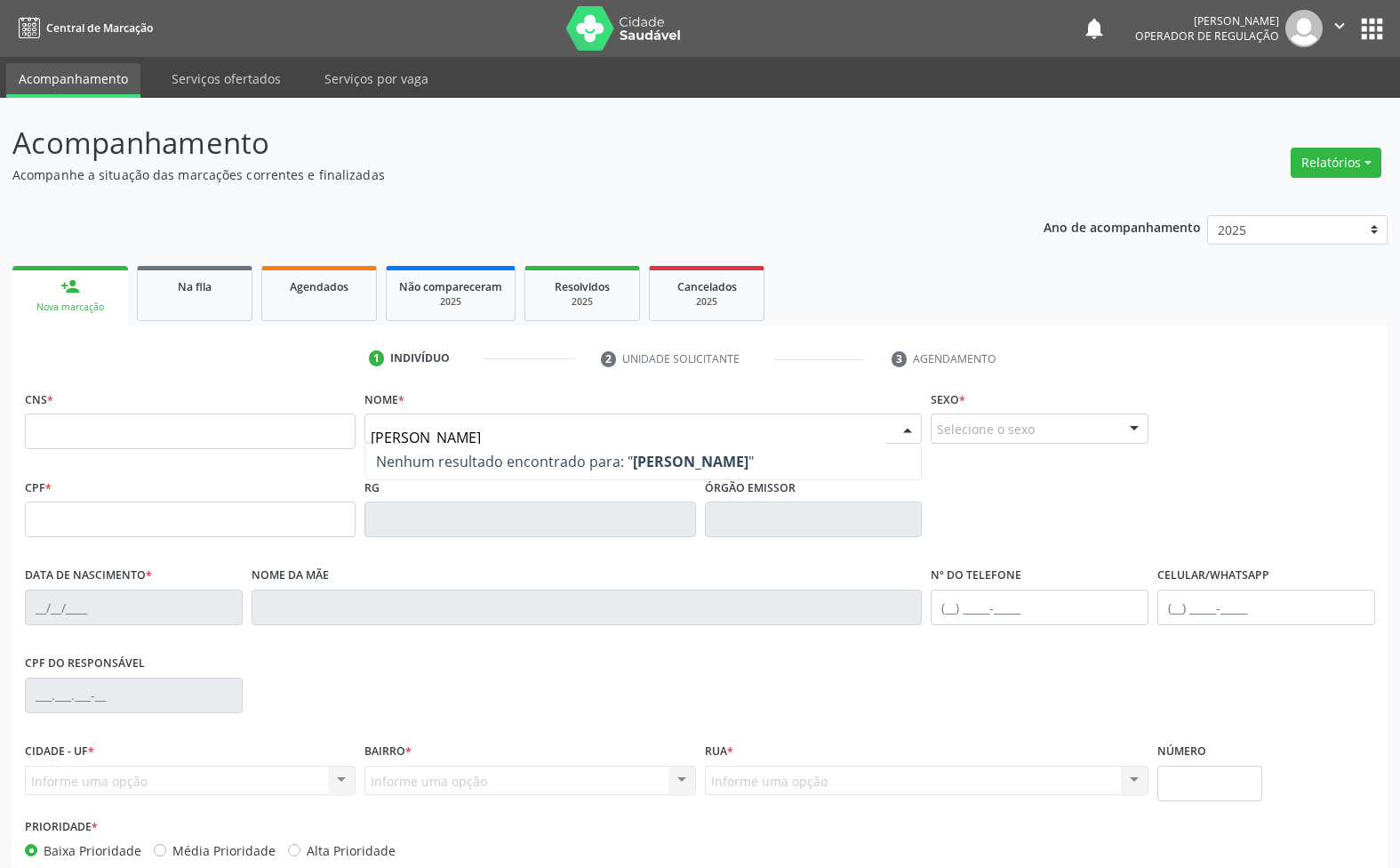
type input "[PERSON_NAME]"
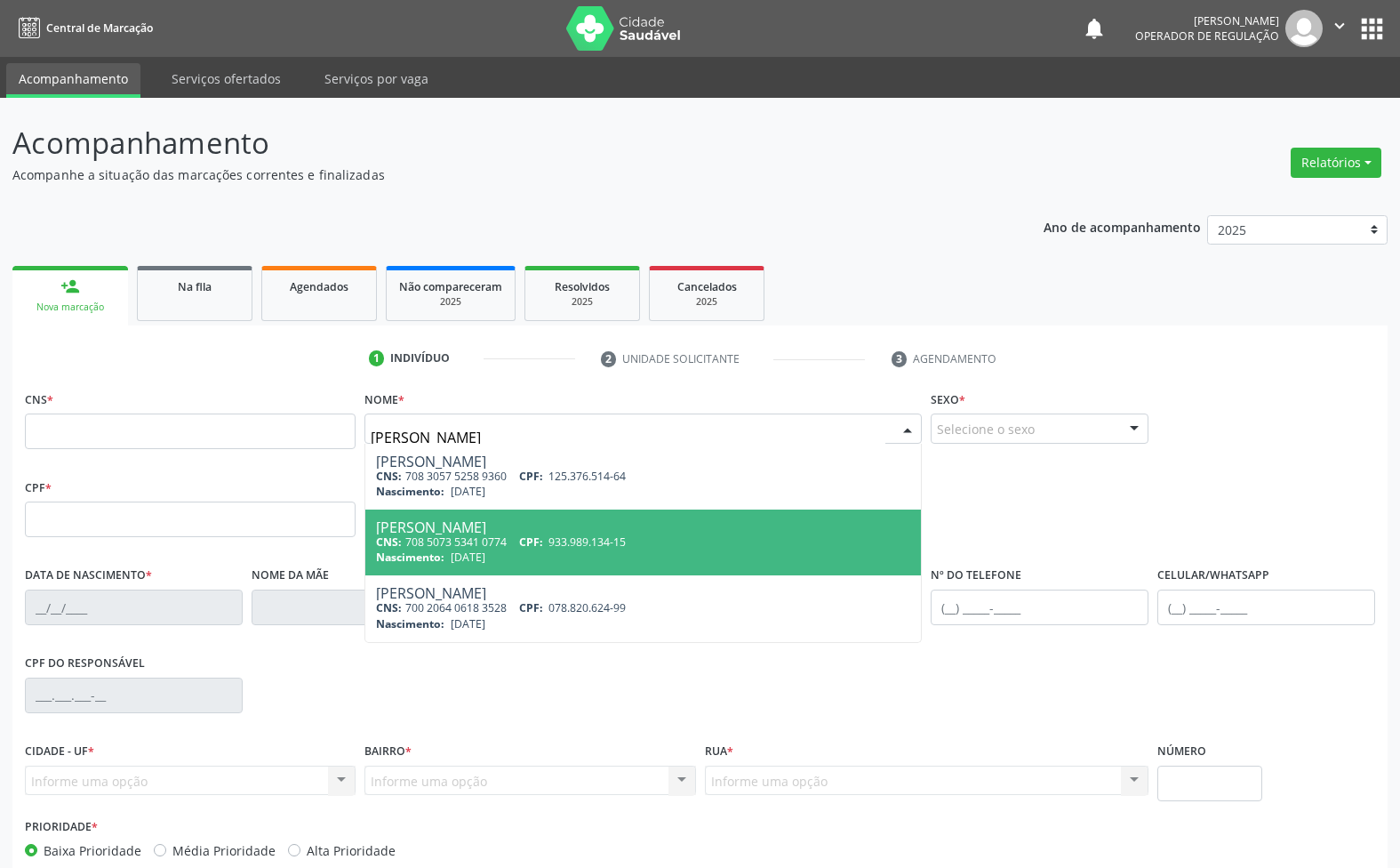
click at [529, 552] on div "Nascimento: [DATE]" at bounding box center [642, 557] width 534 height 15
type input "708 5073 5341 0774"
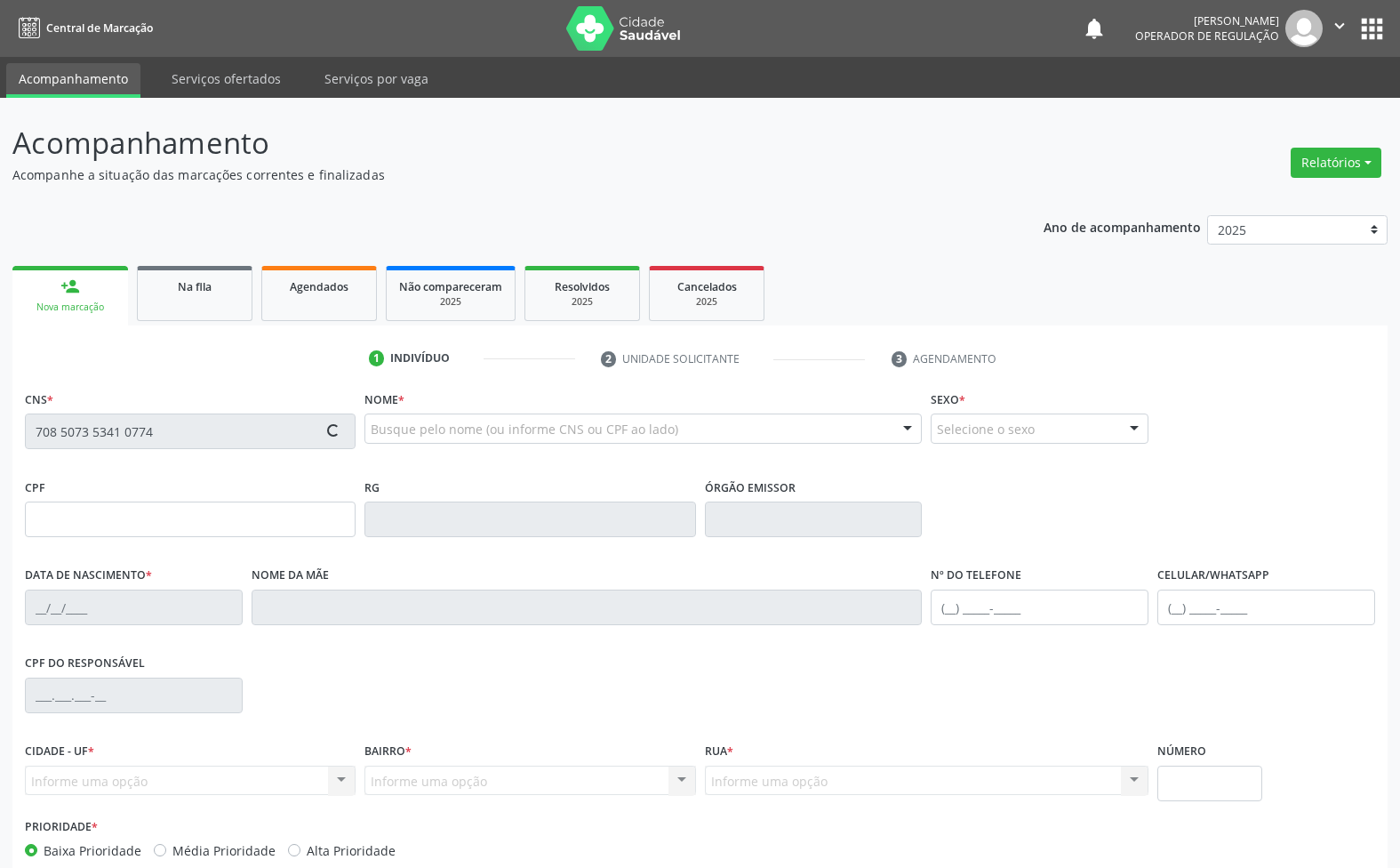
type input "933.989.134-15"
type input "[DATE]"
type input "[PERSON_NAME]"
type input "[PHONE_NUMBER]"
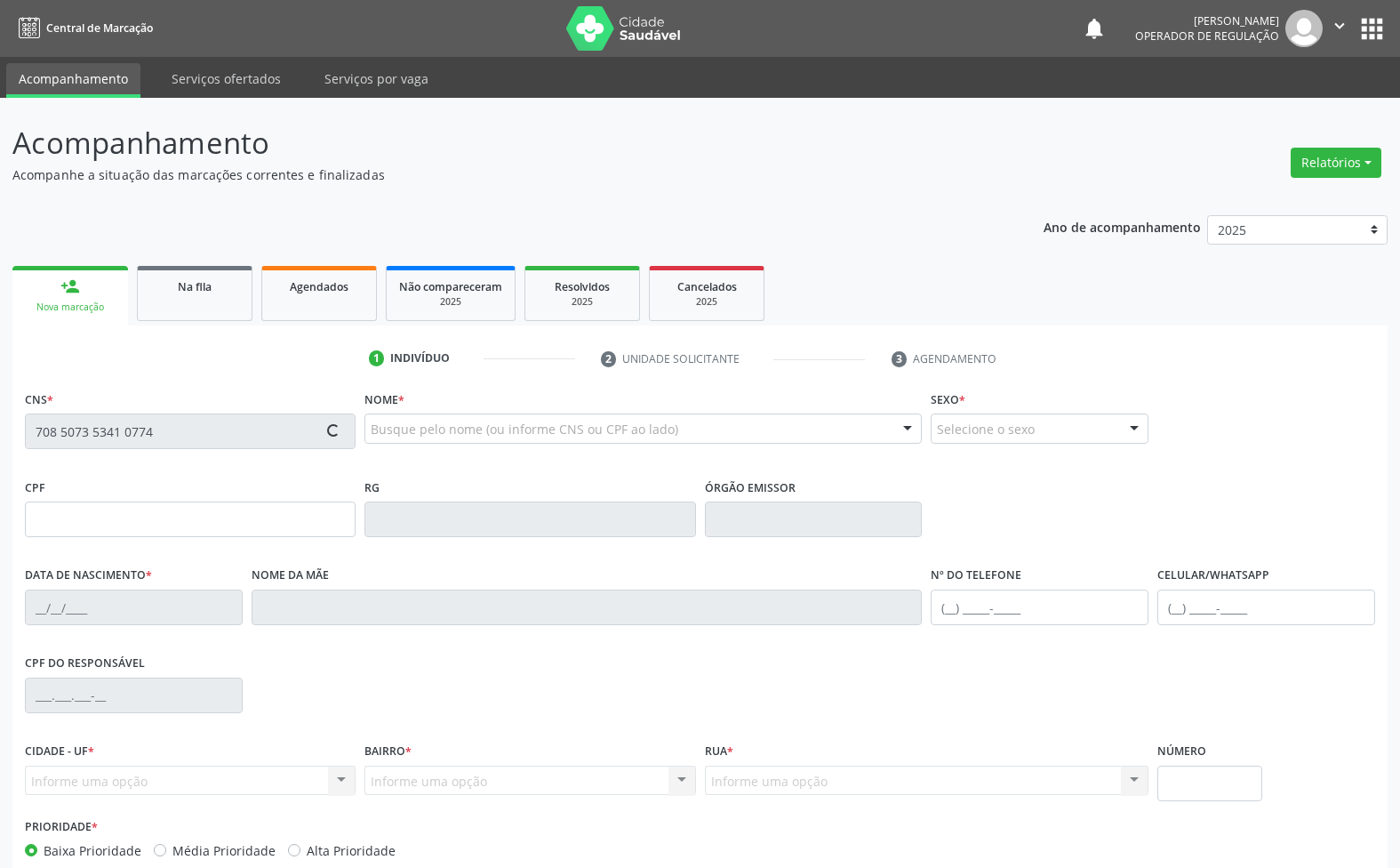
type input "S/N"
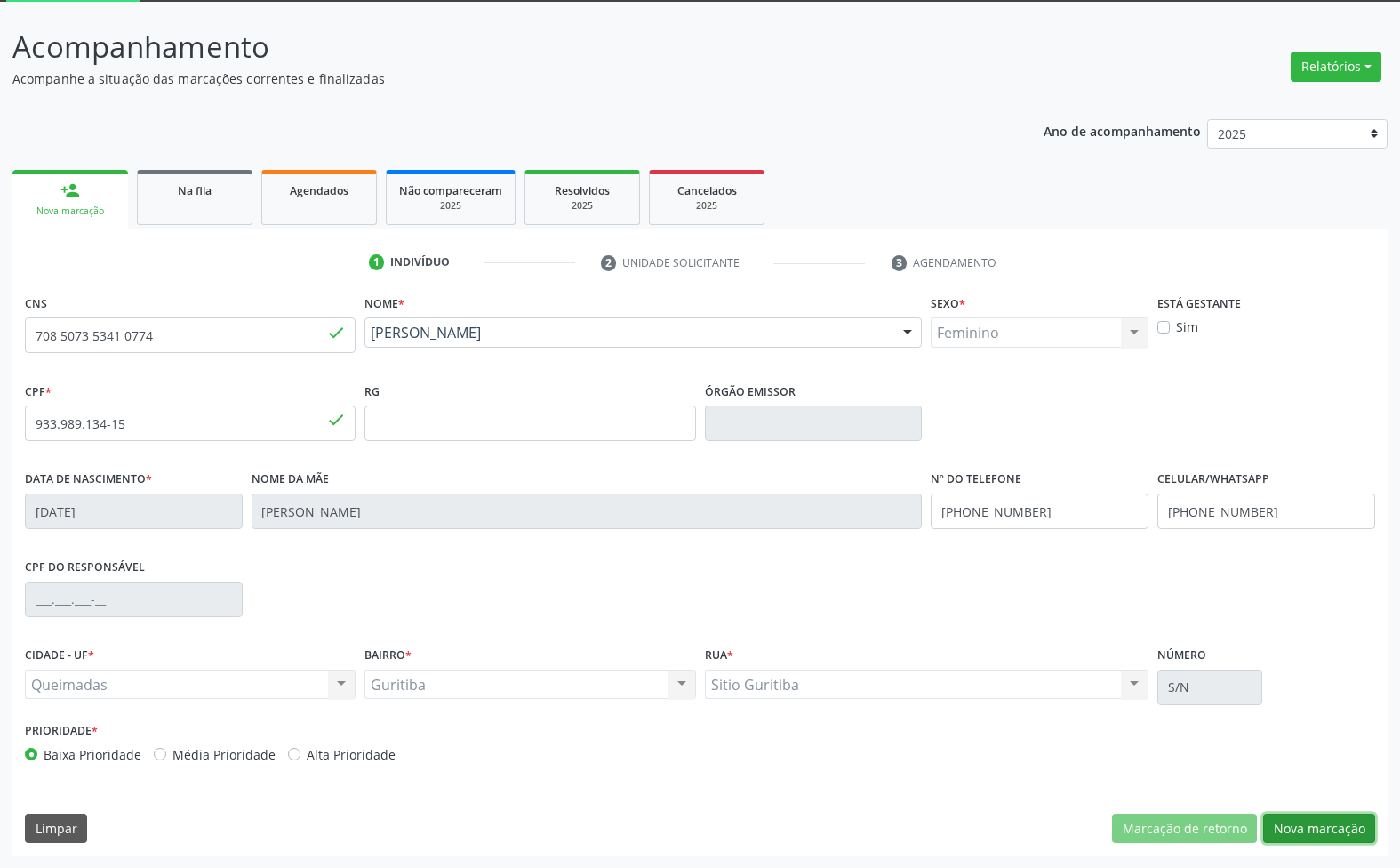
click at [1365, 828] on button "Nova marcação" at bounding box center [1318, 829] width 112 height 31
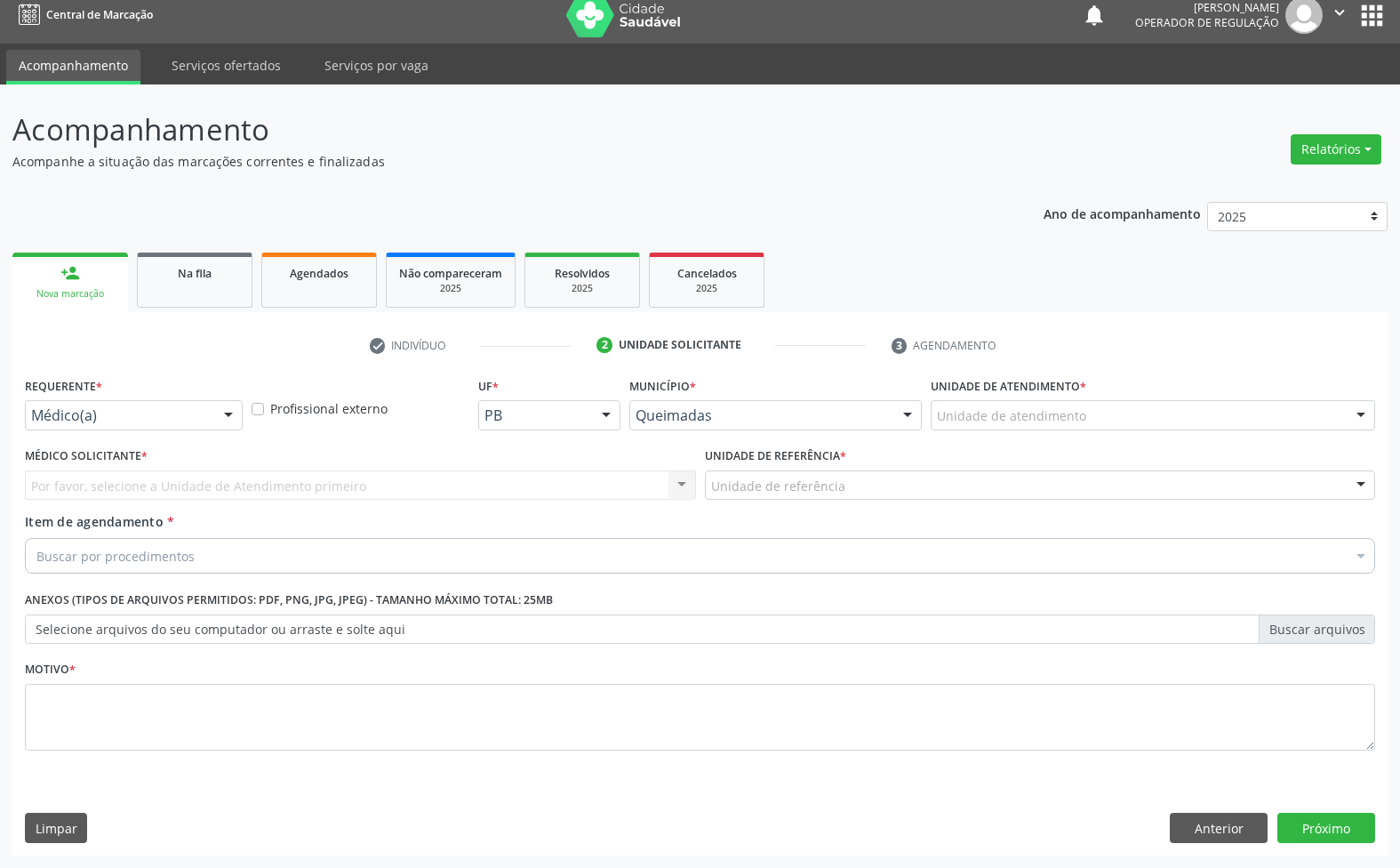
scroll to position [13, 0]
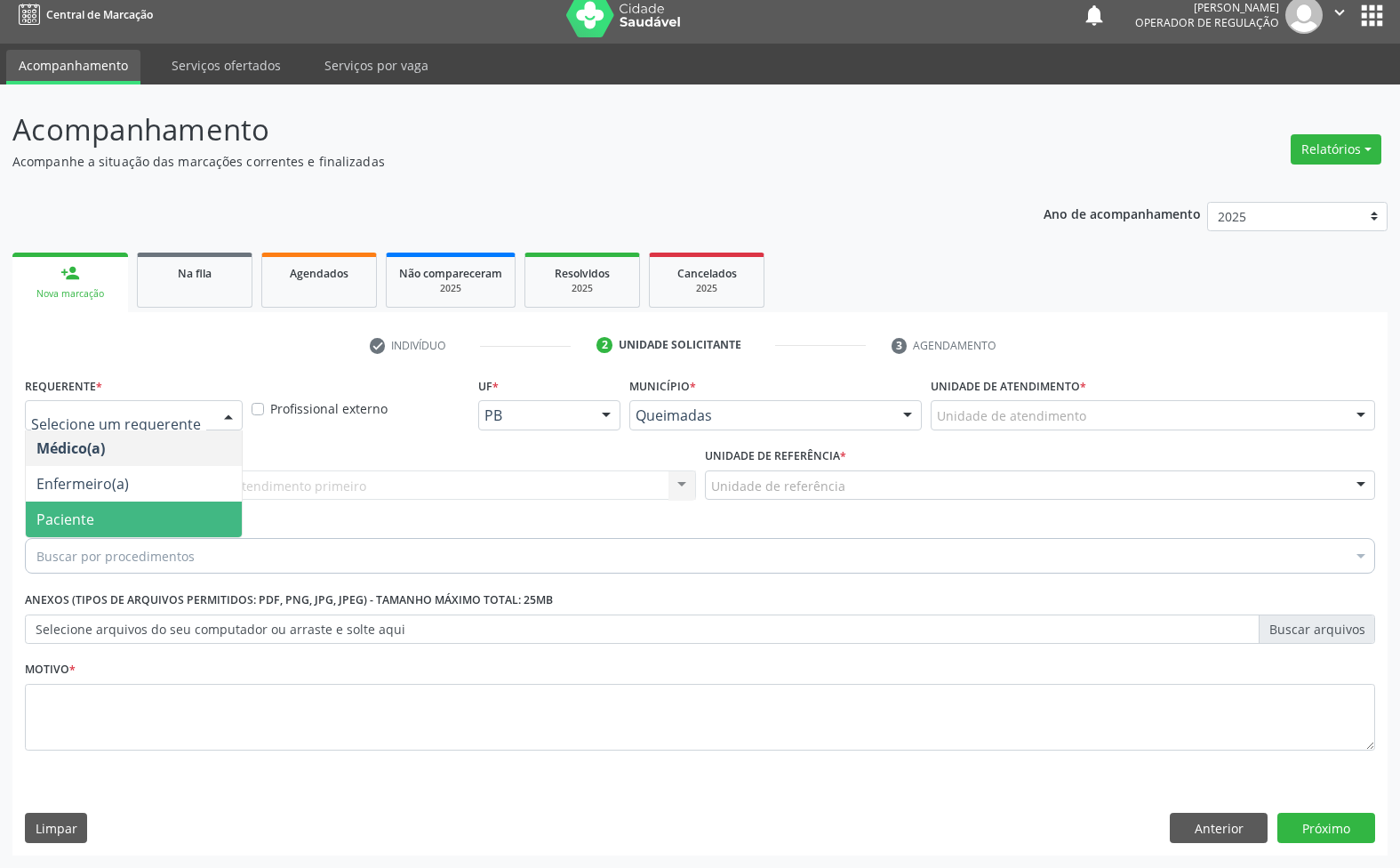
click at [135, 517] on span "Paciente" at bounding box center [133, 519] width 216 height 35
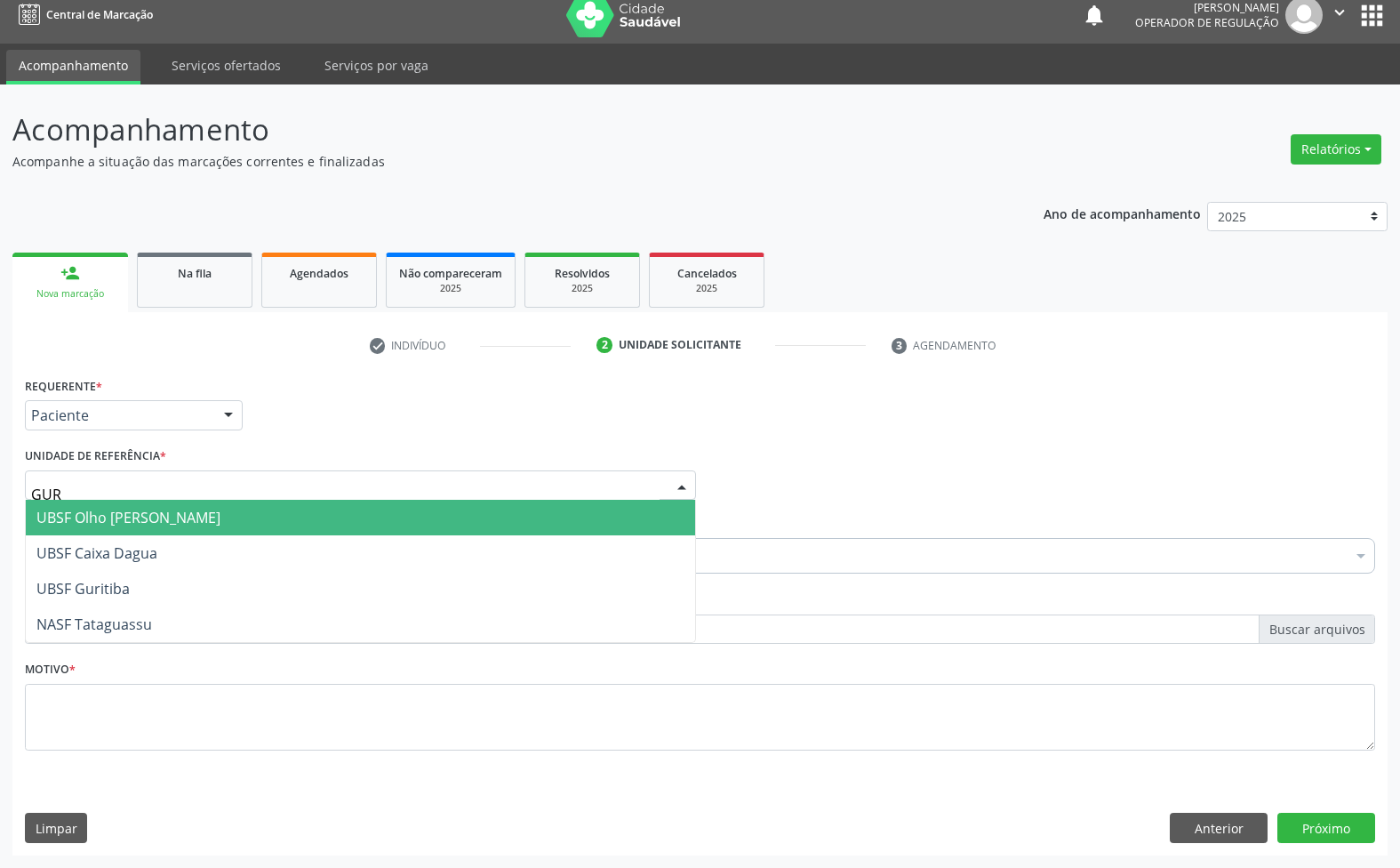
type input "GURI"
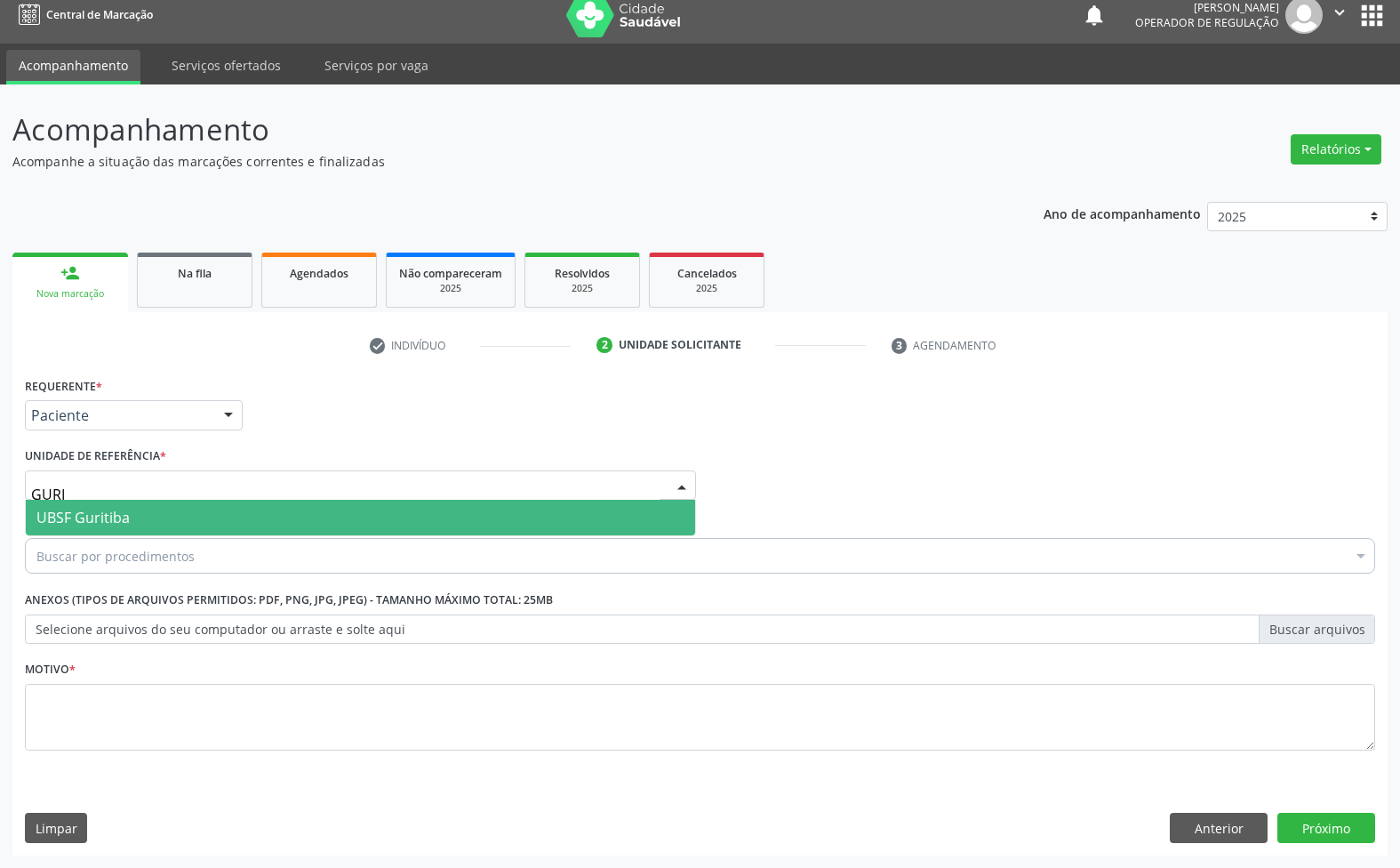
click at [126, 522] on span "UBSF Guritiba" at bounding box center [82, 517] width 93 height 19
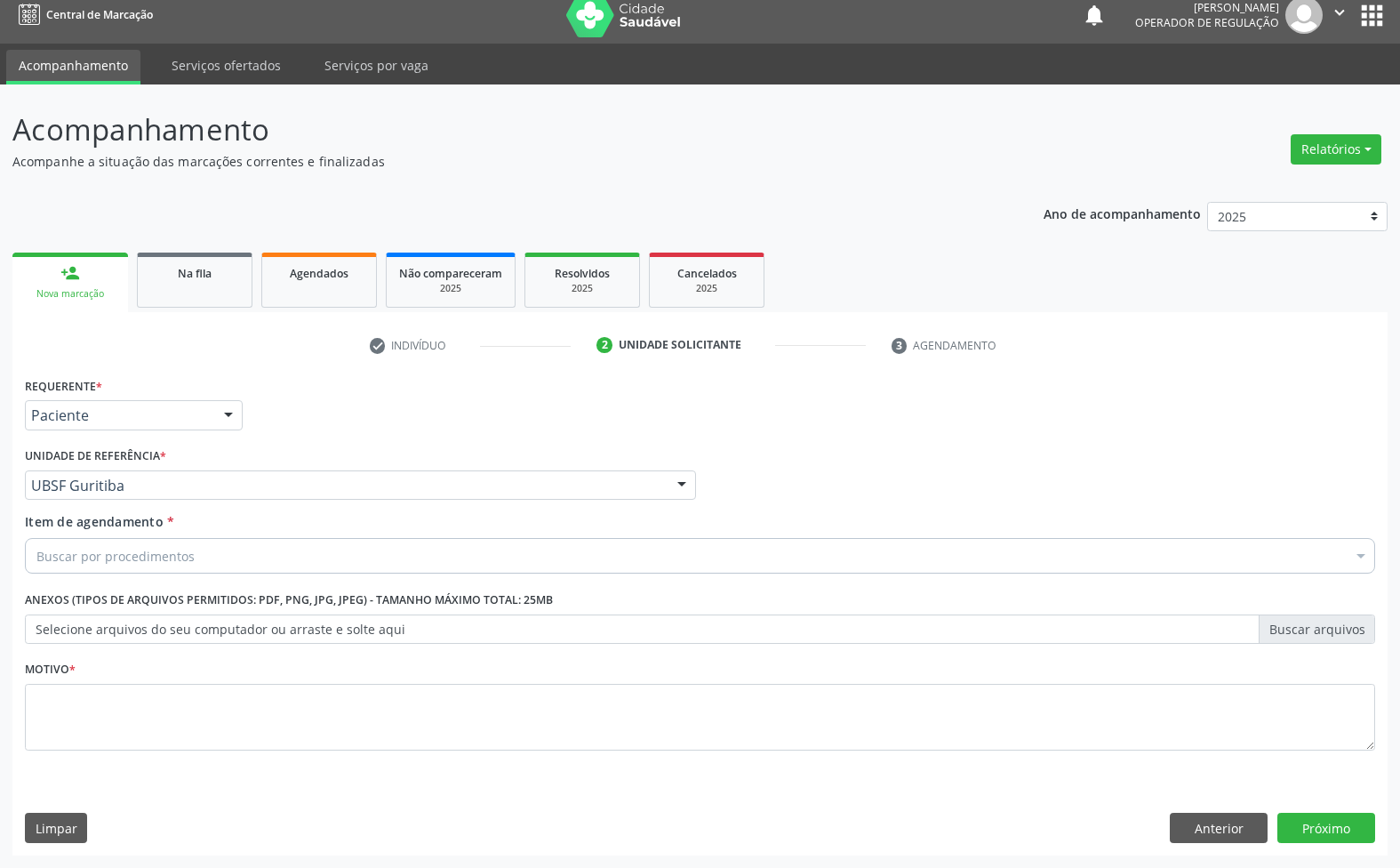
paste input "TRANSVAGINAL"
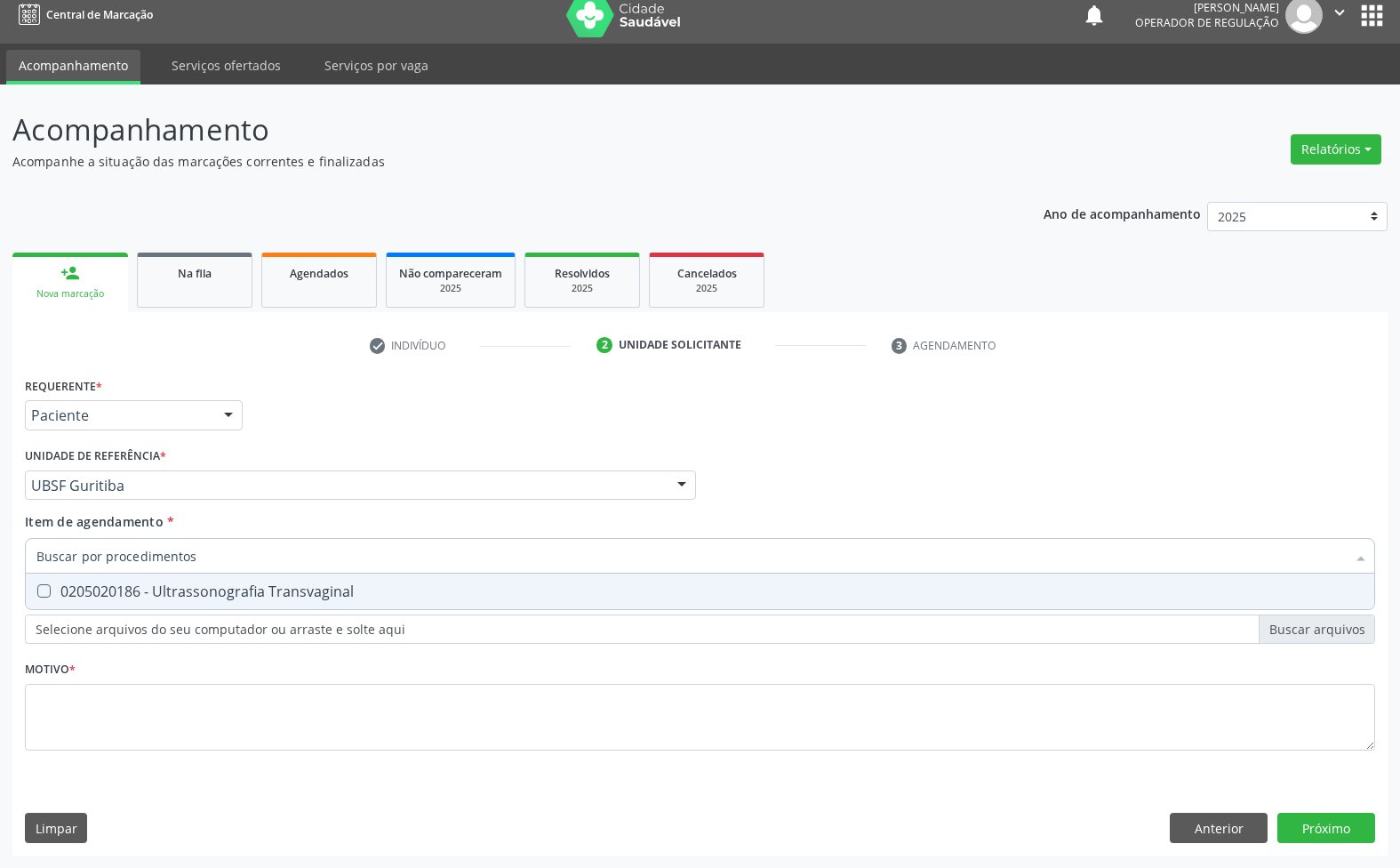
type input "TRANSVAGINAL"
click at [128, 584] on div "0205020186 - Ultrassonografia Transvaginal" at bounding box center [700, 591] width 1327 height 14
checkbox Transvaginal "true"
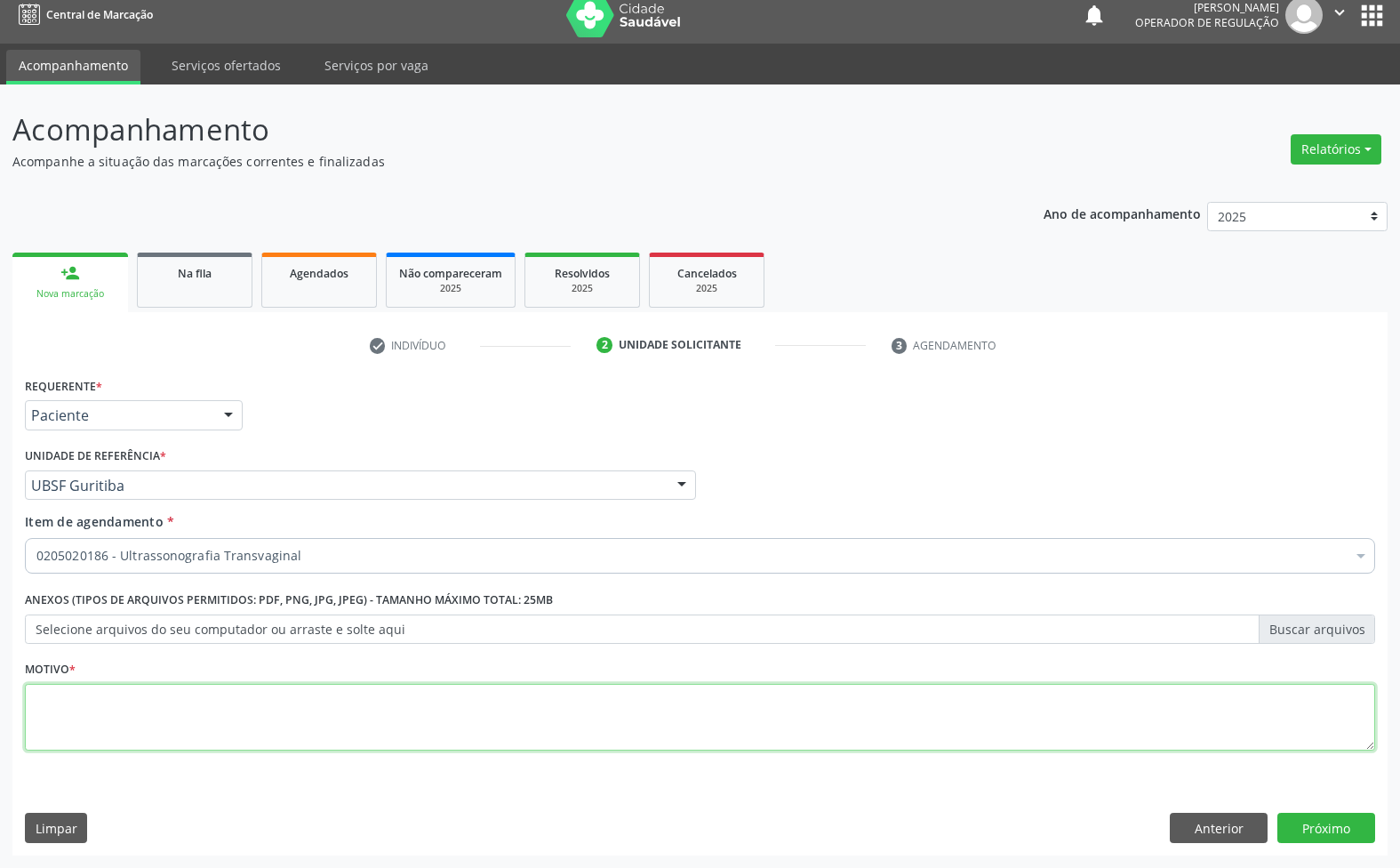
click at [403, 727] on textarea at bounding box center [700, 717] width 1350 height 67
paste textarea "AVALIAÇÃO 07/2025"
type textarea "AVALIAÇÃO 07/2025"
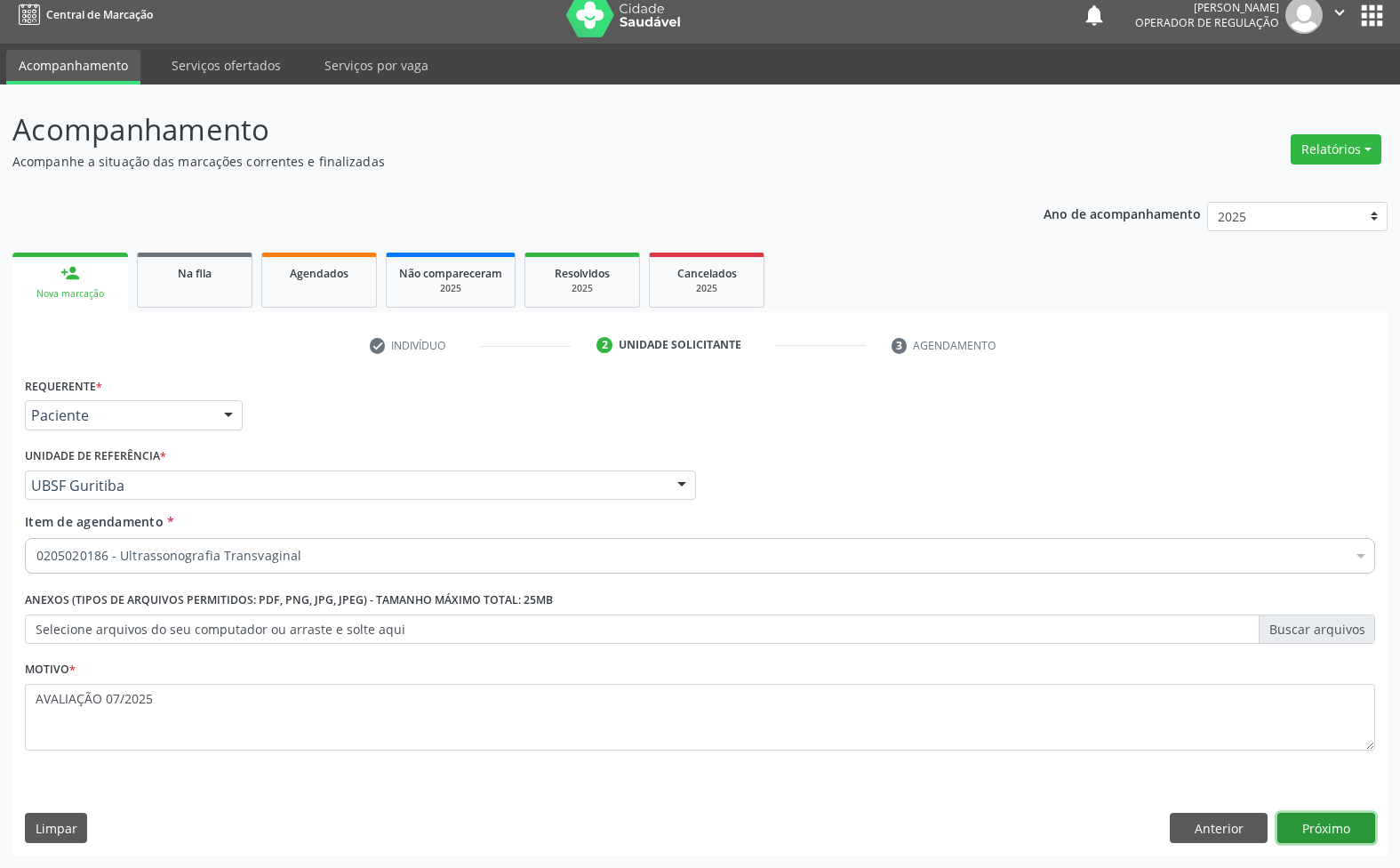
click at [1335, 830] on button "Próximo" at bounding box center [1326, 828] width 98 height 31
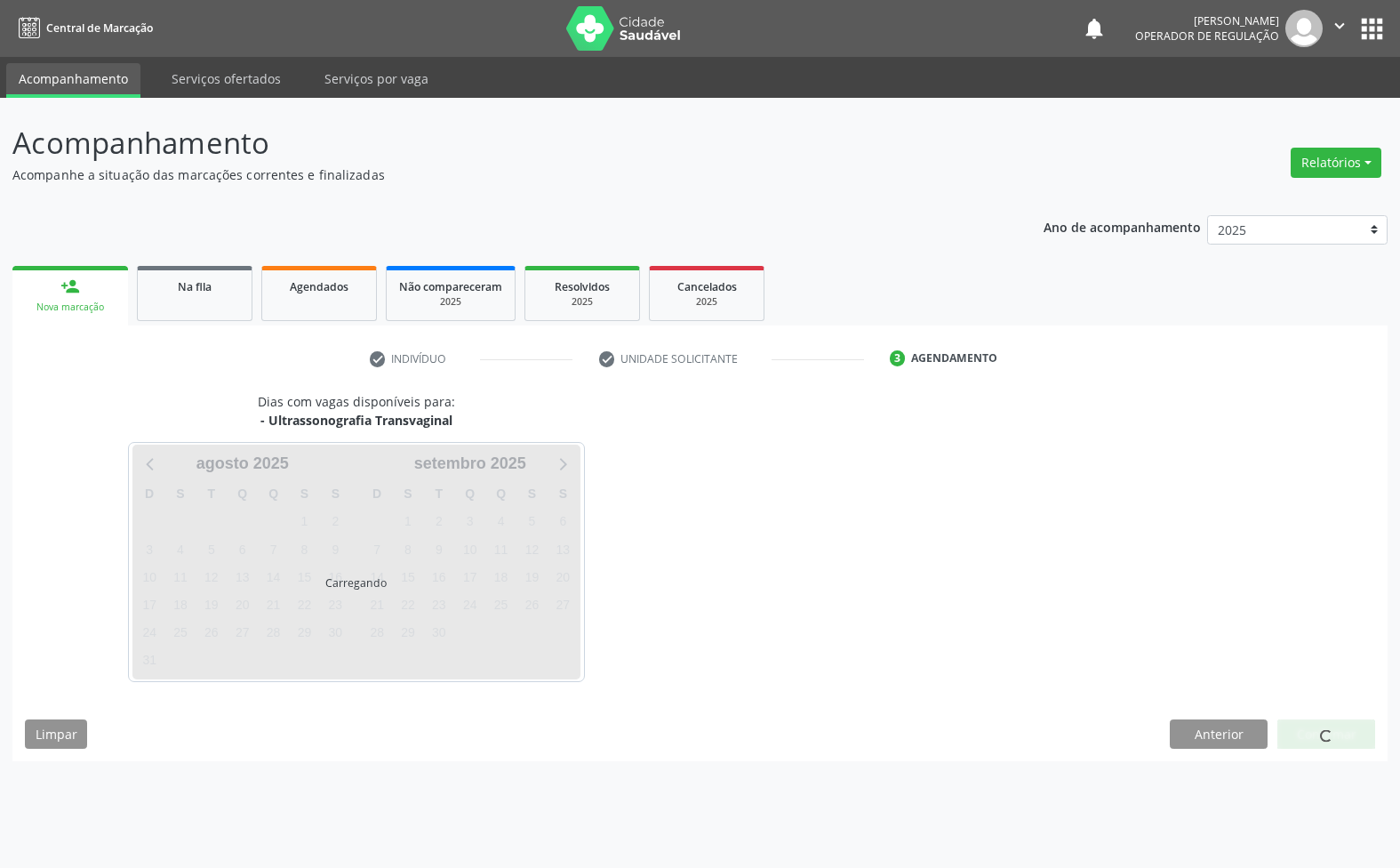
scroll to position [0, 0]
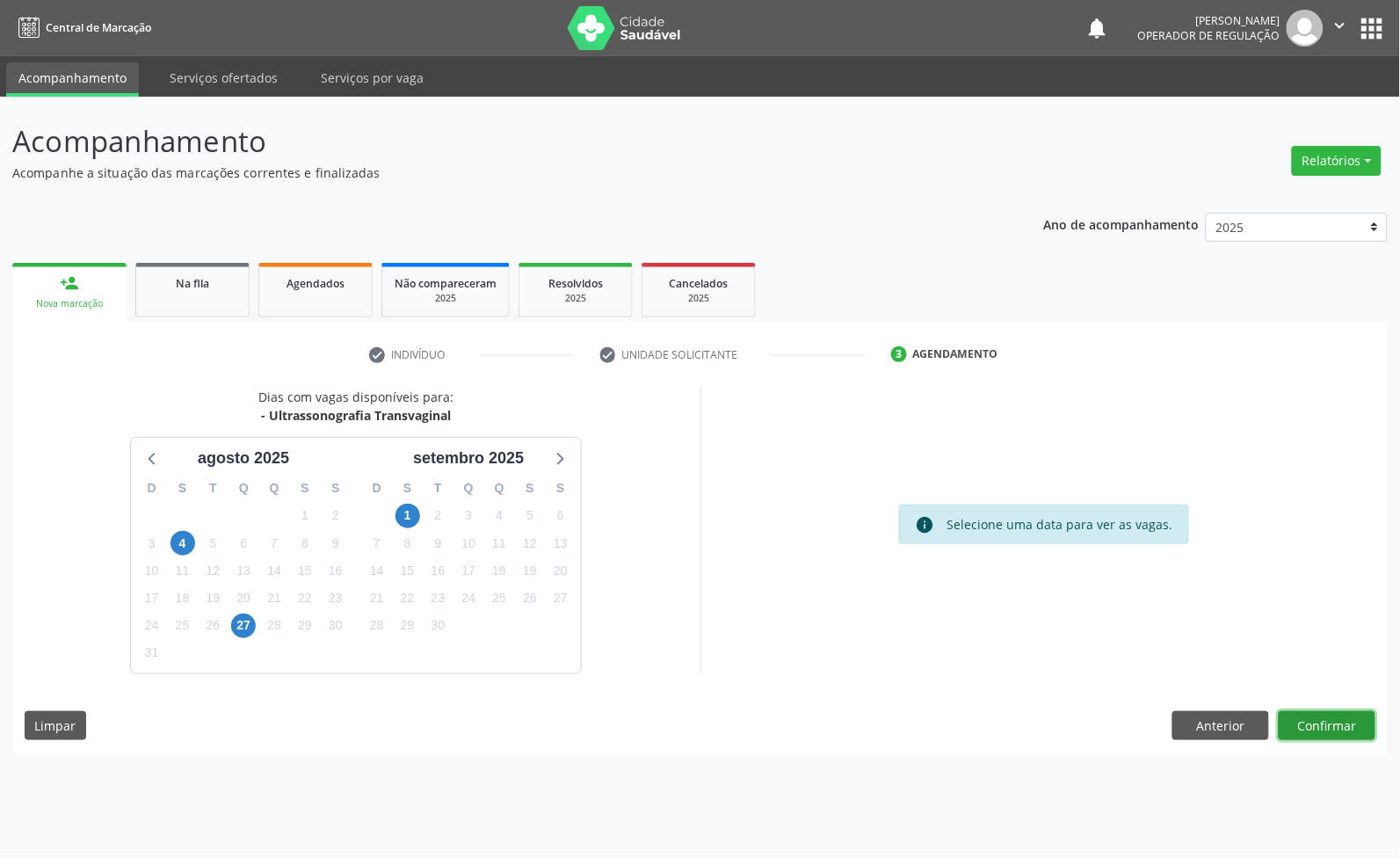
click at [1310, 726] on button "Confirmar" at bounding box center [1327, 726] width 97 height 30
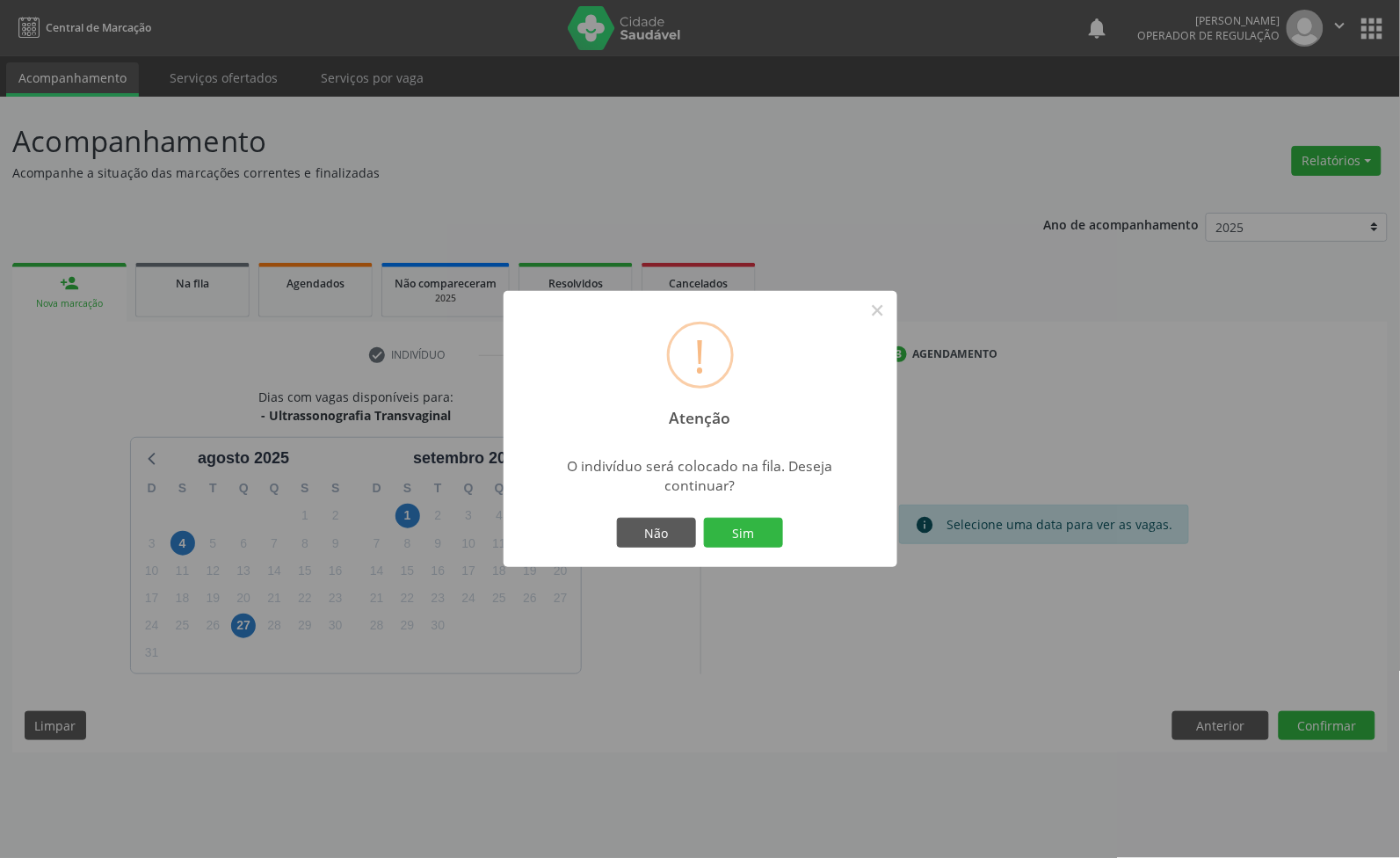
click at [703, 518] on button "Sim" at bounding box center [742, 533] width 79 height 30
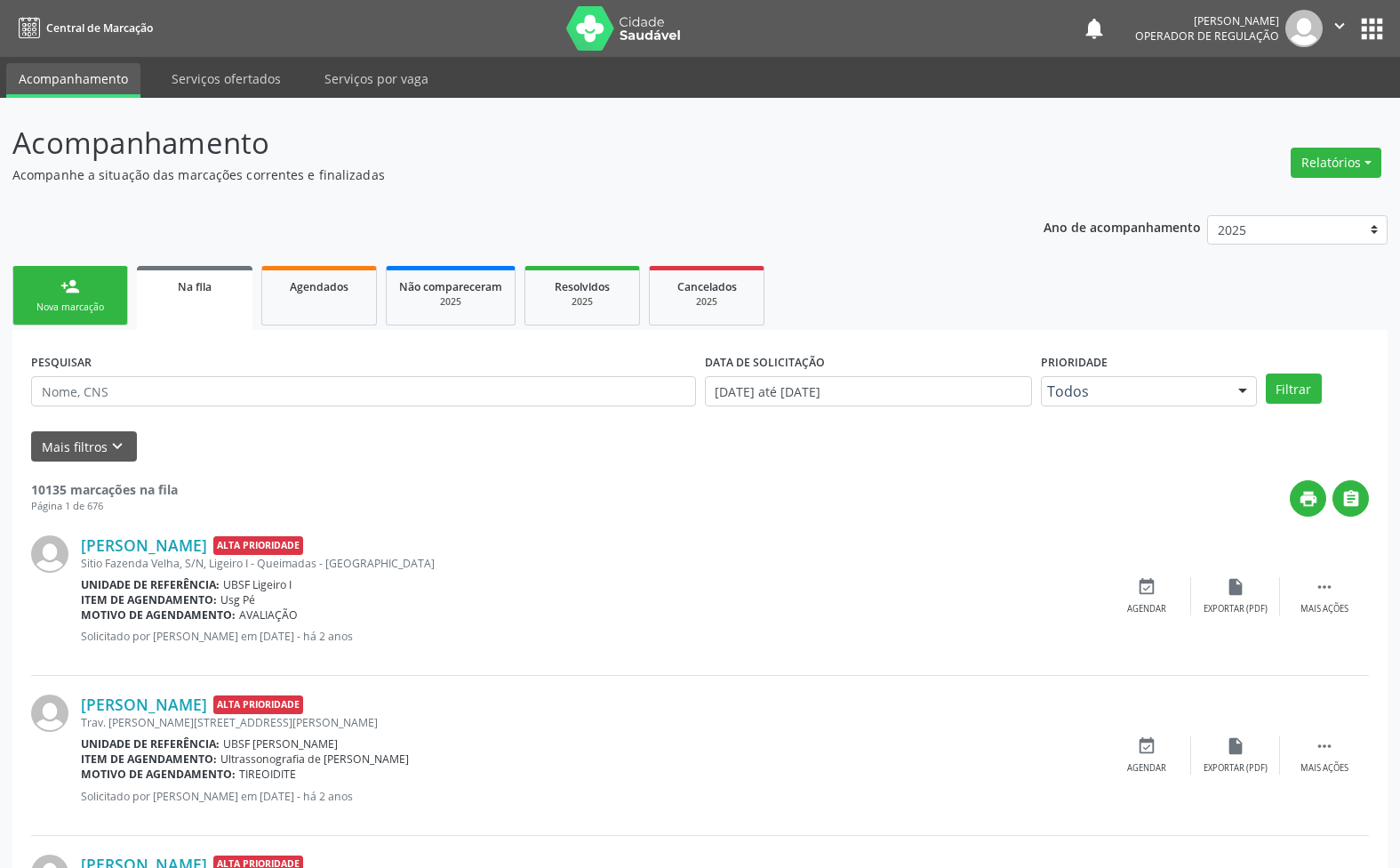
click at [74, 300] on div "Nova marcação" at bounding box center [70, 307] width 89 height 13
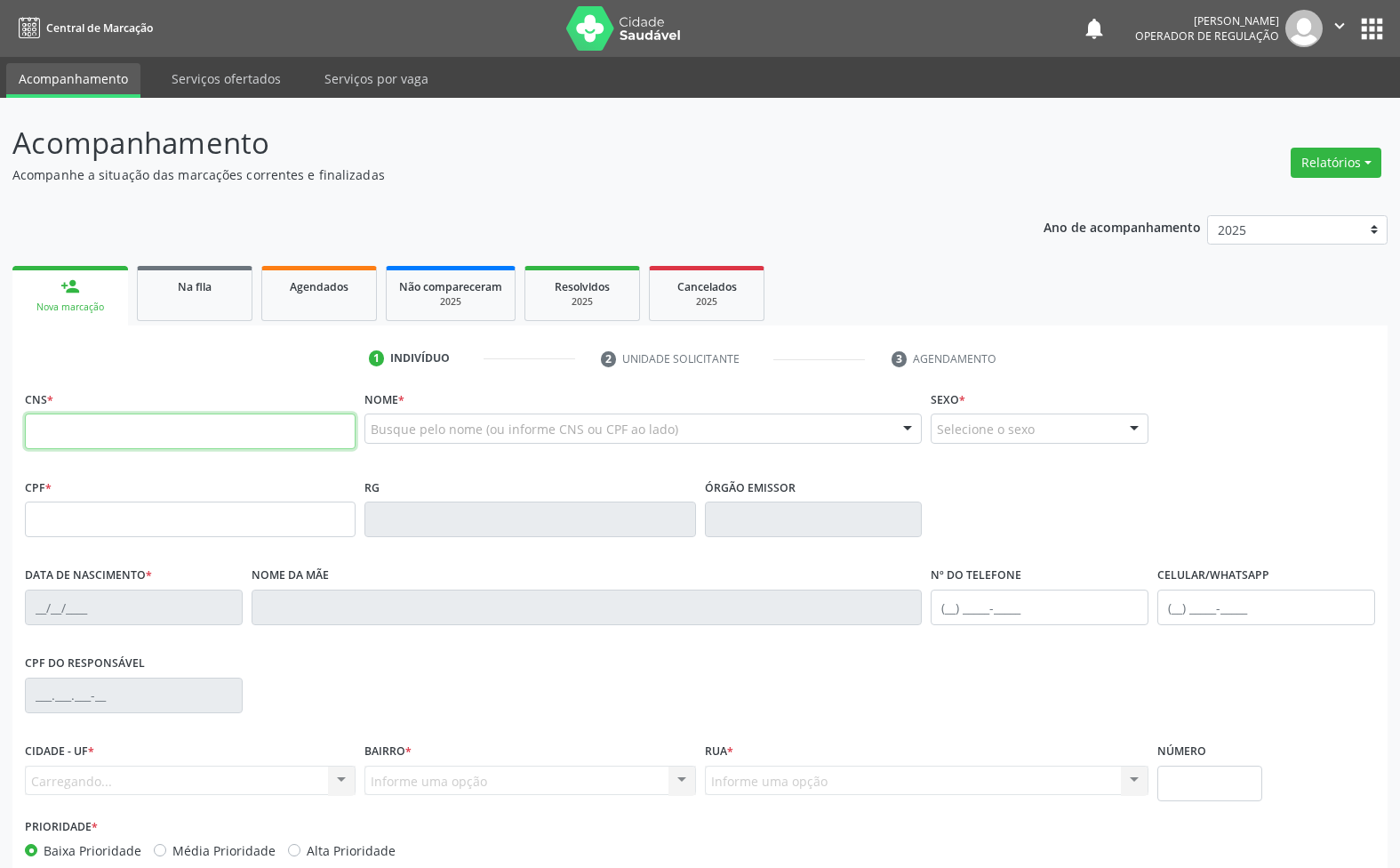
click at [140, 427] on input "text" at bounding box center [190, 431] width 331 height 35
type input "700 8069 5332 3490"
type input "015.638.874-01"
type input "[DATE]"
type input "[PERSON_NAME]"
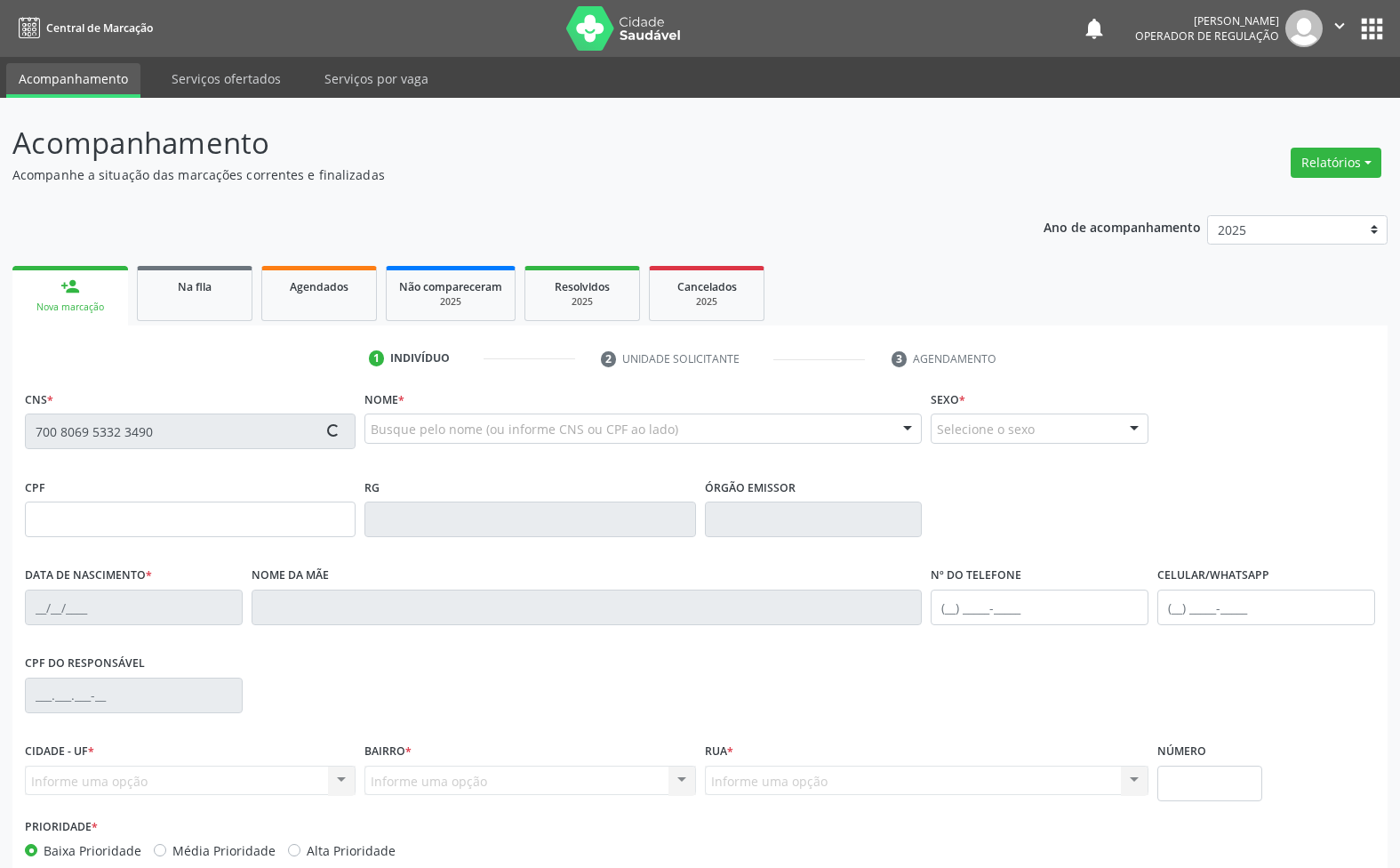
type input "[PHONE_NUMBER]"
type input "139"
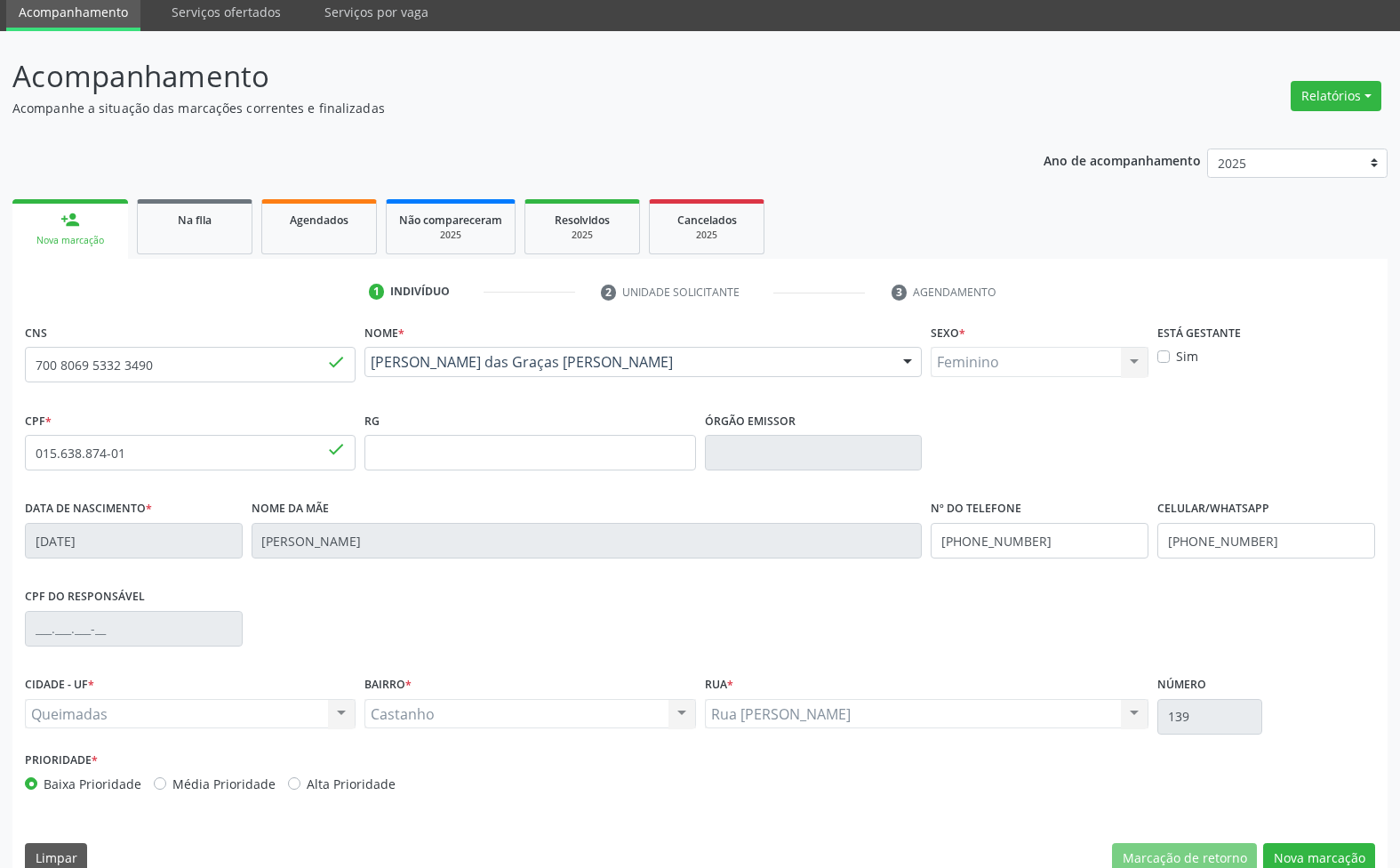
scroll to position [96, 0]
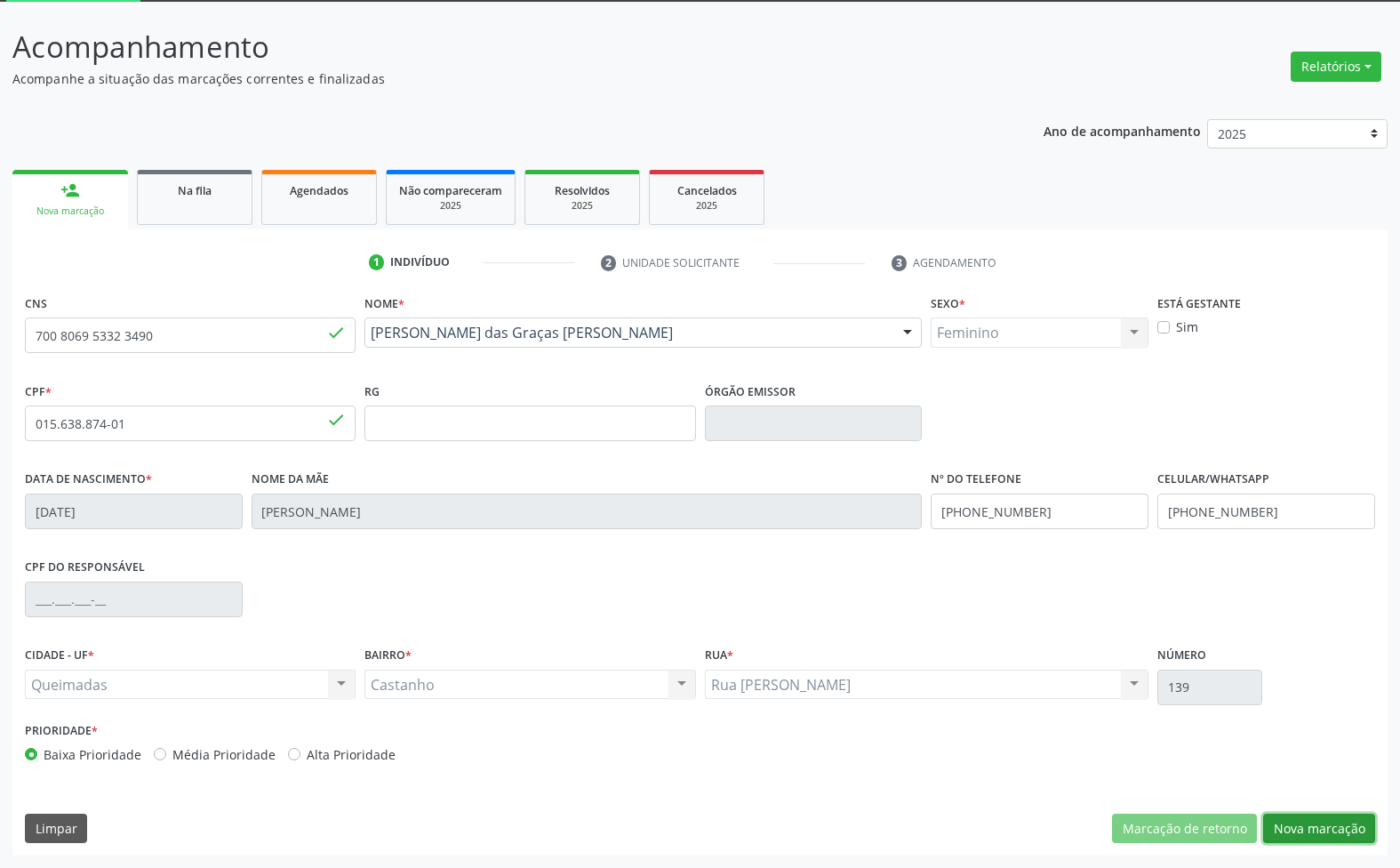
drag, startPoint x: 1320, startPoint y: 820, endPoint x: 896, endPoint y: 690, distance: 443.5
click at [1318, 820] on button "Nova marcação" at bounding box center [1318, 829] width 112 height 31
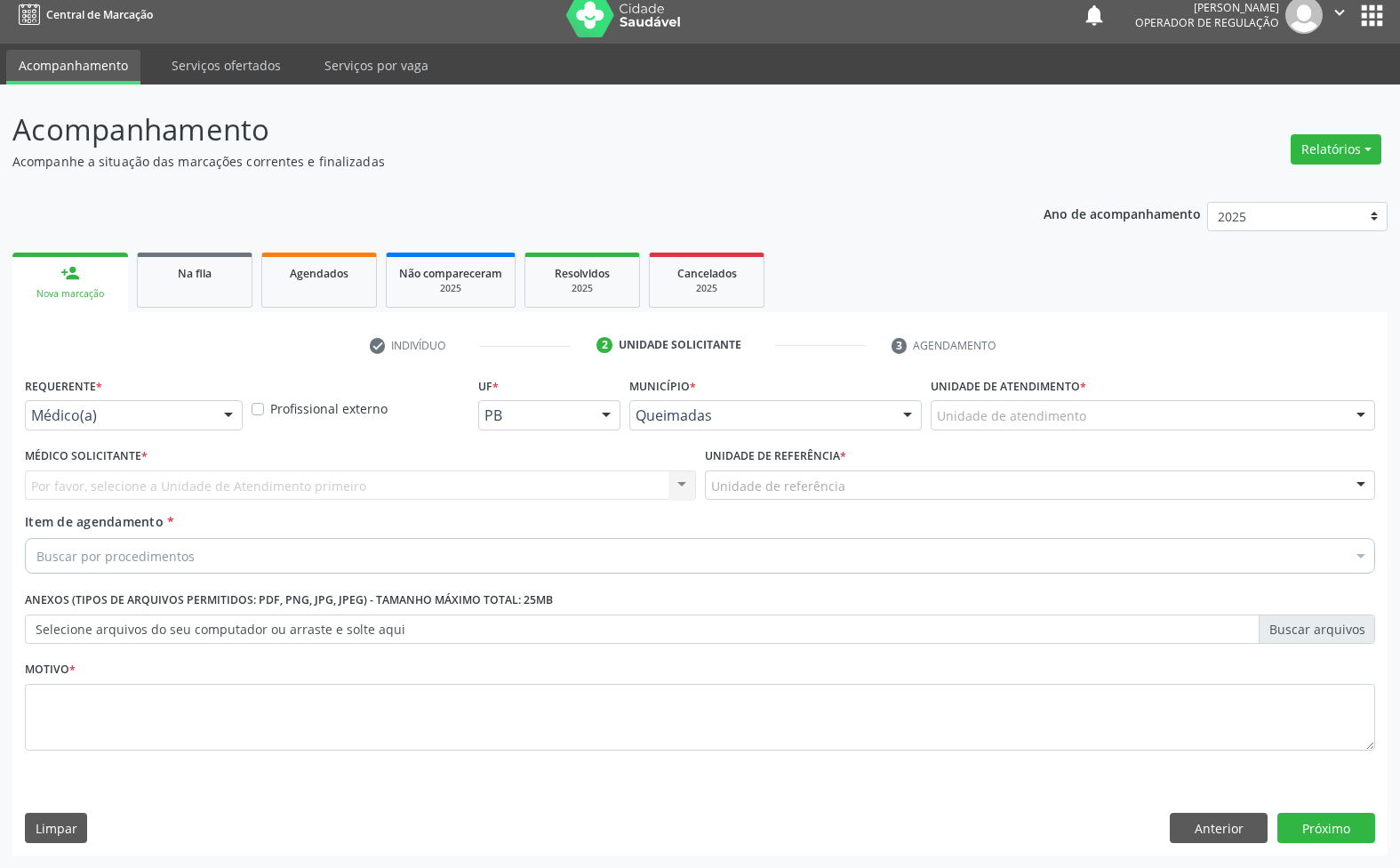
scroll to position [13, 0]
drag, startPoint x: 189, startPoint y: 411, endPoint x: 157, endPoint y: 539, distance: 131.9
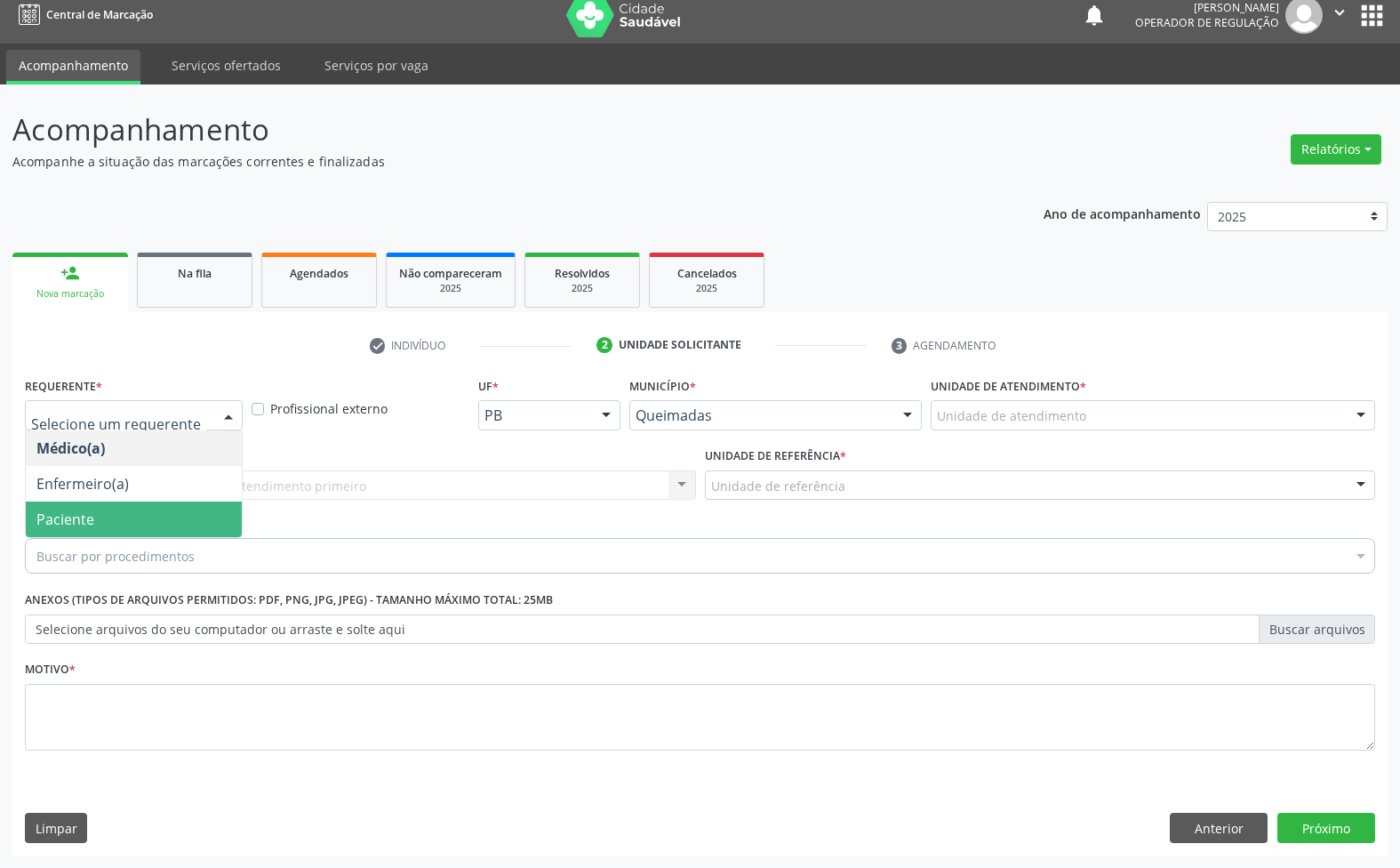
click at [150, 526] on span "Paciente" at bounding box center [133, 519] width 216 height 35
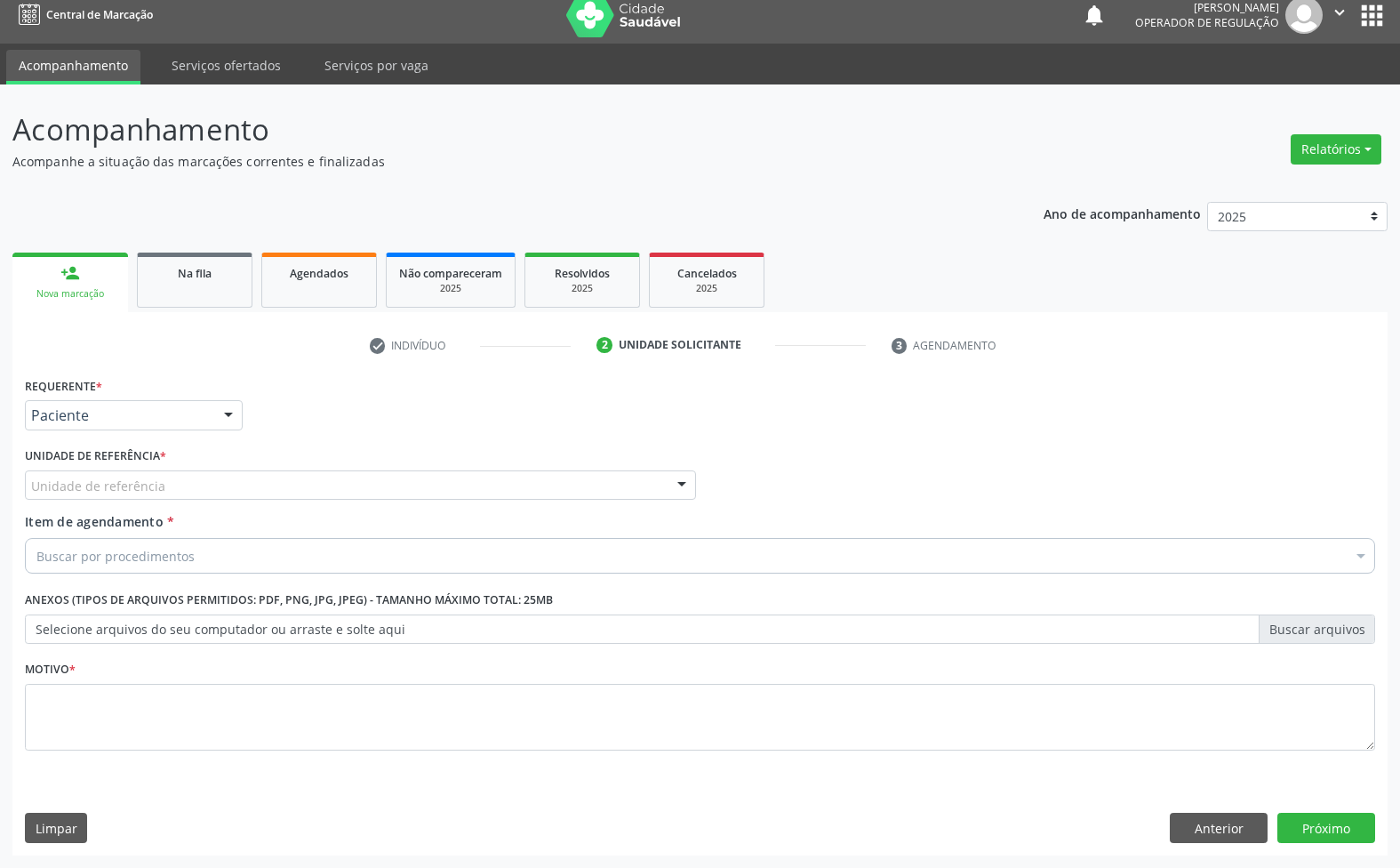
click at [271, 484] on div "Unidade de referência" at bounding box center [361, 485] width 671 height 31
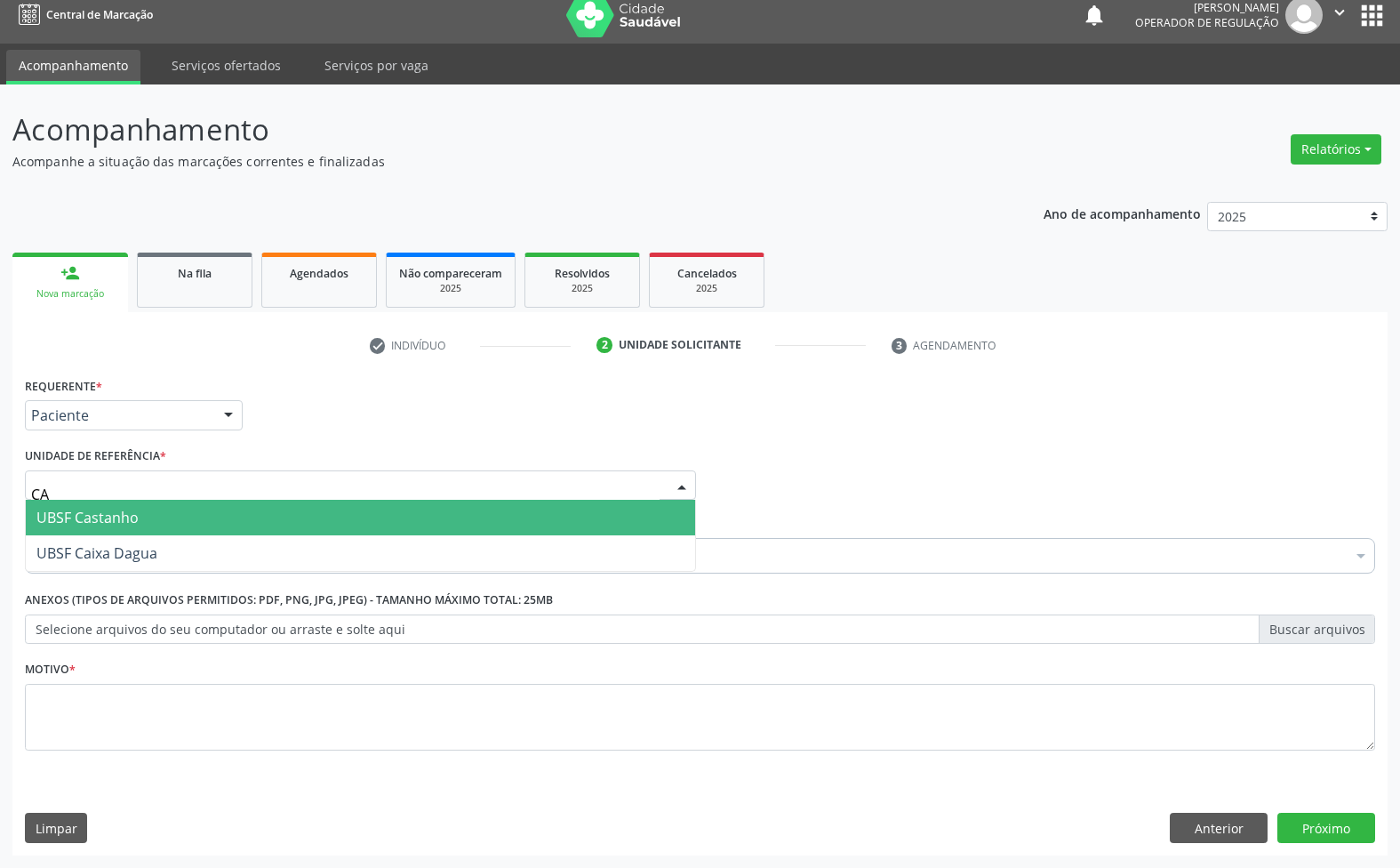
type input "CAS"
click at [268, 505] on span "UBSF Castanho" at bounding box center [361, 517] width 669 height 35
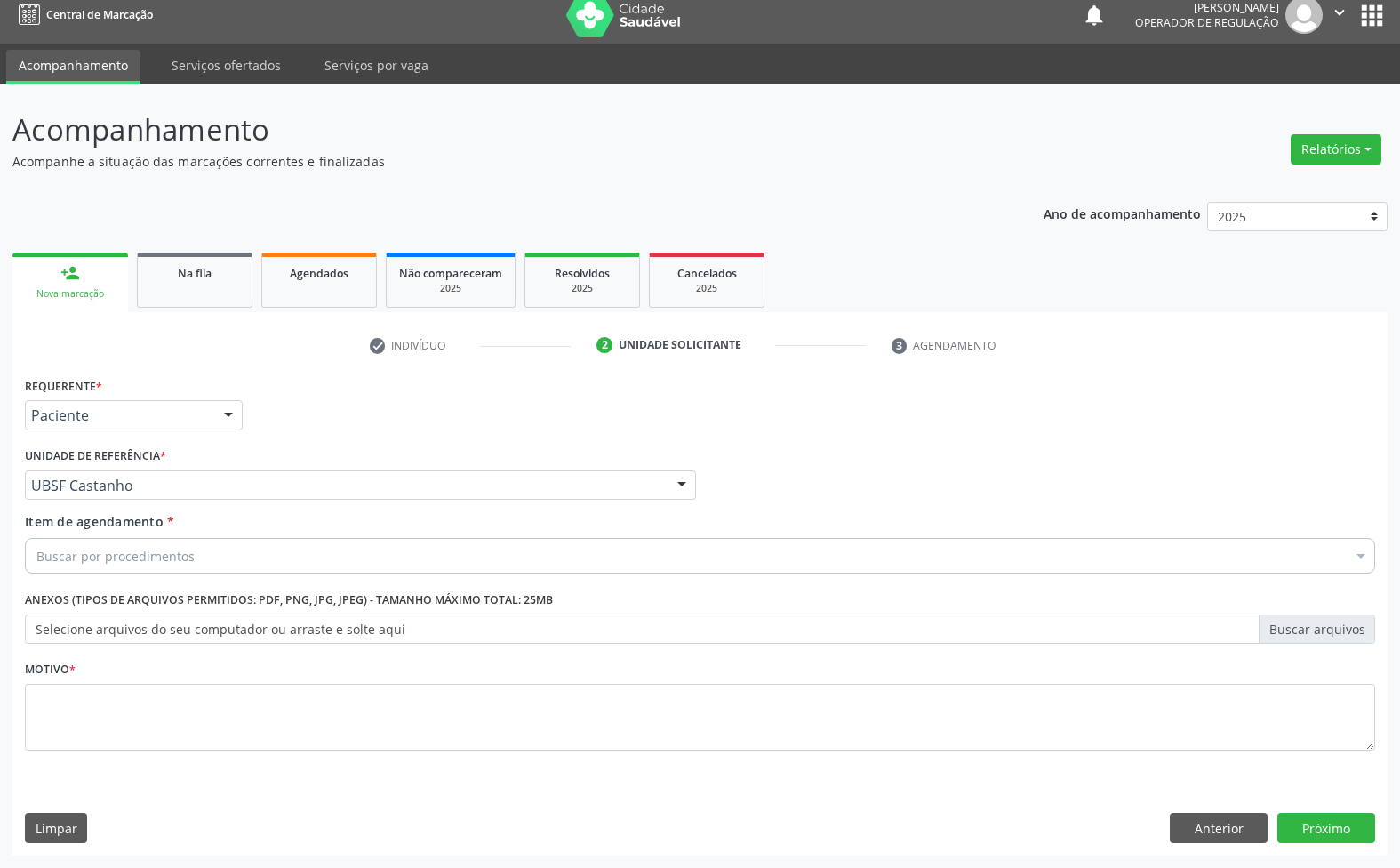
drag, startPoint x: 287, startPoint y: 757, endPoint x: 286, endPoint y: 721, distance: 36.0
click at [287, 747] on fieldset "Motivo *" at bounding box center [700, 709] width 1350 height 106
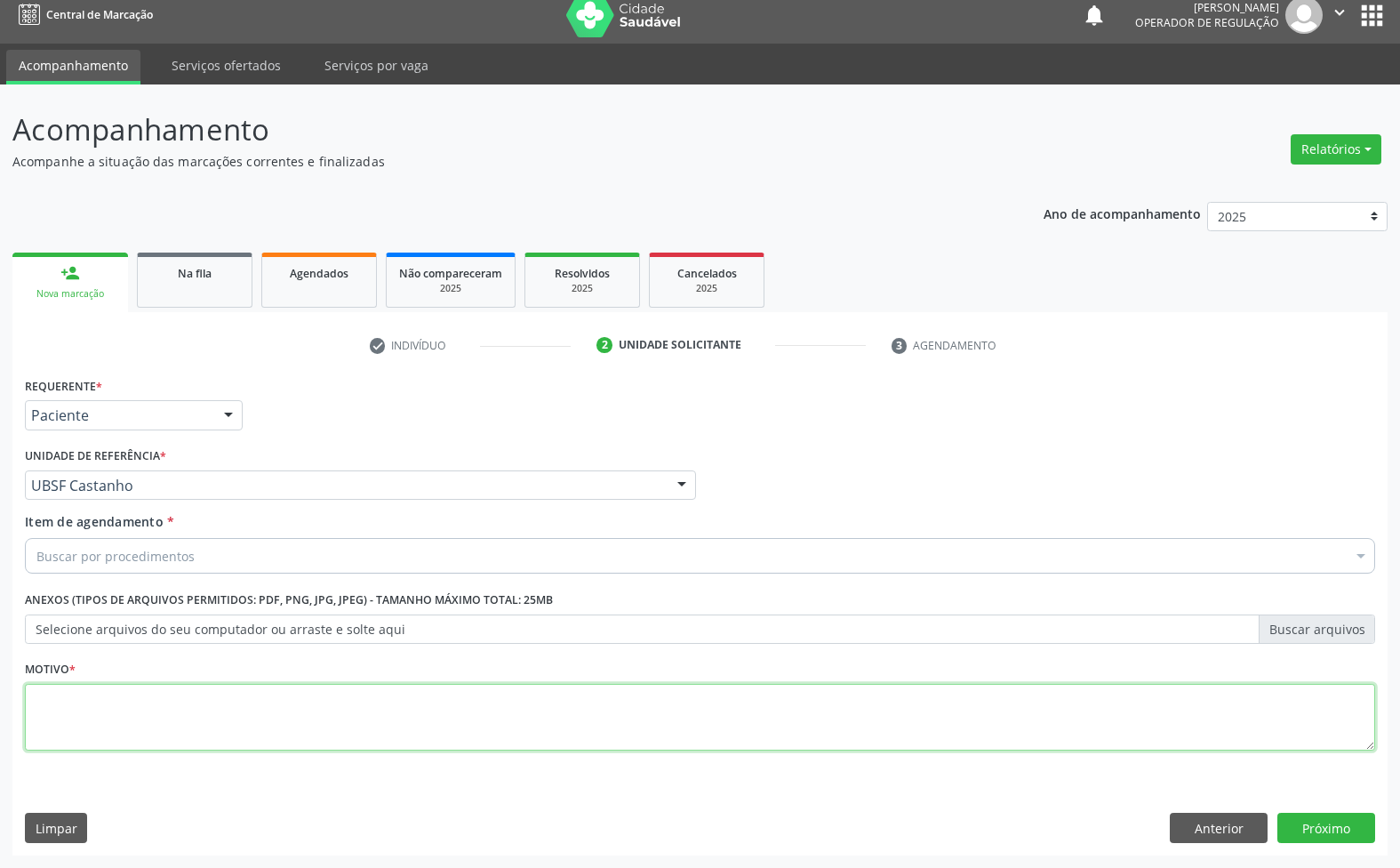
paste textarea "AVALIAÇÃO 07/2025"
click at [281, 713] on textarea at bounding box center [700, 717] width 1350 height 67
type textarea "AVALIAÇÃO 07/2025"
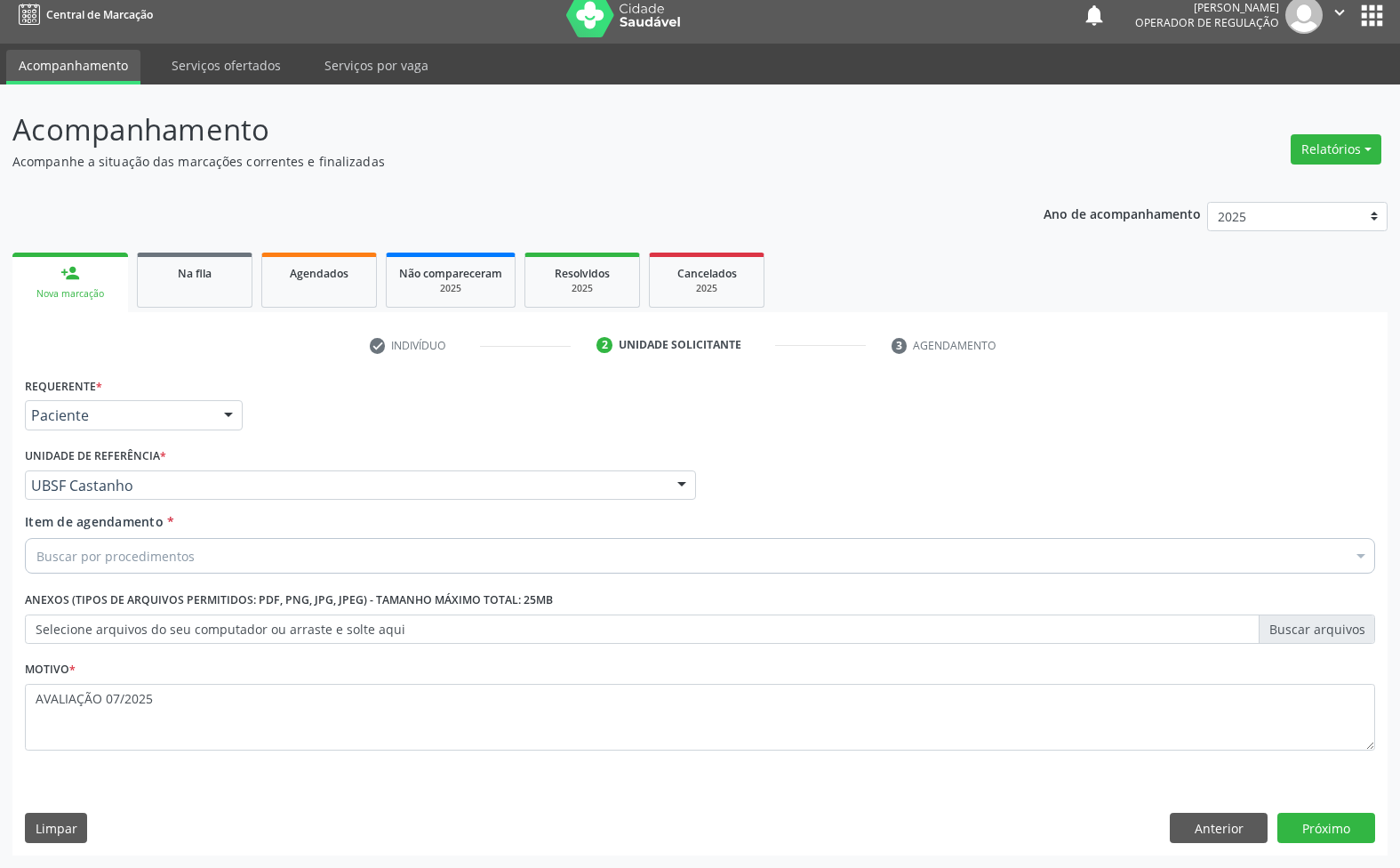
click at [287, 561] on div "Buscar por procedimentos" at bounding box center [700, 555] width 1350 height 35
paste input "TRANSVAGINAL"
type input "TRANSVAGINAL"
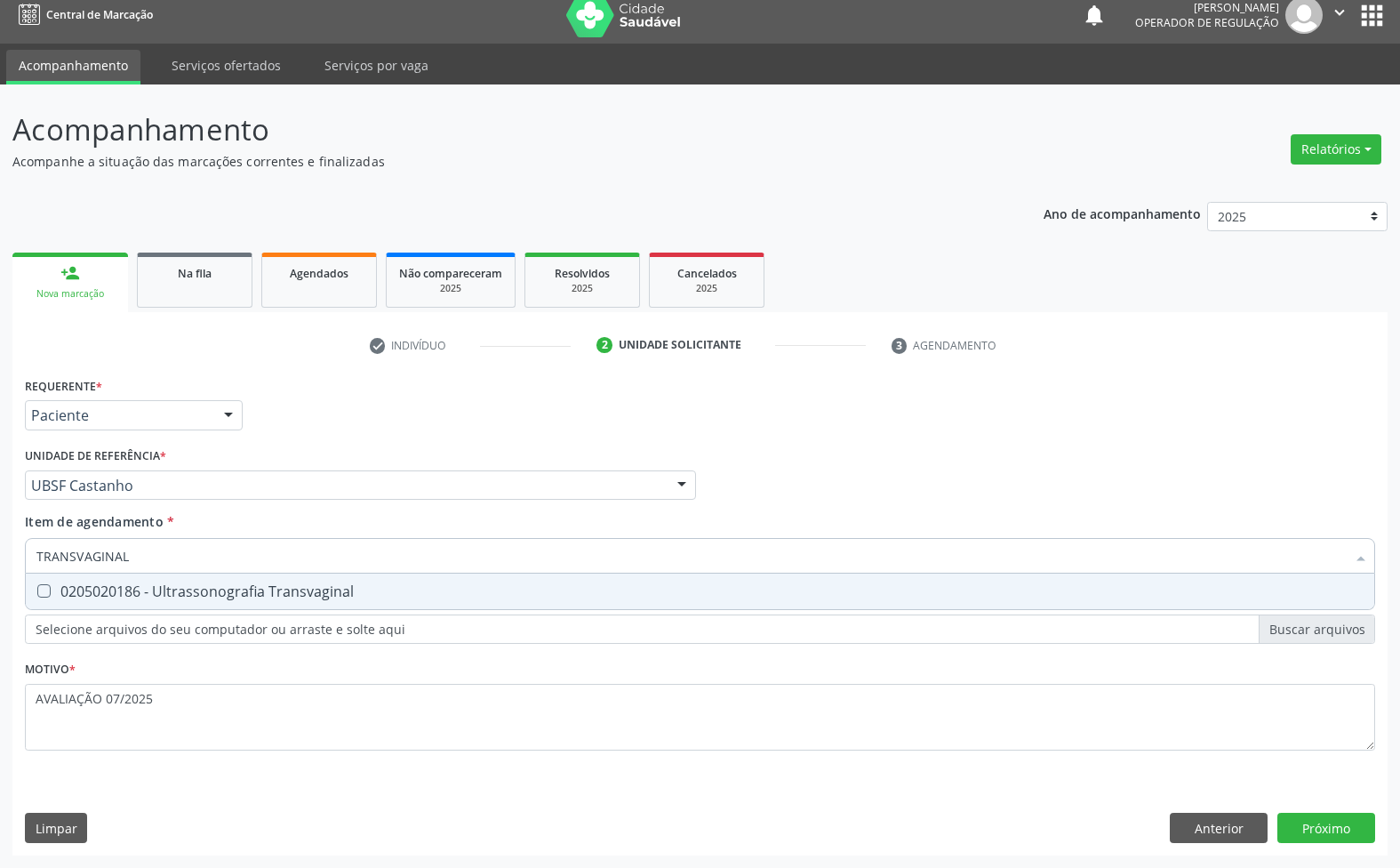
click at [312, 584] on div "0205020186 - Ultrassonografia Transvaginal" at bounding box center [700, 591] width 1327 height 14
checkbox Transvaginal "true"
click at [1340, 809] on div "Requerente * Paciente Médico(a) Enfermeiro(a) Paciente Nenhum resultado encontr…" at bounding box center [700, 613] width 1375 height 482
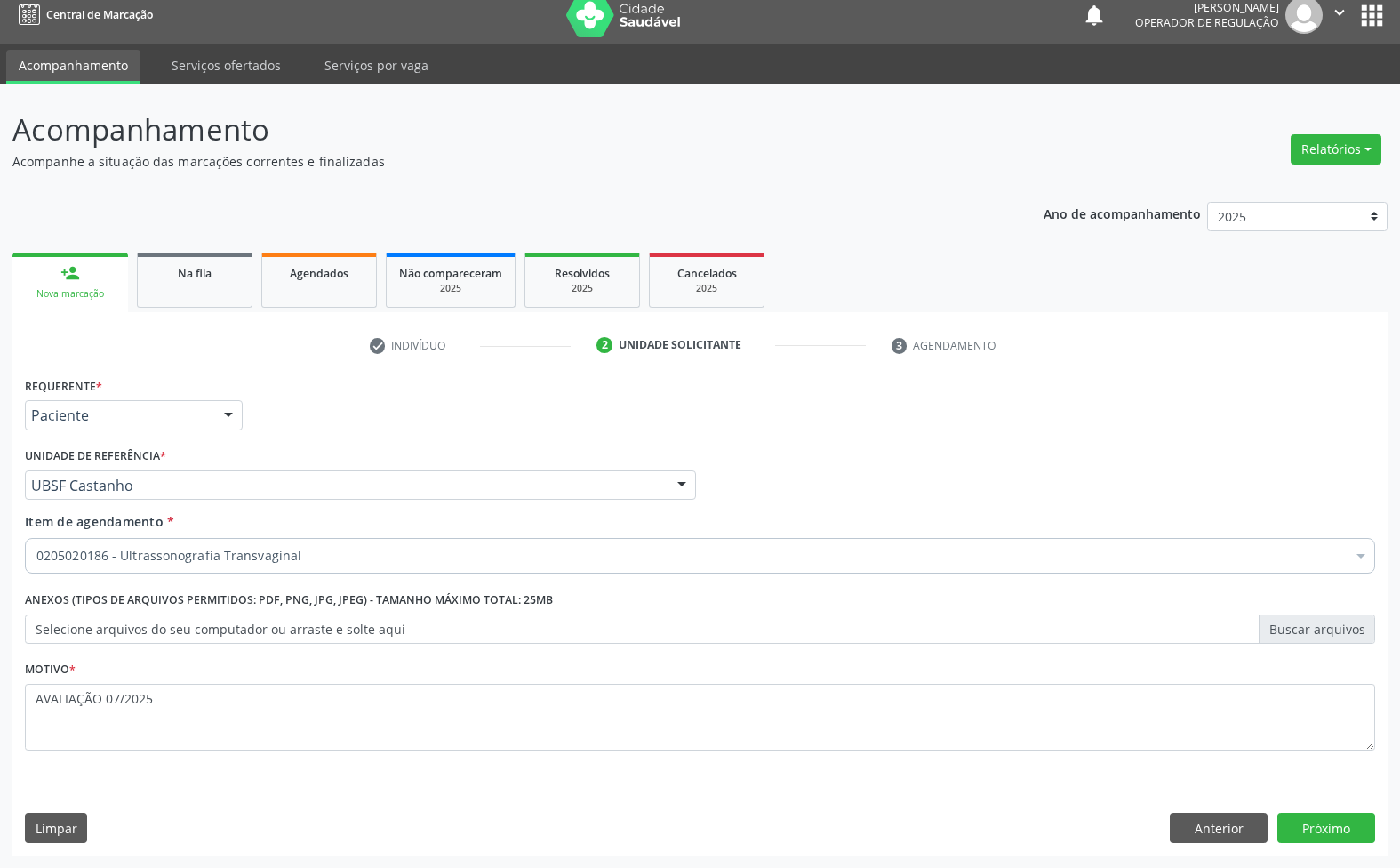
click at [1335, 832] on div "Requerente * Paciente Médico(a) Enfermeiro(a) Paciente Nenhum resultado encontr…" at bounding box center [700, 613] width 1375 height 482
click at [1335, 832] on button "Próximo" at bounding box center [1326, 828] width 98 height 31
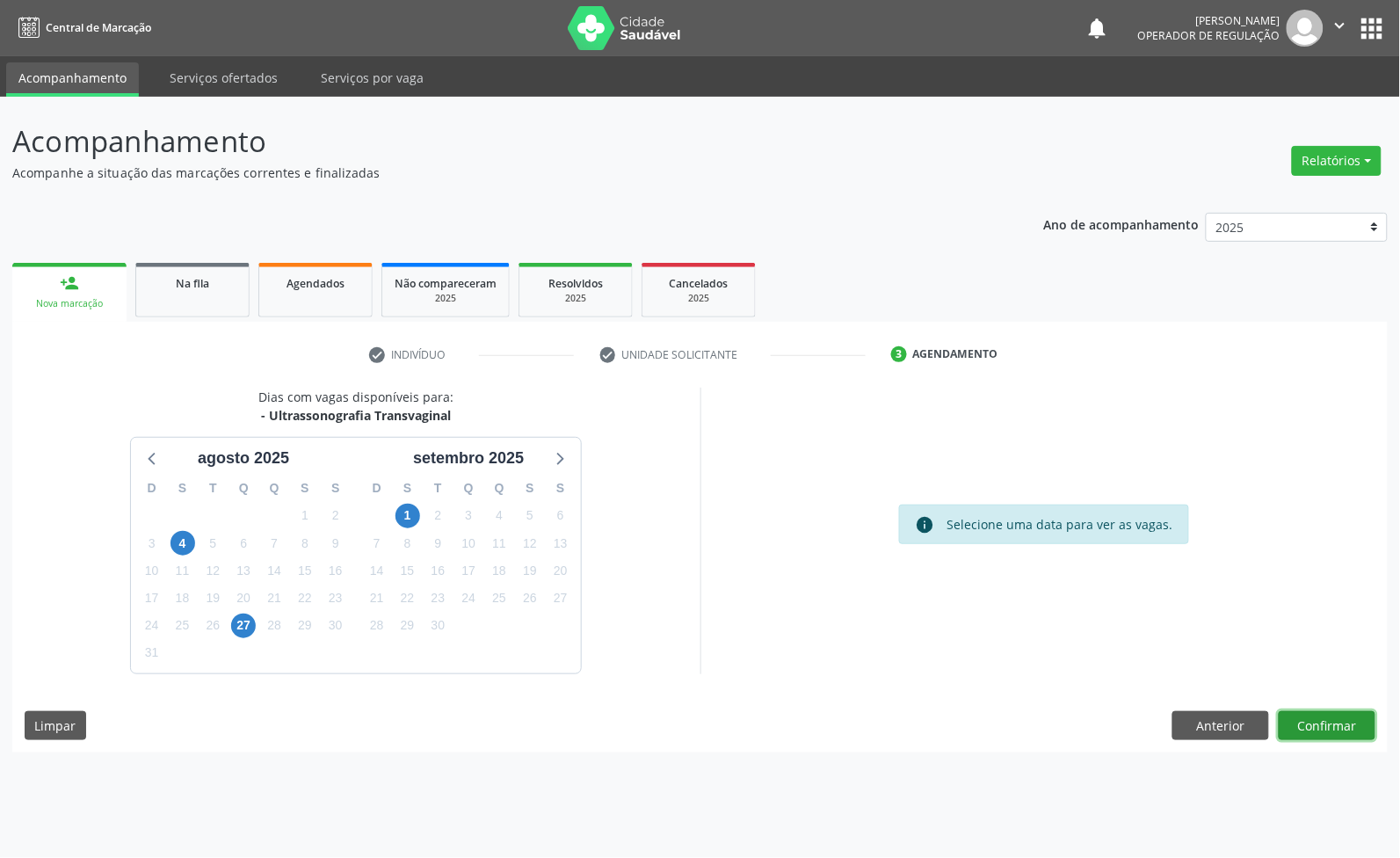
click at [1334, 729] on button "Confirmar" at bounding box center [1327, 726] width 97 height 30
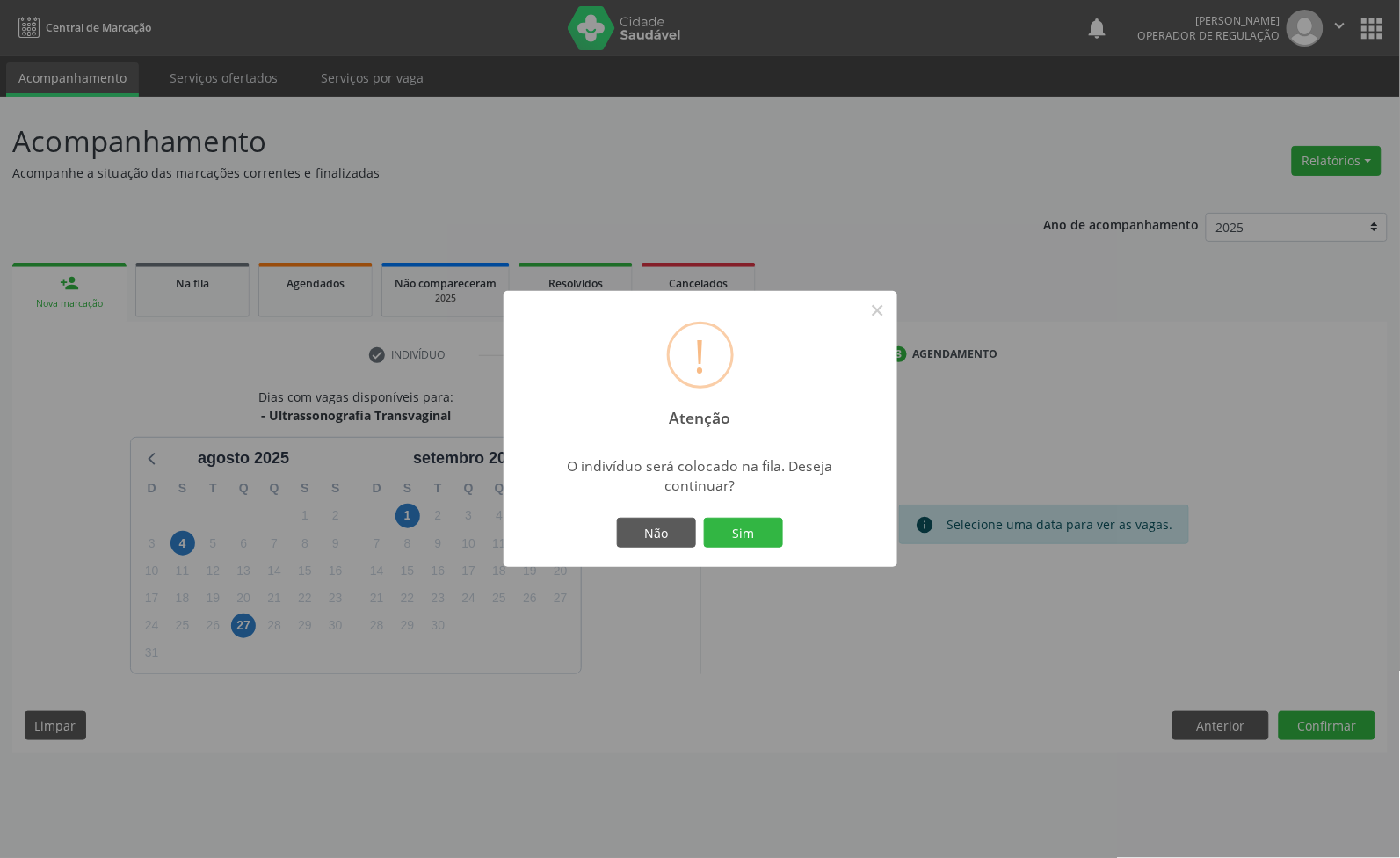
click at [703, 518] on button "Sim" at bounding box center [742, 533] width 79 height 30
